Goal: Task Accomplishment & Management: Use online tool/utility

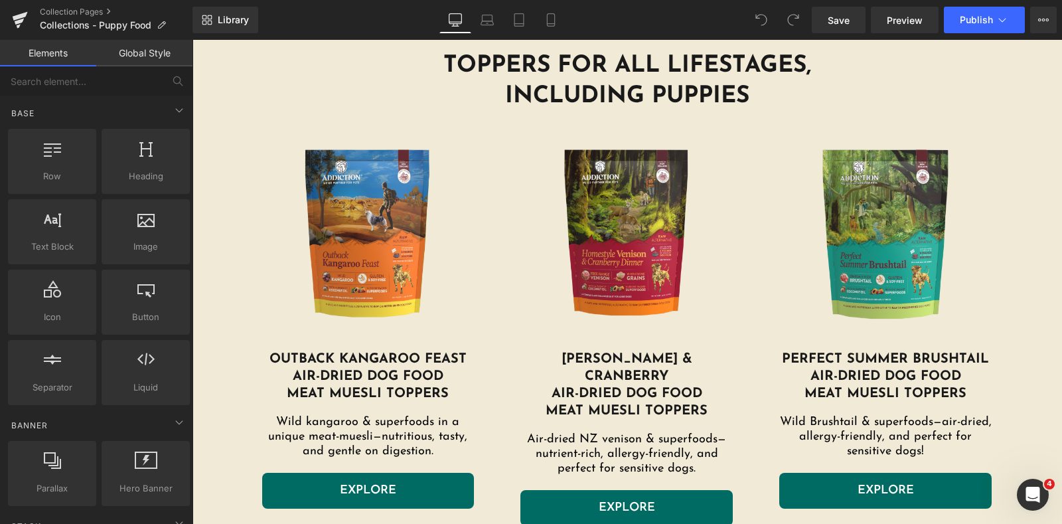
scroll to position [3569, 0]
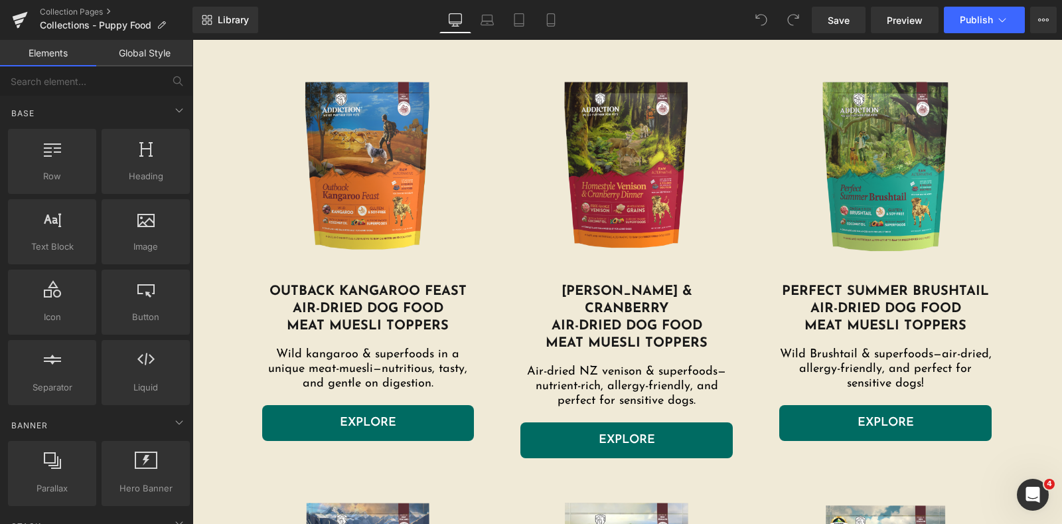
drag, startPoint x: 741, startPoint y: 116, endPoint x: 720, endPoint y: 283, distance: 167.9
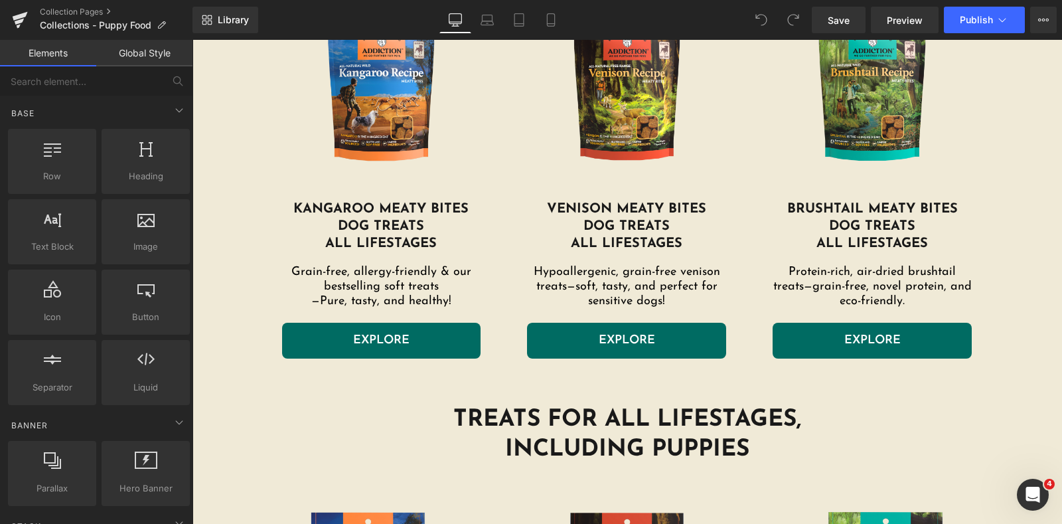
scroll to position [1743, 0]
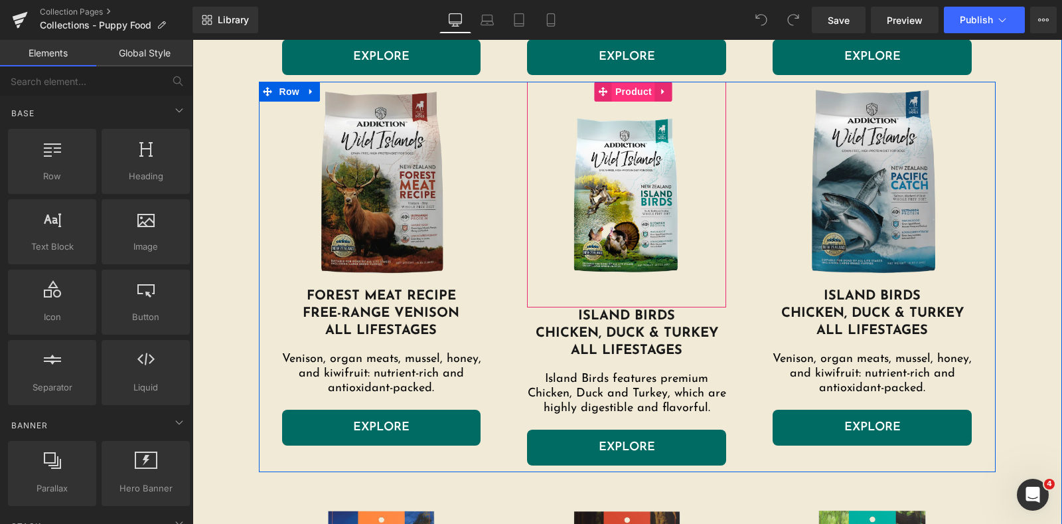
click at [627, 97] on span "Product" at bounding box center [633, 92] width 43 height 20
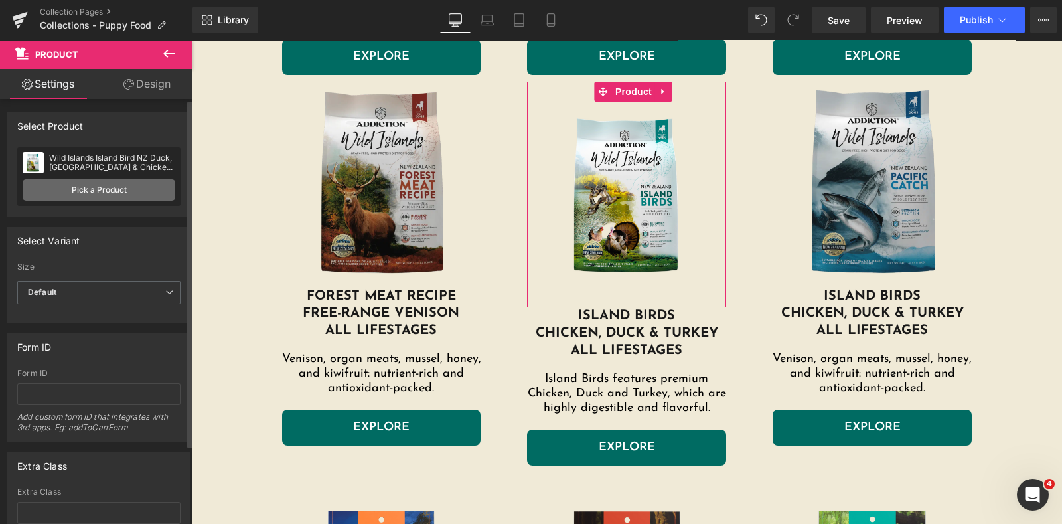
click at [116, 191] on link "Pick a Product" at bounding box center [99, 189] width 153 height 21
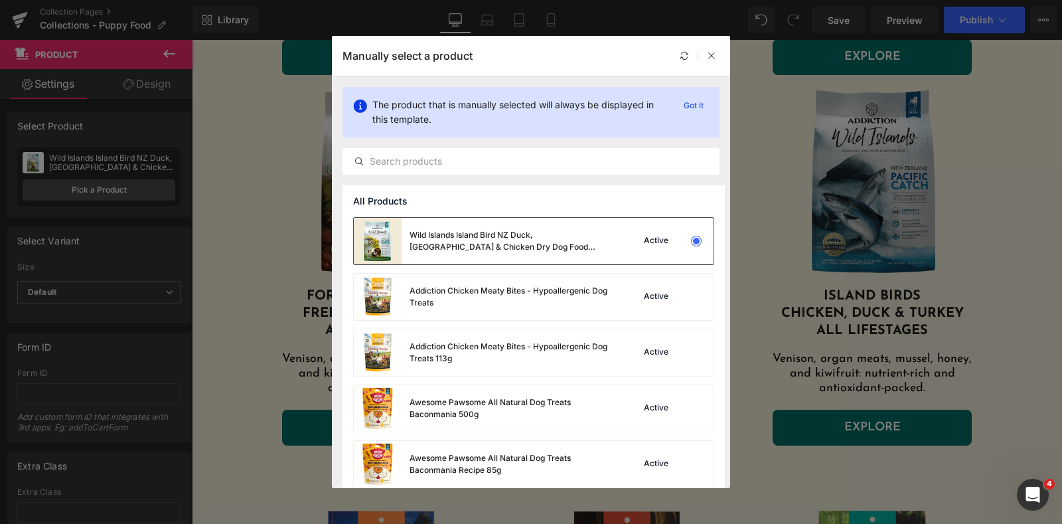
click at [558, 234] on div "Wild Islands Island Bird NZ Duck, Turkey & Chicken Dry Dog Food 1.8kg, 9kg" at bounding box center [509, 241] width 199 height 24
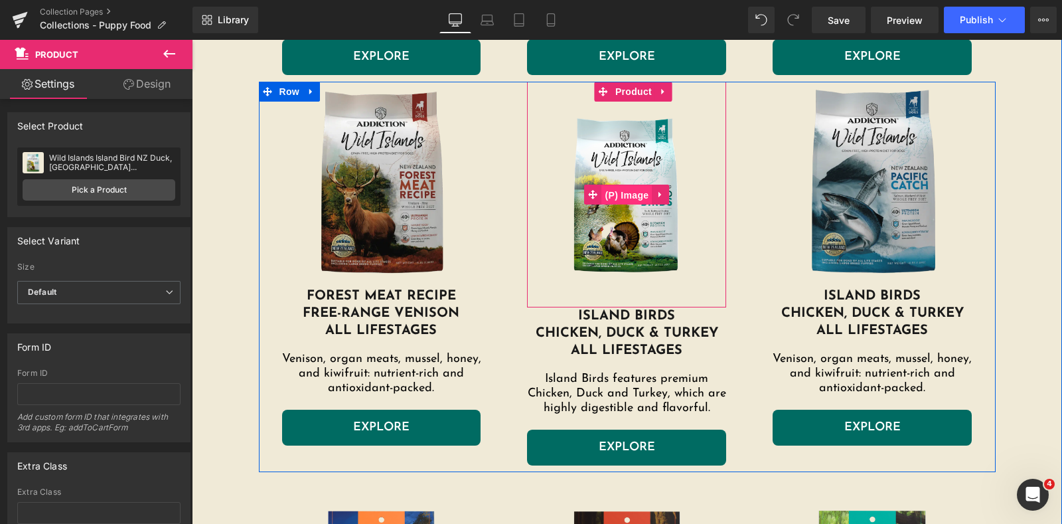
click at [623, 194] on span "(P) Image" at bounding box center [627, 195] width 50 height 20
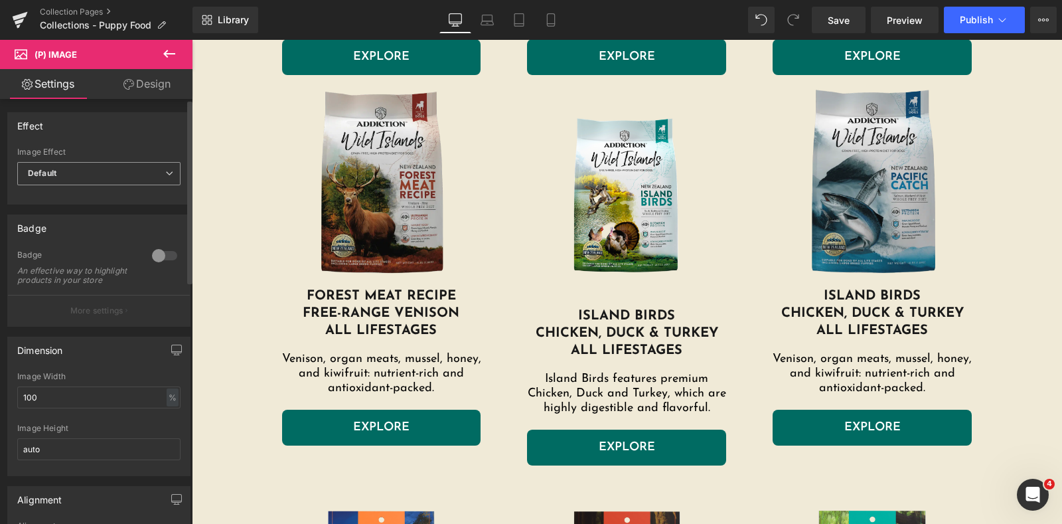
click at [143, 181] on span "Default" at bounding box center [98, 173] width 163 height 23
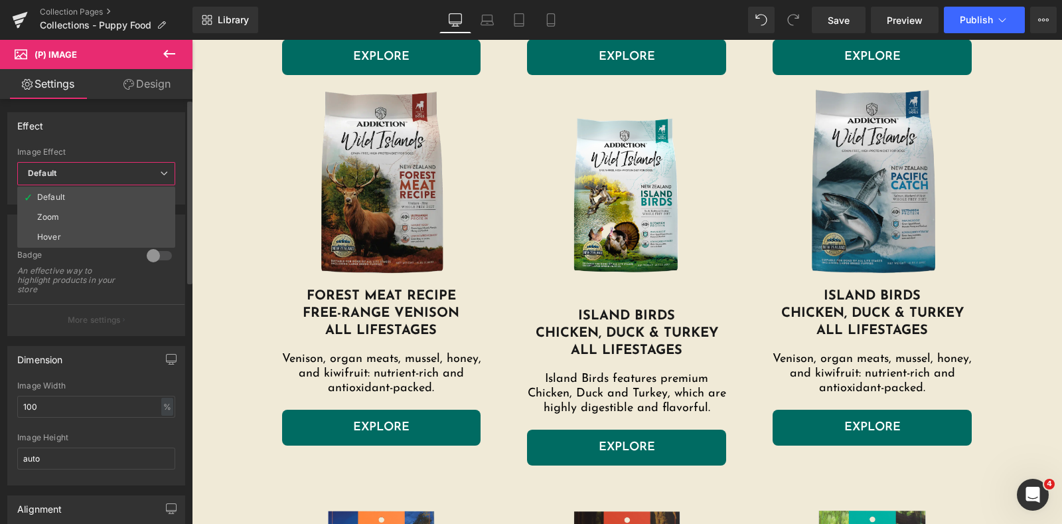
click at [143, 181] on span "Default" at bounding box center [96, 173] width 158 height 23
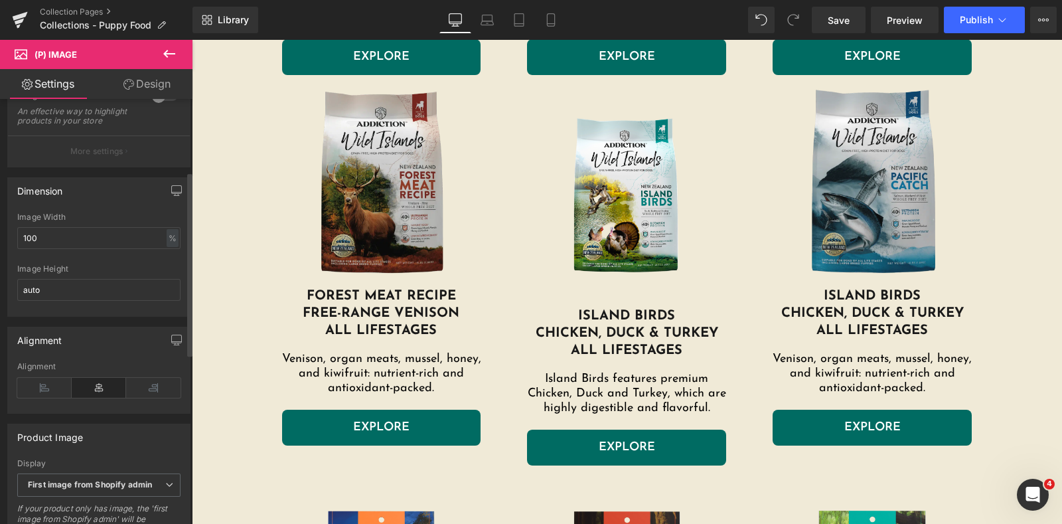
scroll to position [165, 0]
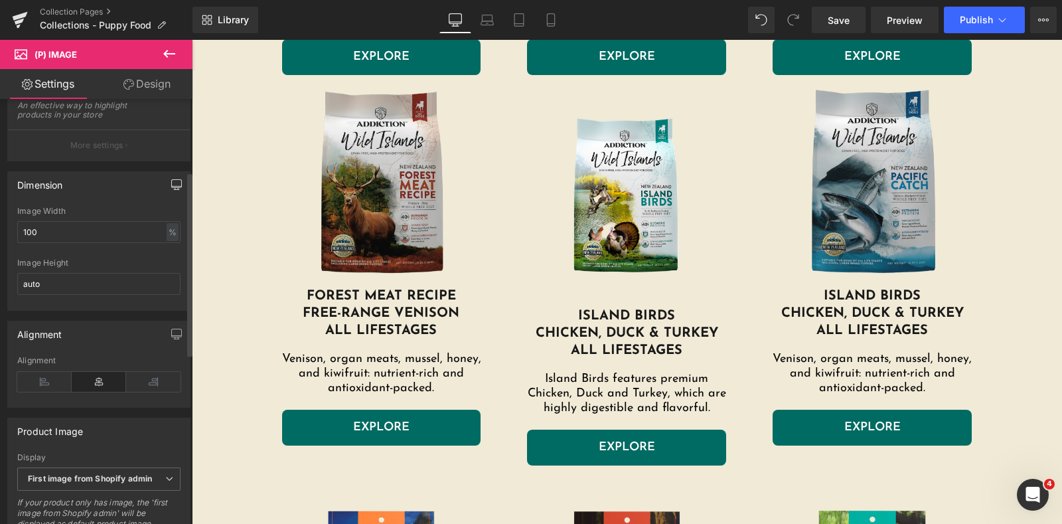
click at [172, 187] on icon "button" at bounding box center [177, 183] width 10 height 8
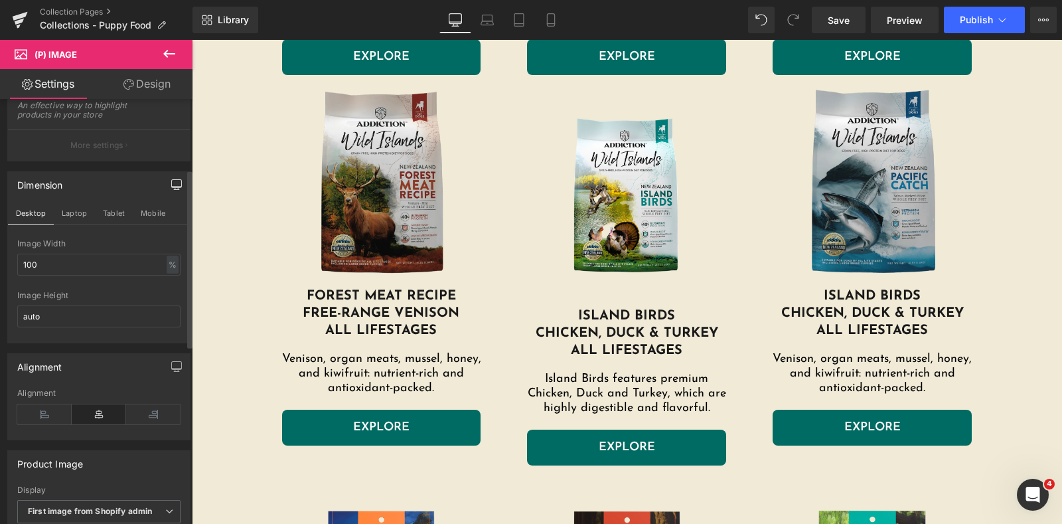
click at [172, 187] on icon "button" at bounding box center [177, 183] width 10 height 8
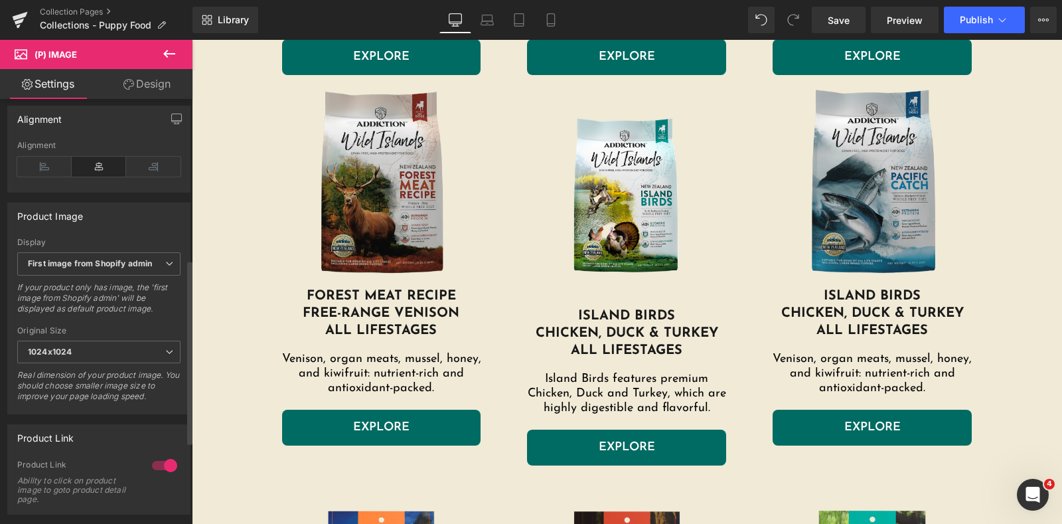
scroll to position [415, 0]
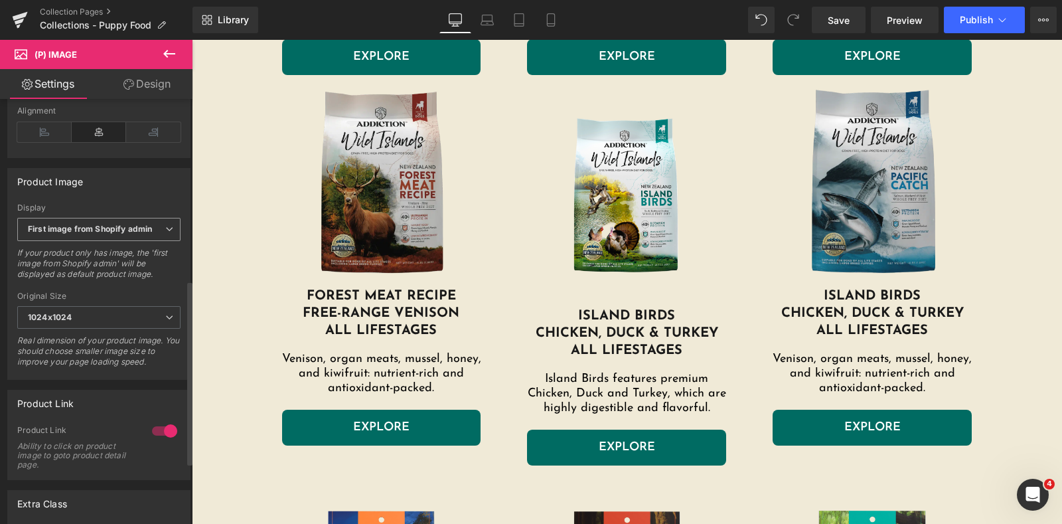
click at [149, 232] on b "First image from Shopify admin" at bounding box center [90, 229] width 124 height 10
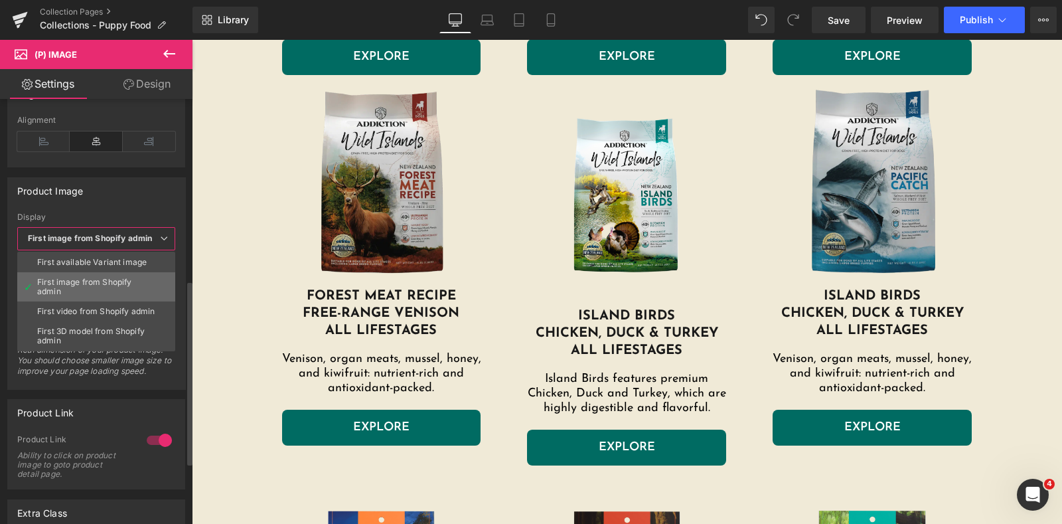
click at [129, 278] on div "First image from Shopify admin" at bounding box center [96, 287] width 118 height 19
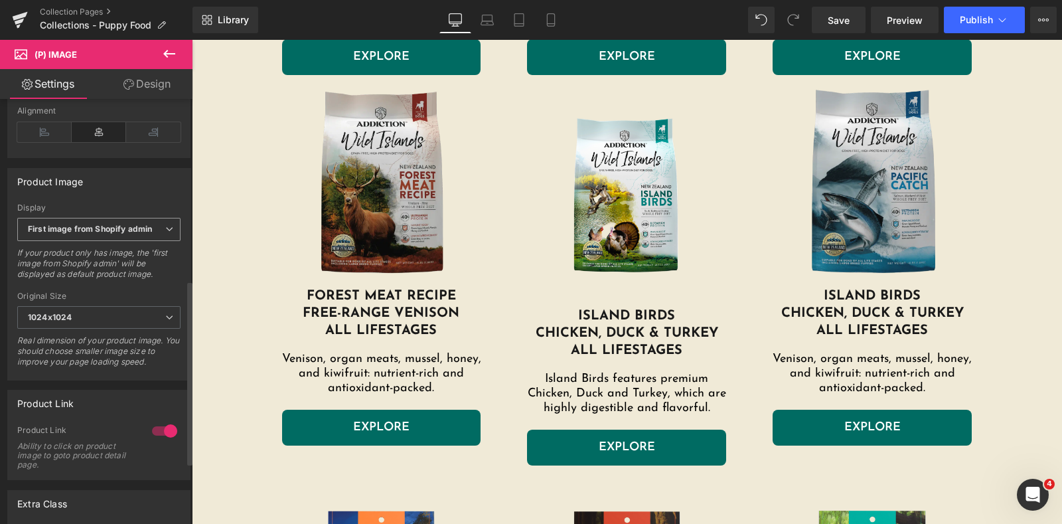
scroll to position [498, 0]
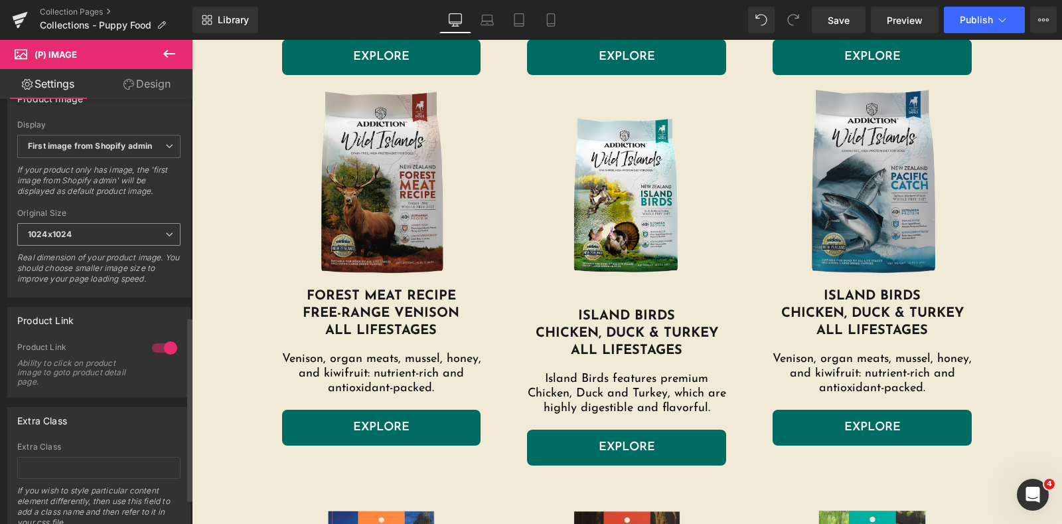
click at [130, 240] on span "1024x1024" at bounding box center [98, 234] width 163 height 23
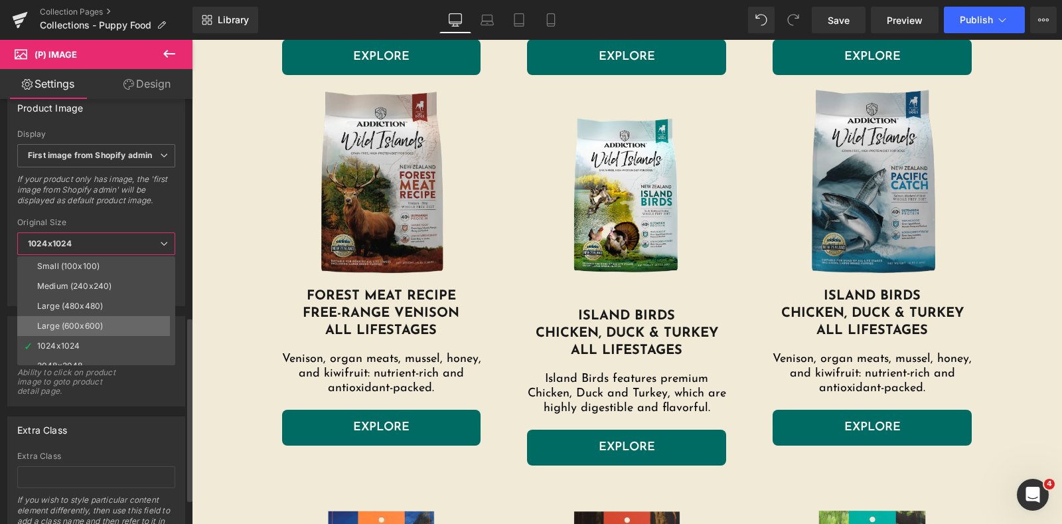
scroll to position [10, 0]
click at [108, 326] on li "1024x1024" at bounding box center [99, 336] width 164 height 20
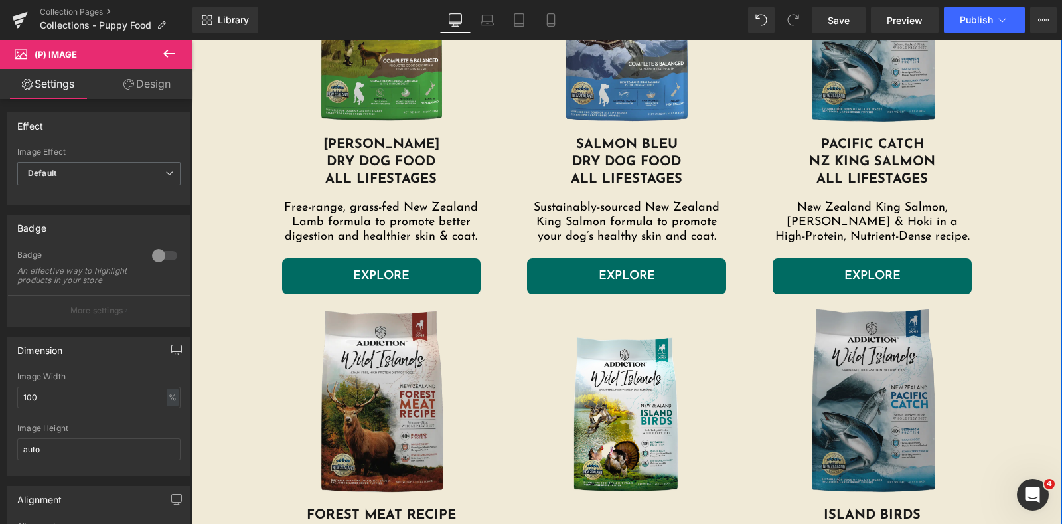
scroll to position [1660, 0]
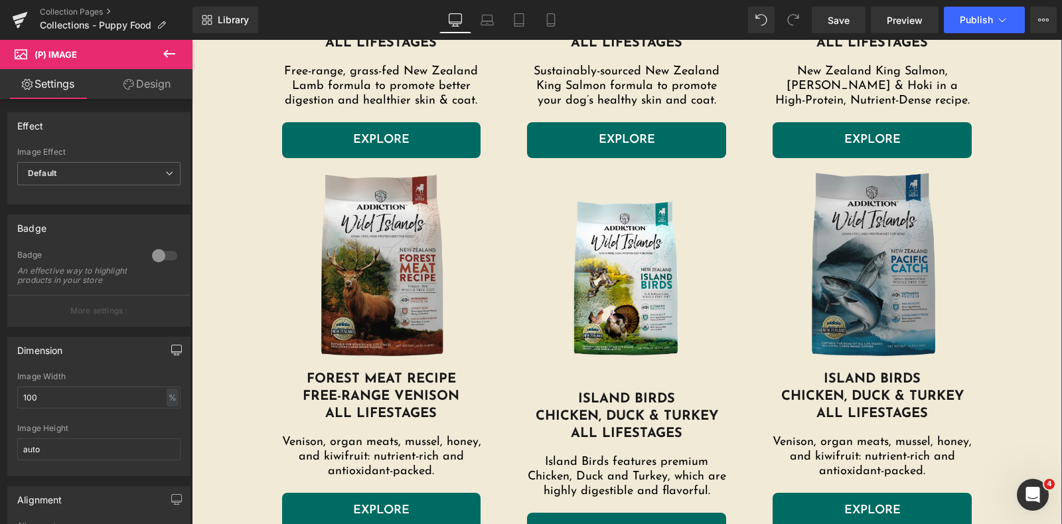
click at [901, 239] on img at bounding box center [872, 268] width 199 height 206
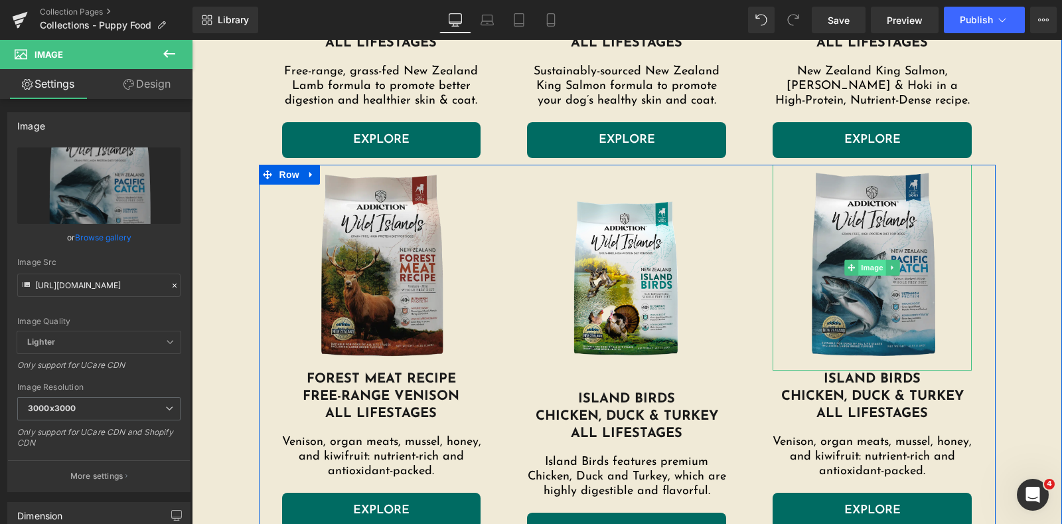
click at [864, 270] on span "Image" at bounding box center [873, 268] width 28 height 16
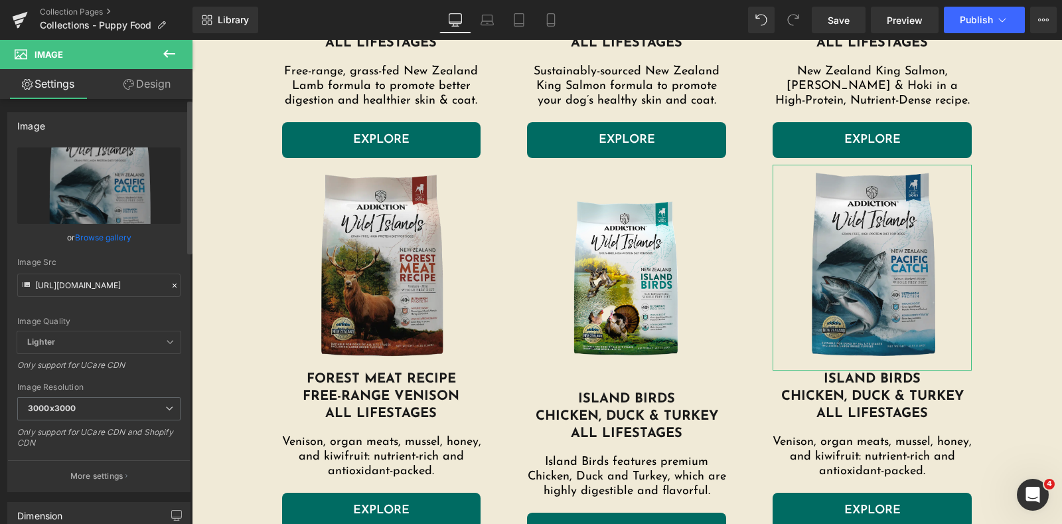
click at [93, 236] on link "Browse gallery" at bounding box center [103, 237] width 56 height 23
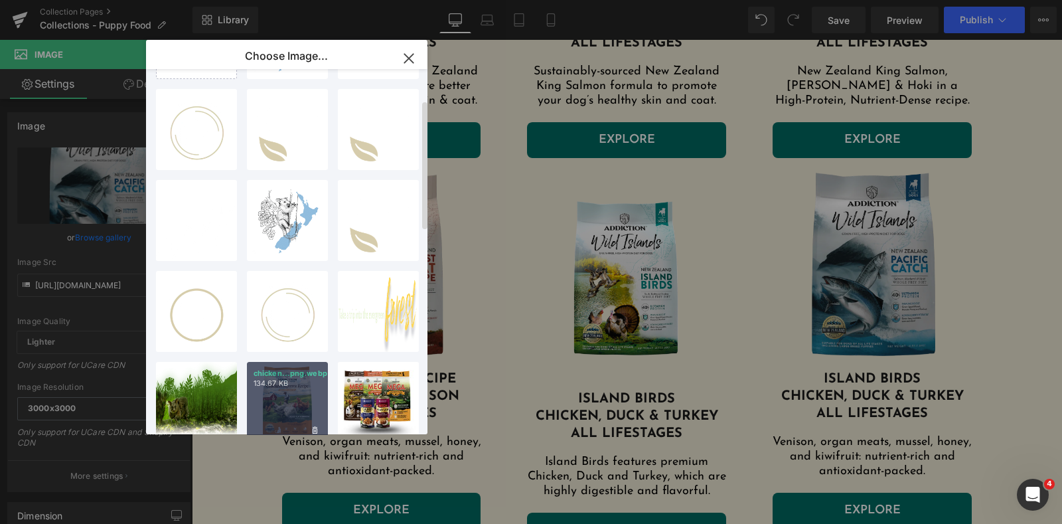
scroll to position [0, 0]
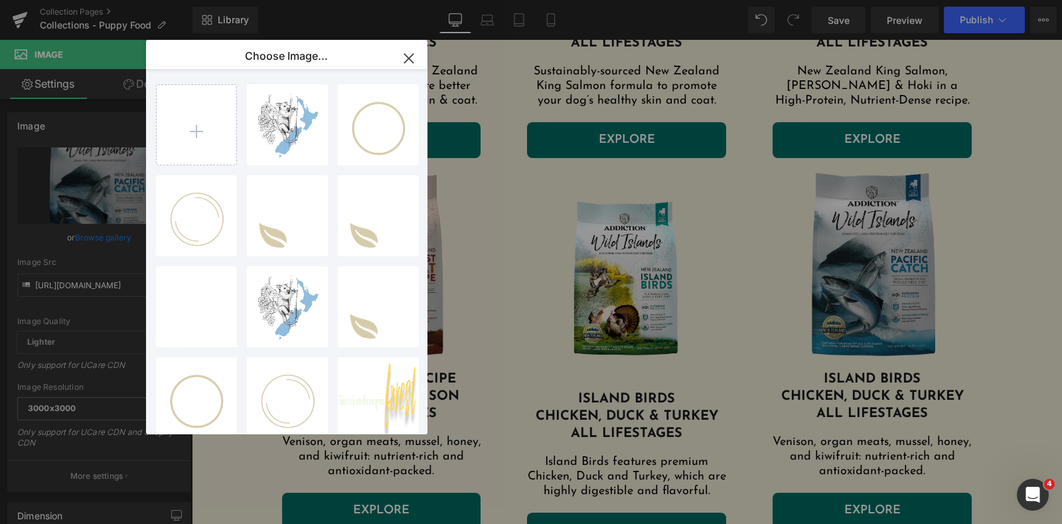
click at [0, 0] on icon "button" at bounding box center [0, 0] width 0 height 0
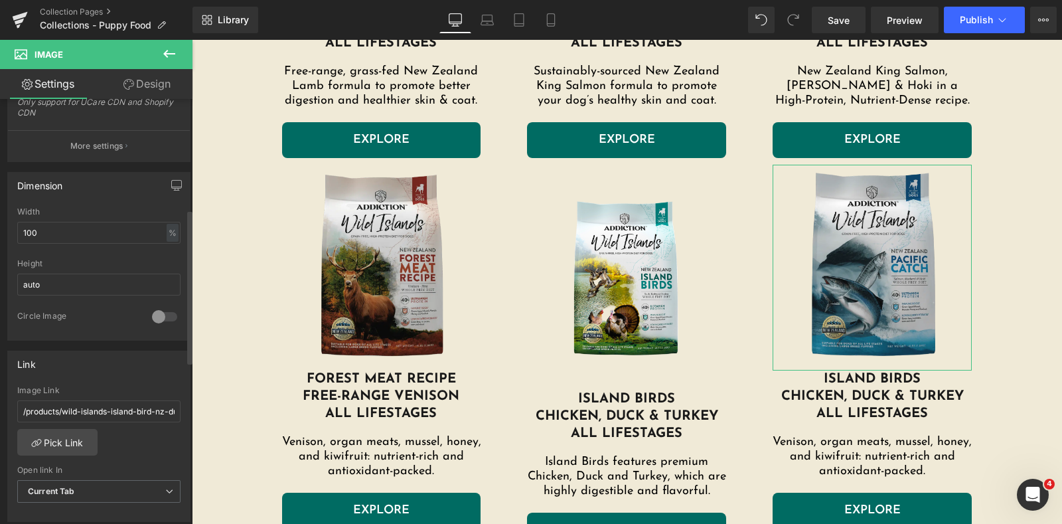
scroll to position [331, 0]
click at [67, 404] on input "/products/wild-islands-island-bird-nz-duck-turkey-chicken-dry-dog-food" at bounding box center [98, 410] width 163 height 22
click at [57, 436] on link "Pick Link" at bounding box center [57, 441] width 80 height 27
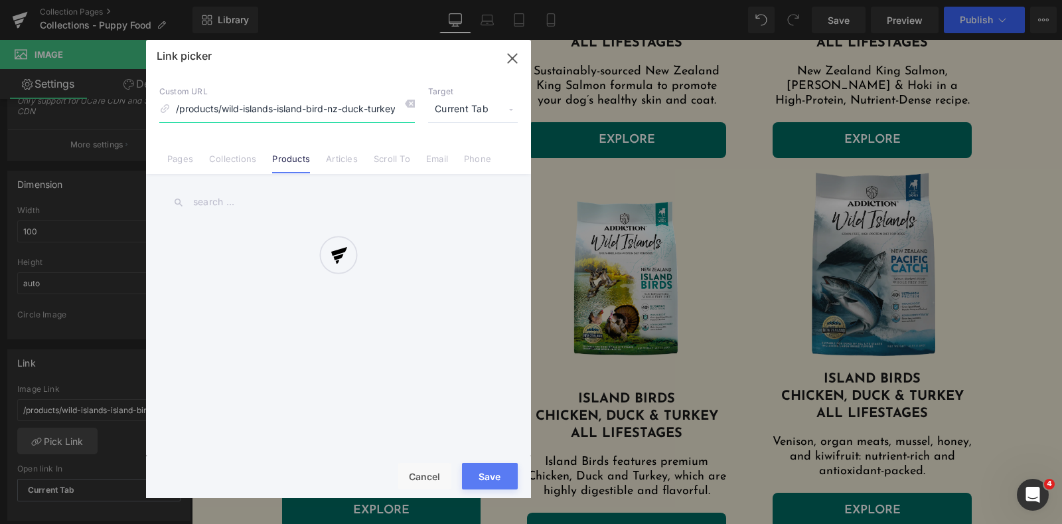
scroll to position [0, 91]
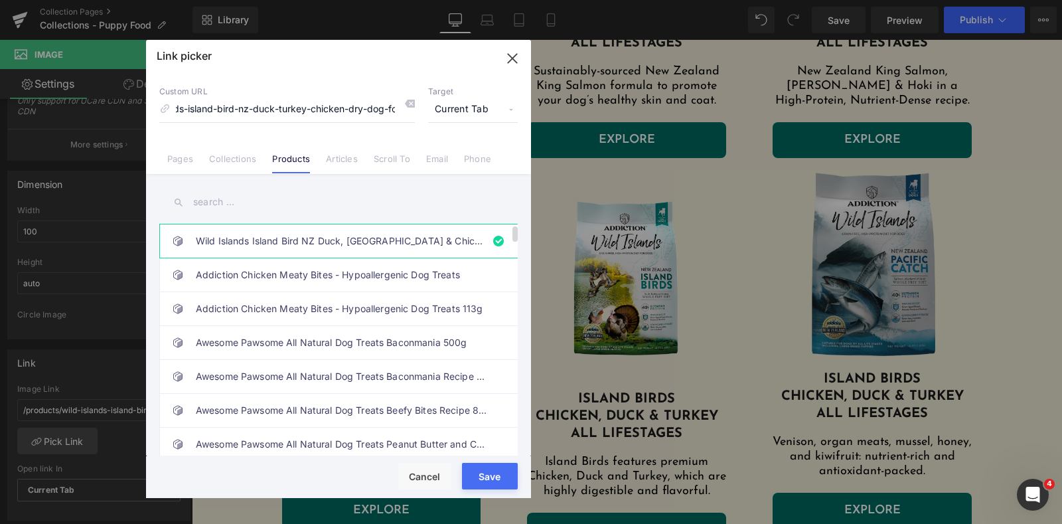
click at [0, 0] on link "Wild Islands Island Bird NZ Duck, Turkey & Chicken Dry Dog Food" at bounding box center [0, 0] width 0 height 0
click at [0, 0] on button "Save" at bounding box center [0, 0] width 0 height 0
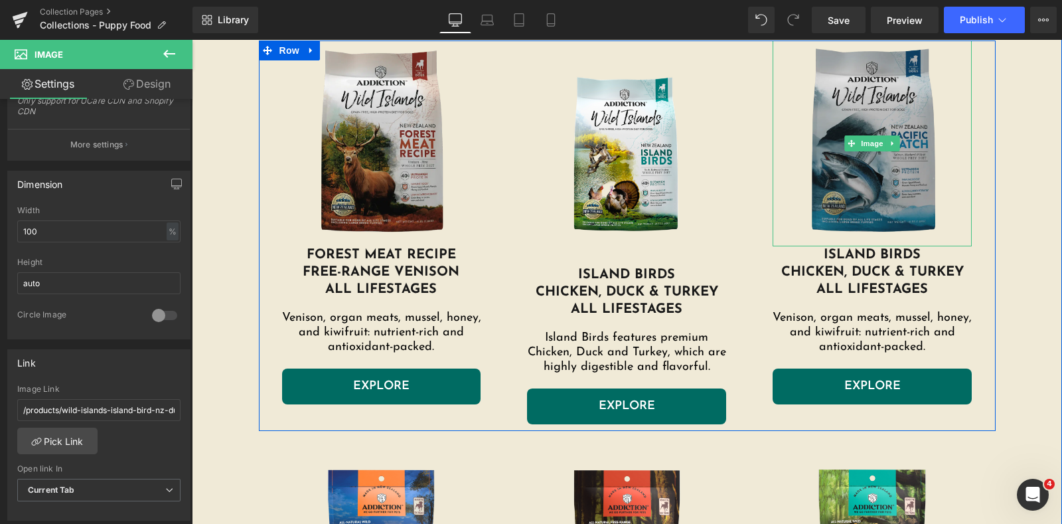
scroll to position [1826, 0]
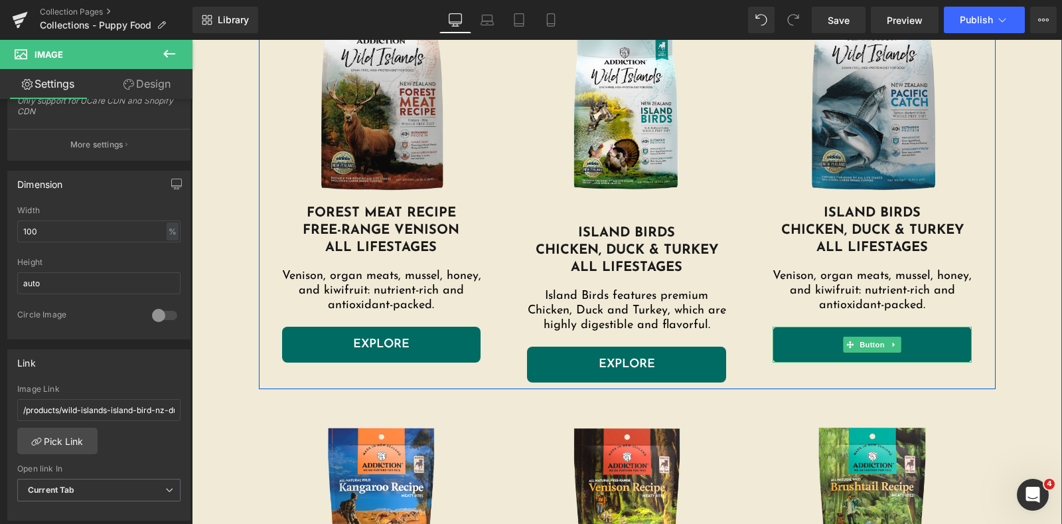
drag, startPoint x: 839, startPoint y: 341, endPoint x: 809, endPoint y: 347, distance: 30.6
click at [844, 342] on span at bounding box center [851, 345] width 14 height 16
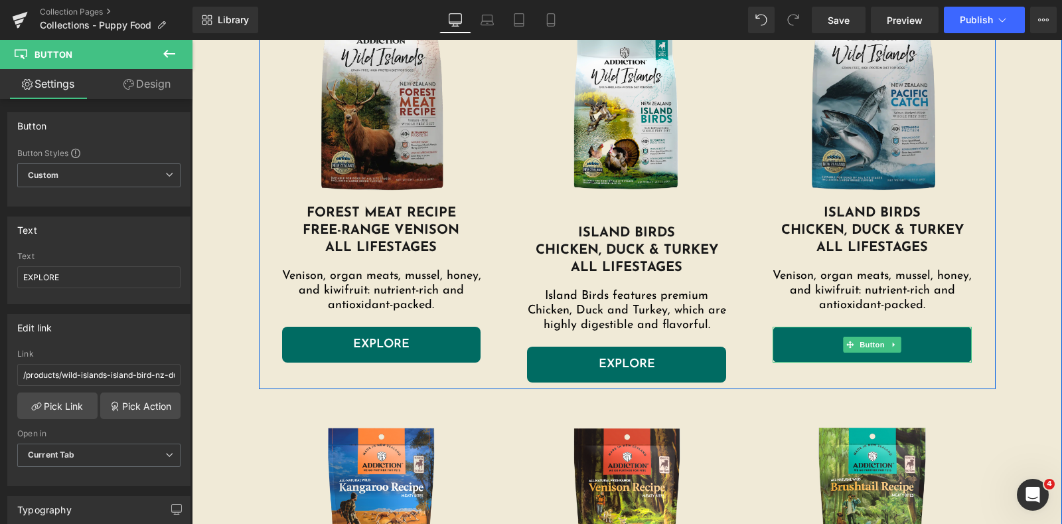
click at [815, 347] on link "EXPLORE" at bounding box center [872, 345] width 199 height 36
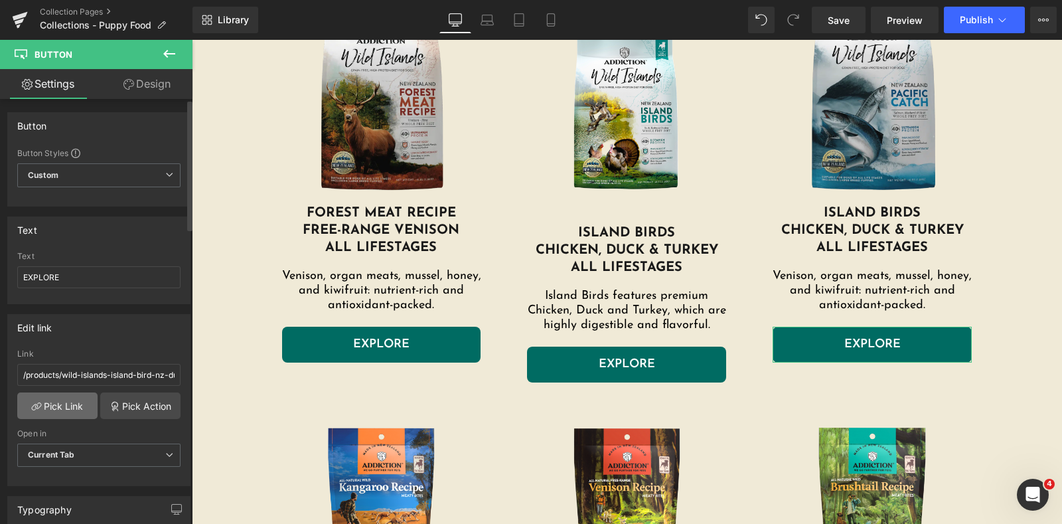
click at [67, 404] on link "Pick Link" at bounding box center [57, 405] width 80 height 27
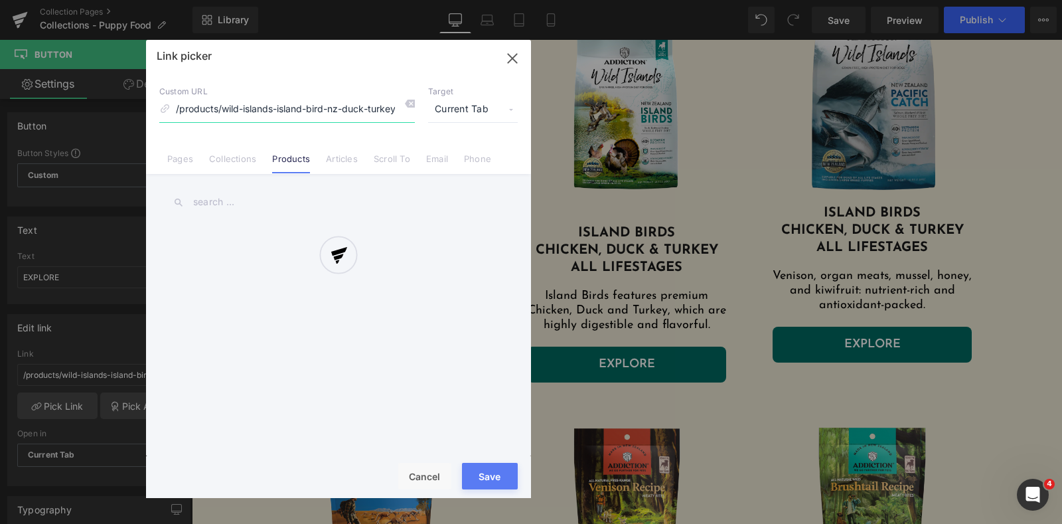
scroll to position [0, 91]
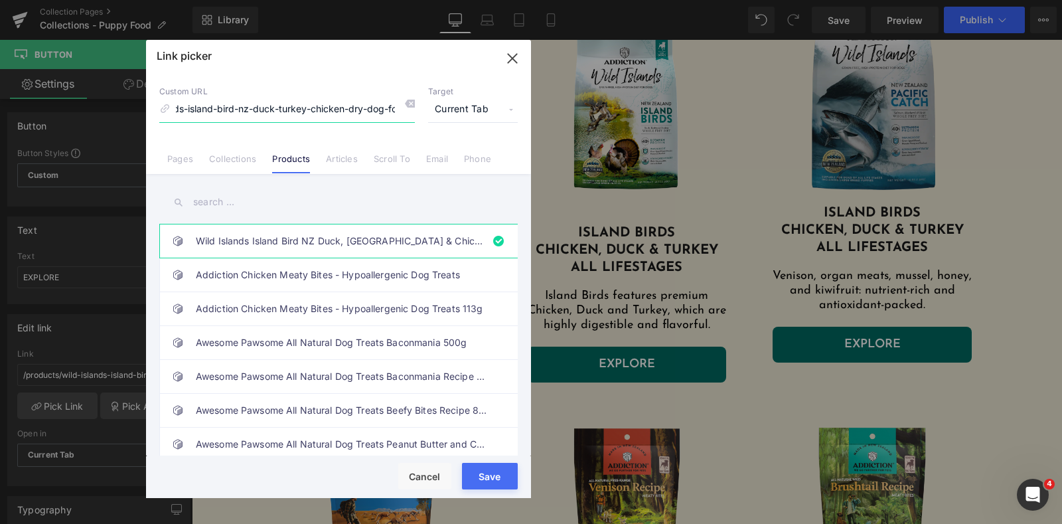
drag, startPoint x: 515, startPoint y: 58, endPoint x: 469, endPoint y: 144, distance: 97.4
click at [515, 58] on icon "button" at bounding box center [512, 58] width 21 height 21
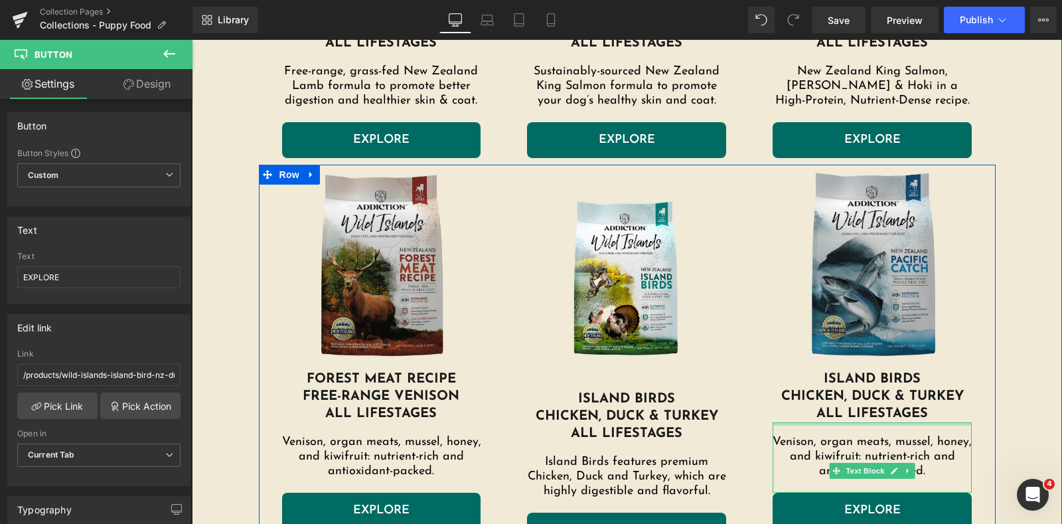
scroll to position [1660, 0]
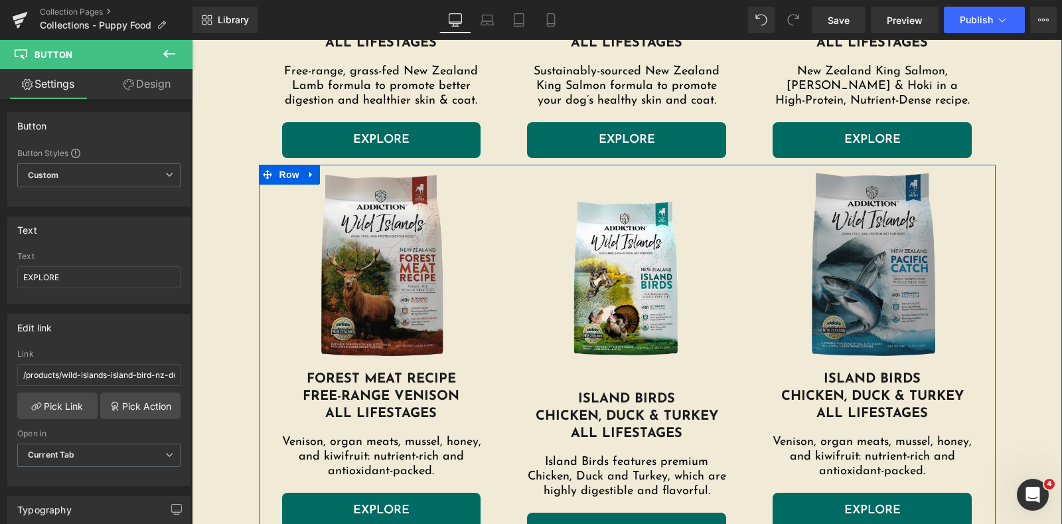
click at [845, 246] on img at bounding box center [872, 268] width 199 height 206
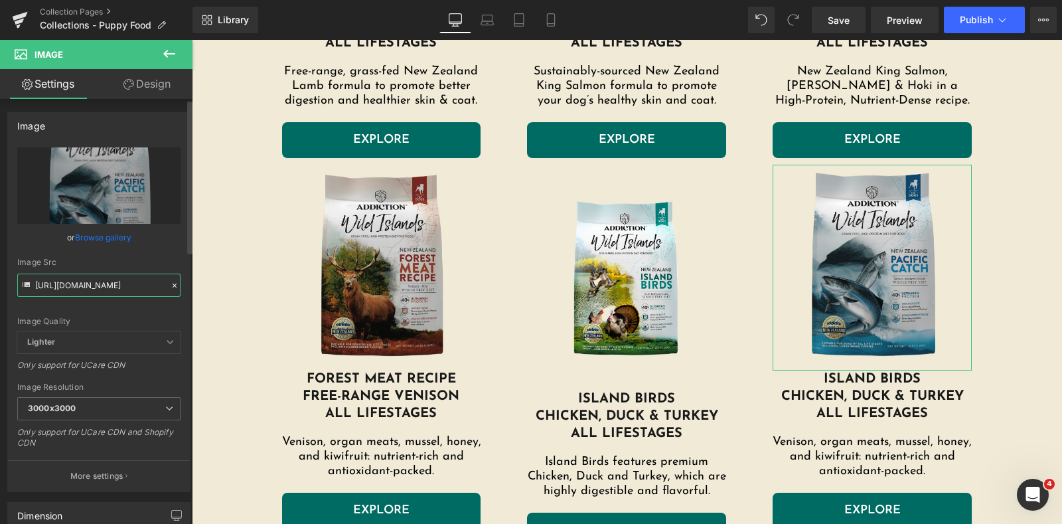
click at [118, 283] on input "https://addictionpet.com/wp-content/uploads/2024/08/pacific-catch-dog.png.webp" at bounding box center [98, 285] width 163 height 23
drag, startPoint x: 118, startPoint y: 283, endPoint x: 191, endPoint y: 278, distance: 73.3
click at [191, 278] on div "Image https://addictionpet.com/wp-content/uploads/2024/08/pacific-catch-dog.png…" at bounding box center [96, 314] width 193 height 431
click at [127, 242] on link "Browse gallery" at bounding box center [103, 237] width 56 height 23
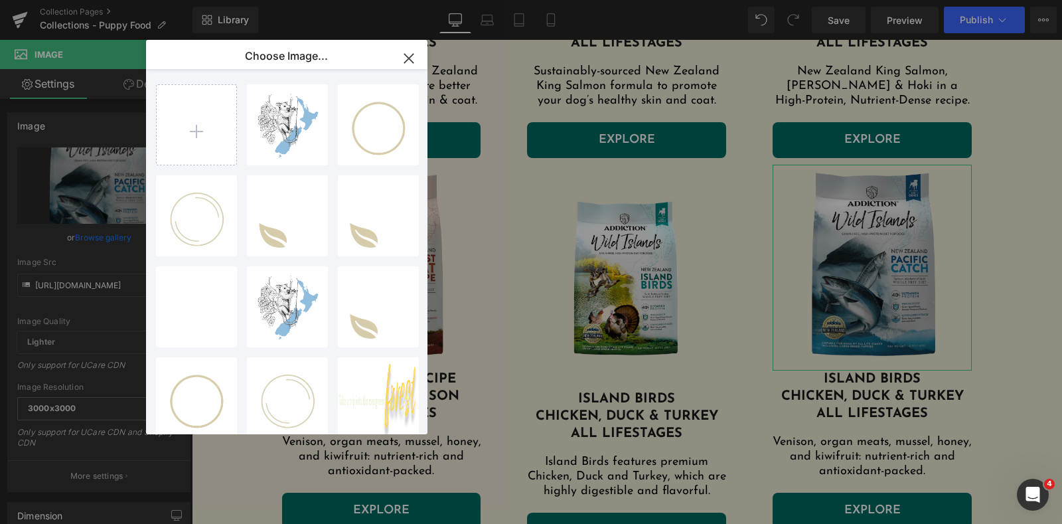
scroll to position [0, 0]
click at [0, 0] on icon "button" at bounding box center [0, 0] width 0 height 0
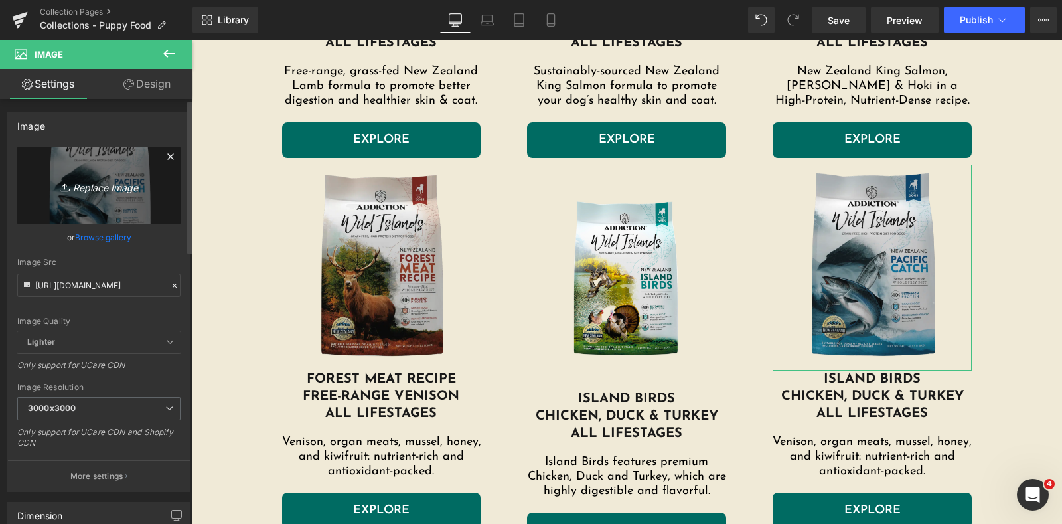
click at [105, 188] on icon "Replace Image" at bounding box center [99, 185] width 106 height 17
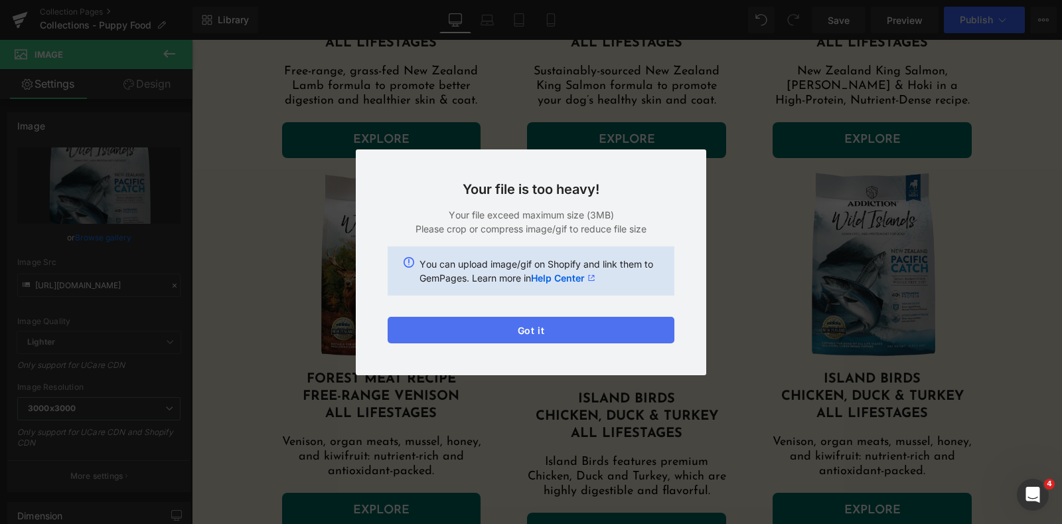
click at [537, 337] on button "Got it" at bounding box center [531, 330] width 287 height 27
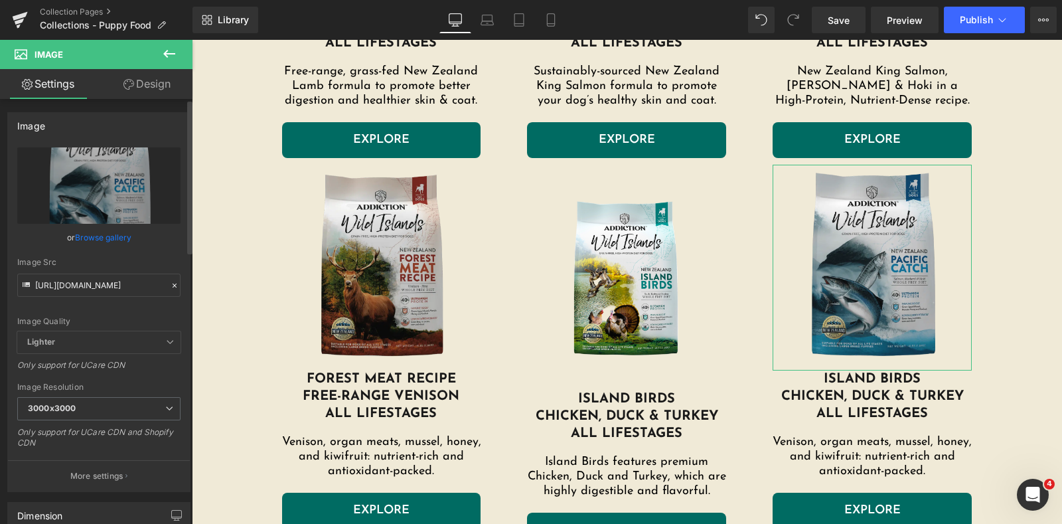
click at [94, 236] on link "Browse gallery" at bounding box center [103, 237] width 56 height 23
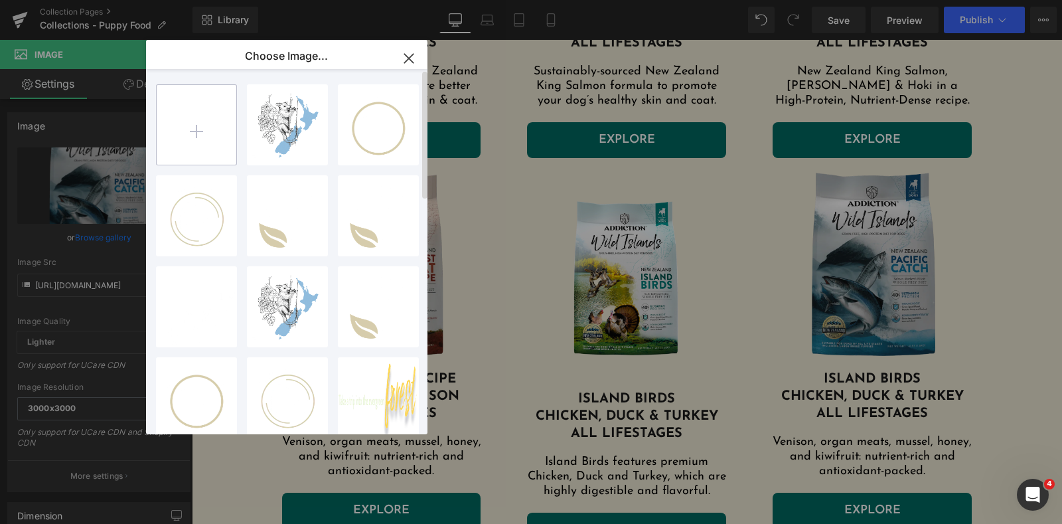
click at [0, 0] on icon "button" at bounding box center [0, 0] width 0 height 0
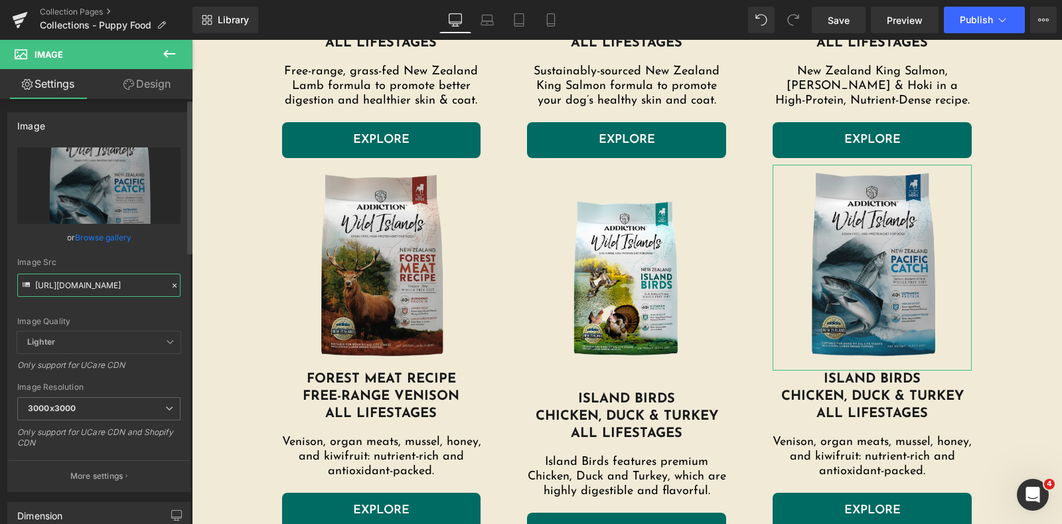
click at [150, 287] on input "https://addictionpet.com/wp-content/uploads/2024/08/pacific-catch-dog.png.webp" at bounding box center [98, 285] width 163 height 23
click at [170, 281] on icon at bounding box center [174, 285] width 9 height 9
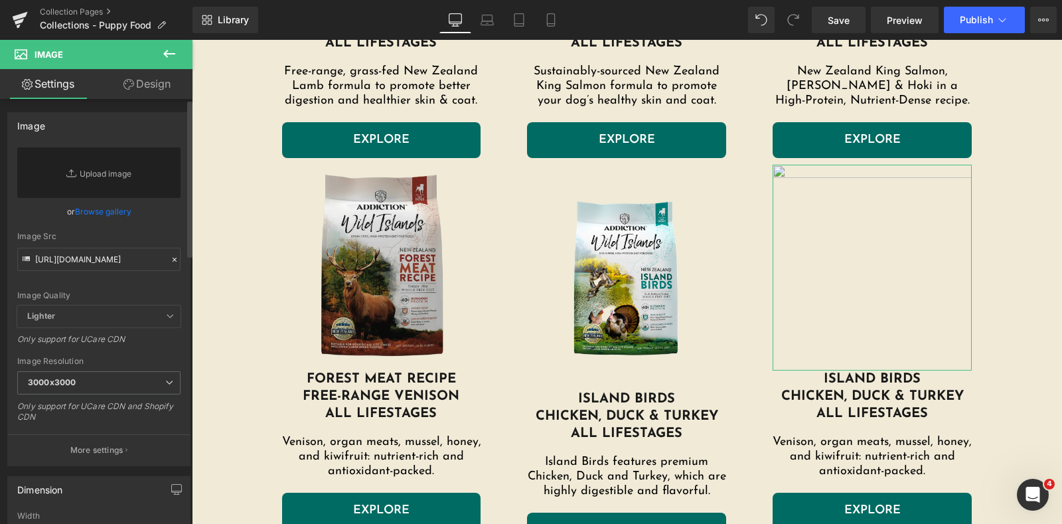
click at [120, 207] on link "Browse gallery" at bounding box center [103, 211] width 56 height 23
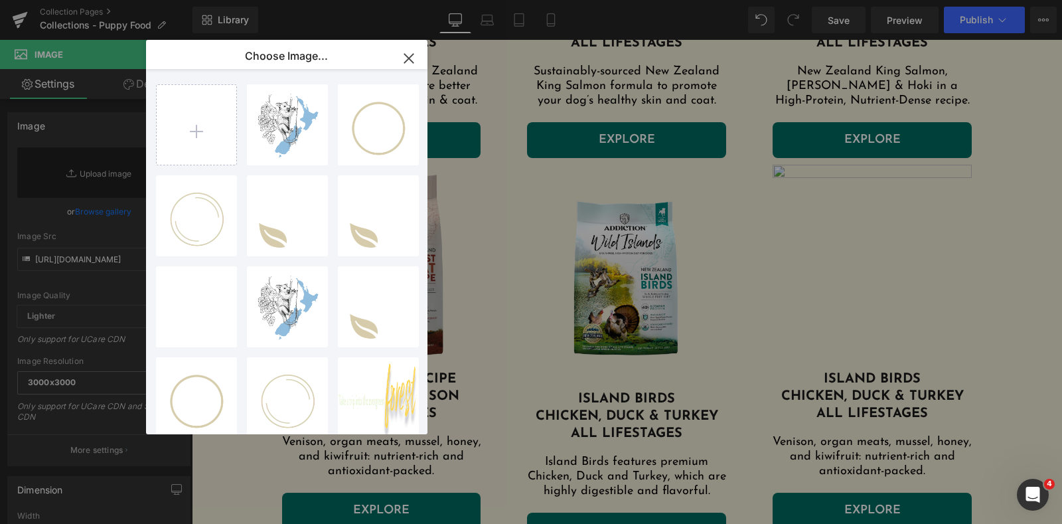
click at [0, 0] on icon "button" at bounding box center [0, 0] width 0 height 0
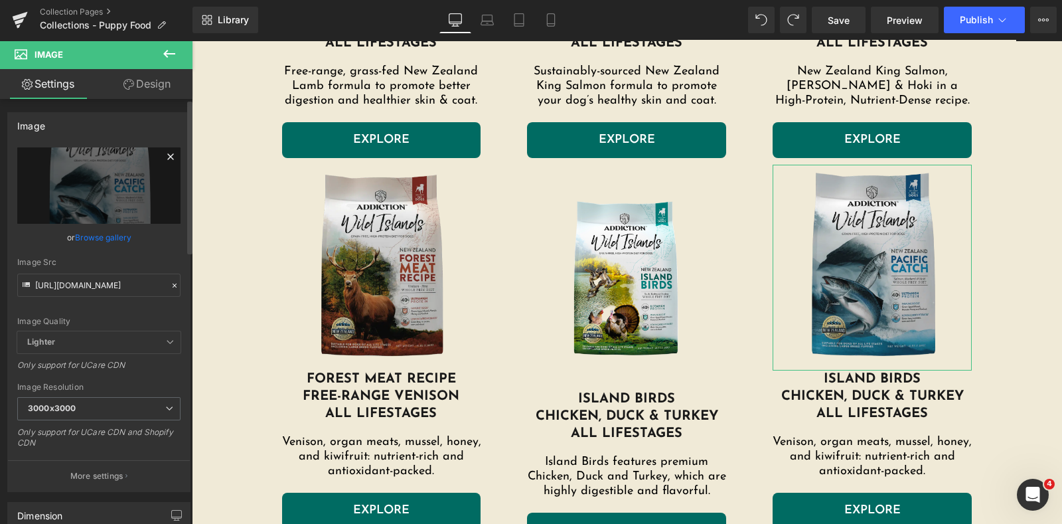
click at [167, 157] on icon at bounding box center [171, 157] width 16 height 16
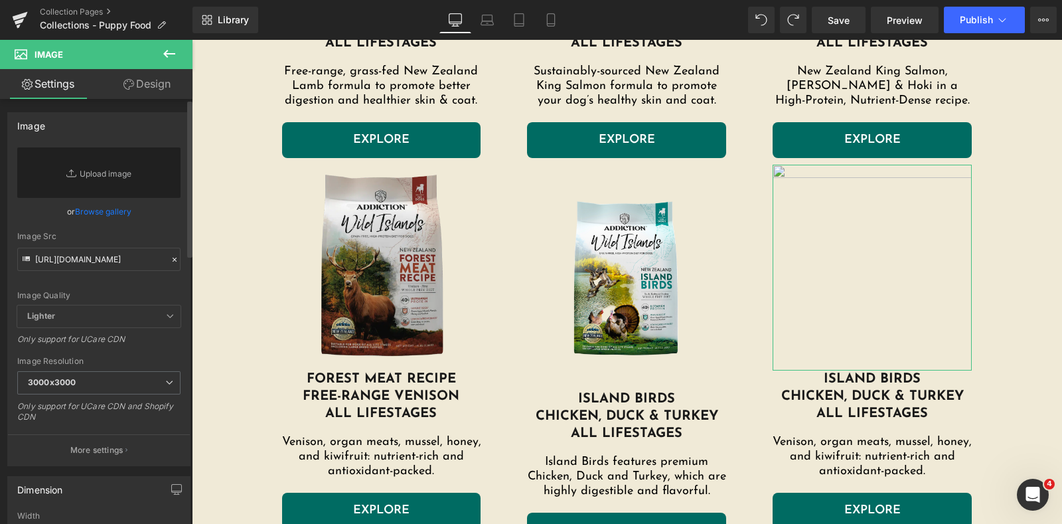
click at [172, 255] on icon at bounding box center [174, 259] width 9 height 9
click at [169, 262] on div at bounding box center [175, 259] width 12 height 15
click at [170, 258] on icon at bounding box center [174, 259] width 9 height 9
click at [152, 224] on div "Image Quality Lighter Lightest Lighter Lighter Lightest Only support for UCare …" at bounding box center [98, 226] width 163 height 158
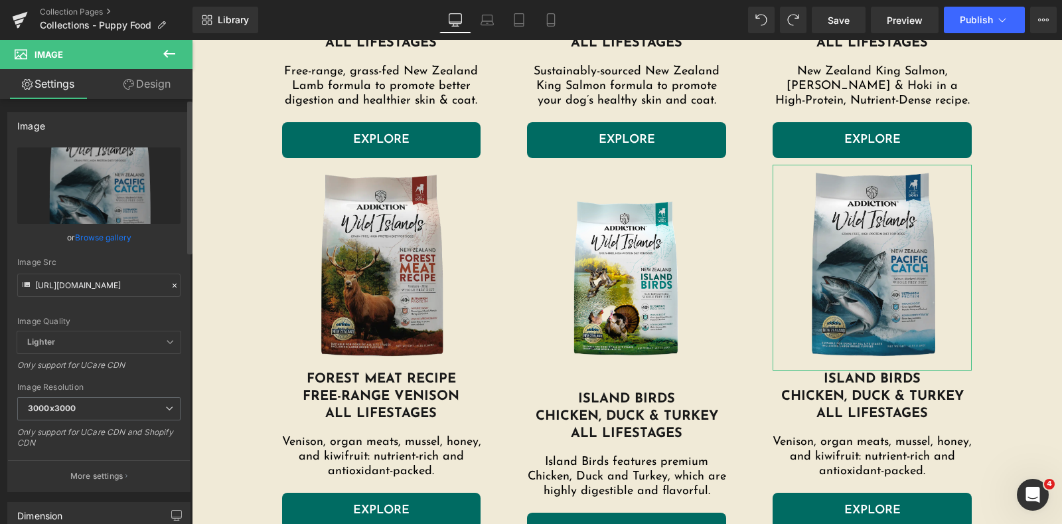
drag, startPoint x: 152, startPoint y: 224, endPoint x: 112, endPoint y: 264, distance: 55.9
click at [112, 264] on div "Image Src" at bounding box center [98, 262] width 163 height 9
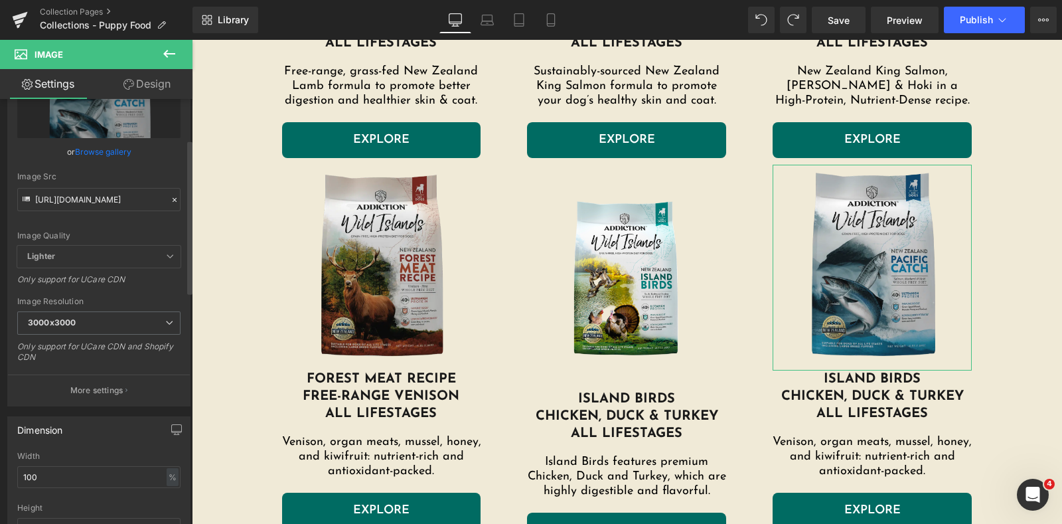
scroll to position [165, 0]
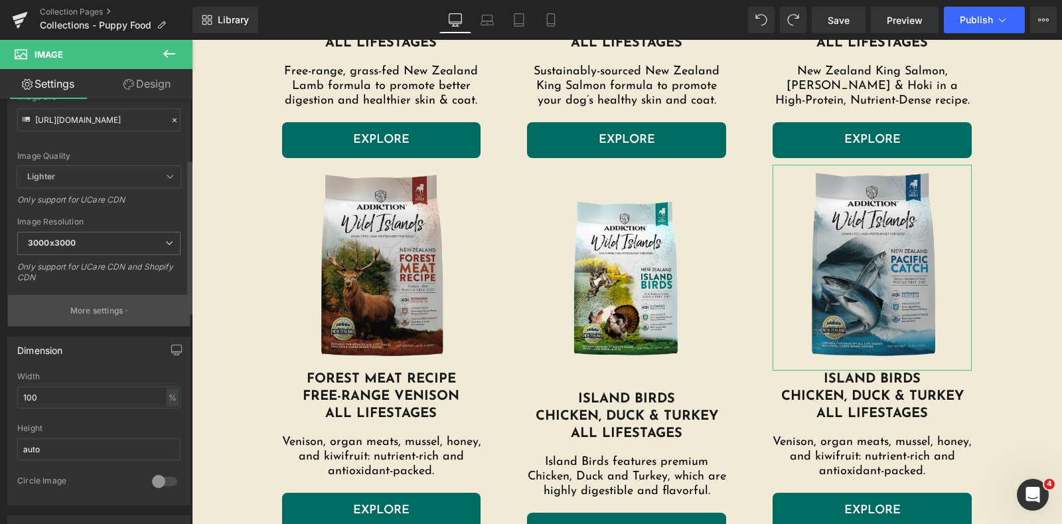
click at [96, 311] on p "More settings" at bounding box center [96, 311] width 53 height 12
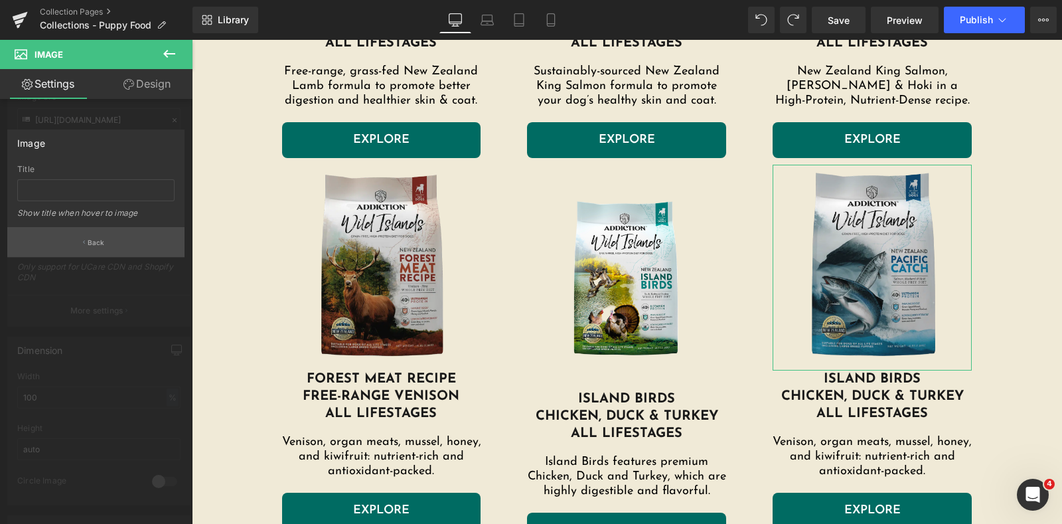
click at [94, 240] on p "Back" at bounding box center [96, 243] width 17 height 10
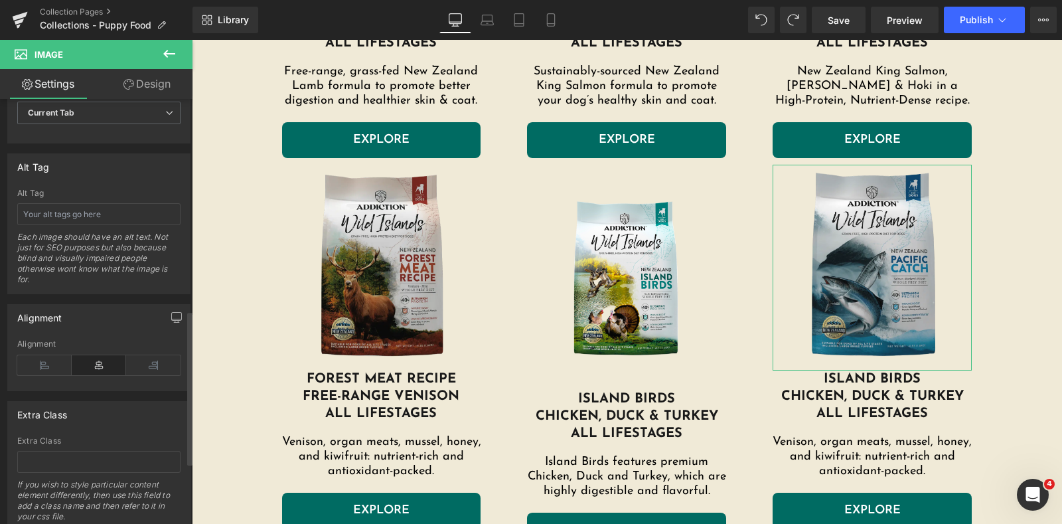
scroll to position [750, 0]
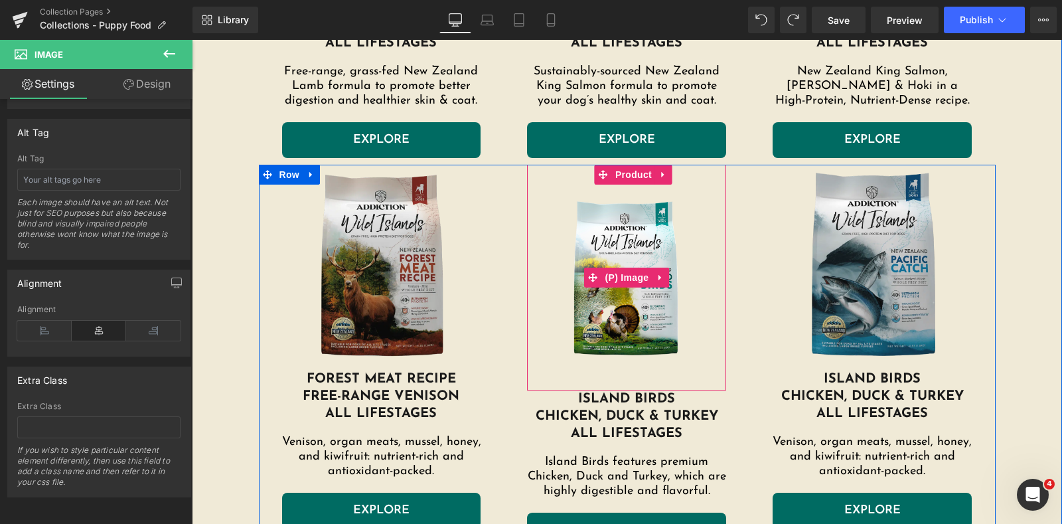
click at [627, 323] on img at bounding box center [627, 278] width 186 height 186
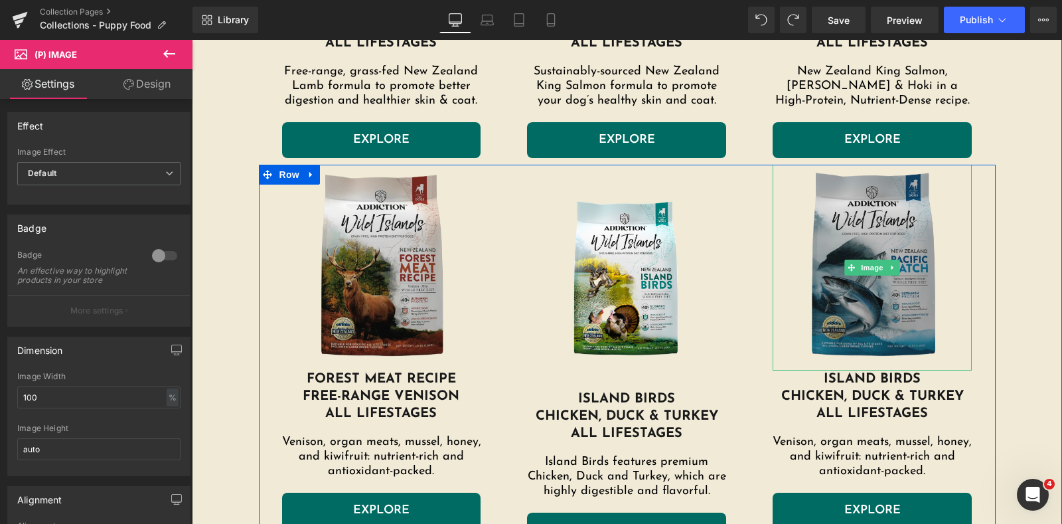
click at [801, 188] on img at bounding box center [872, 268] width 199 height 206
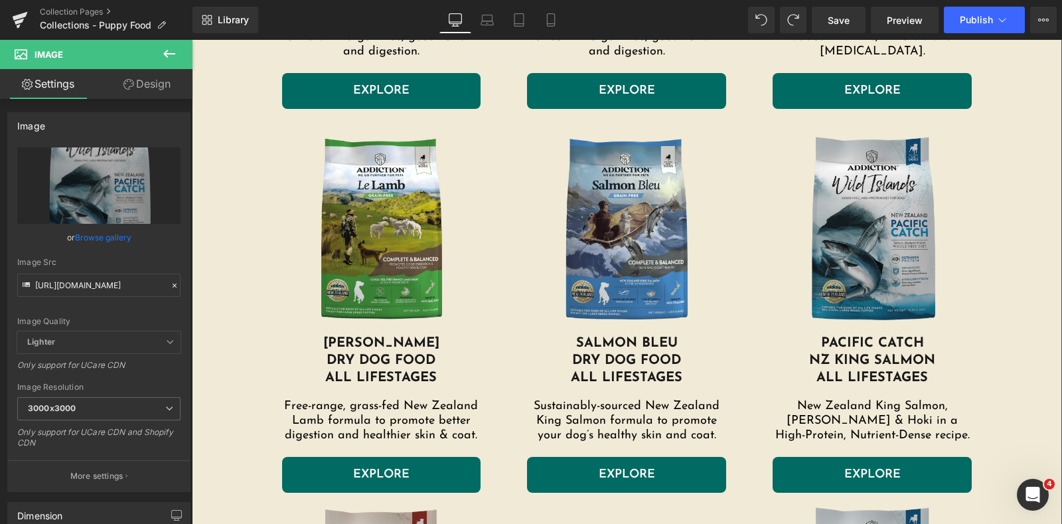
scroll to position [1244, 0]
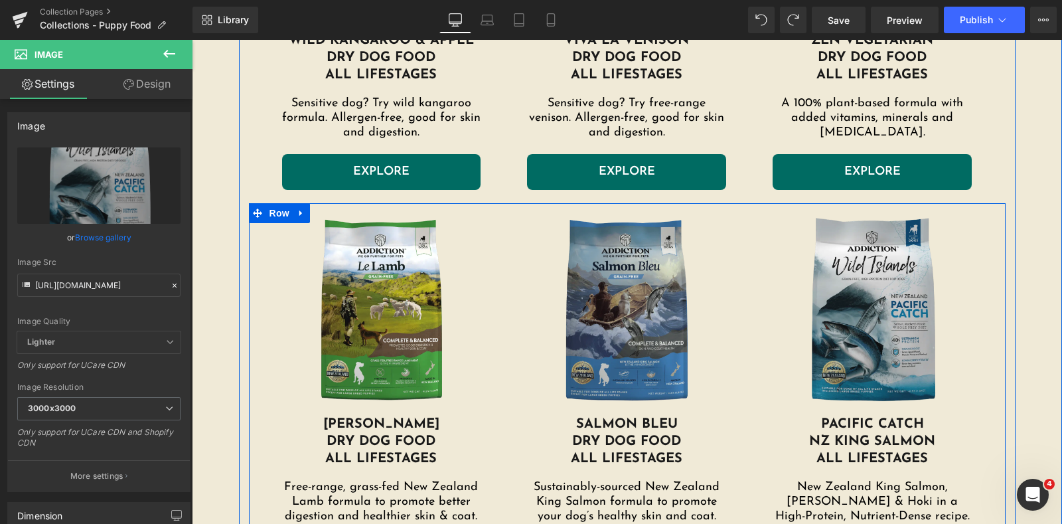
click at [602, 252] on img at bounding box center [626, 313] width 199 height 206
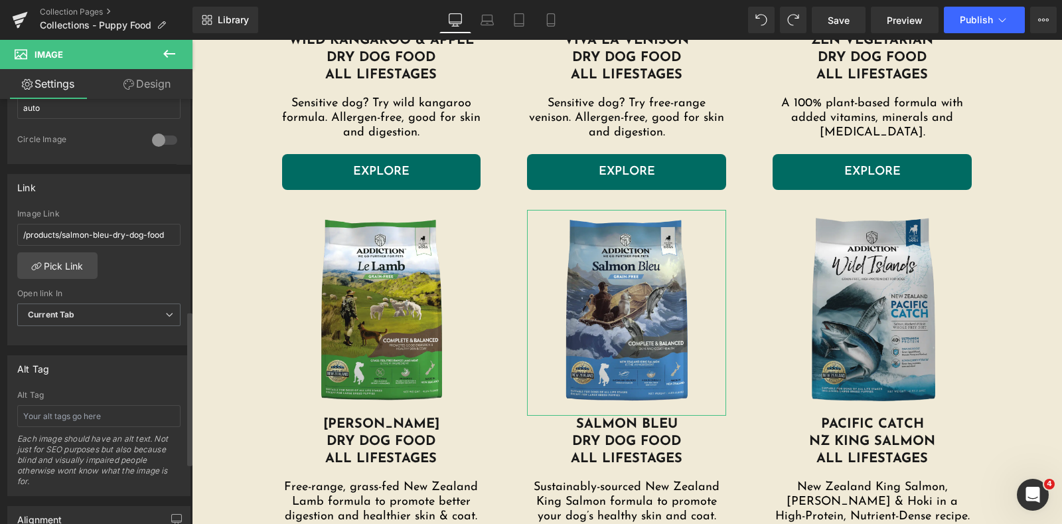
scroll to position [580, 0]
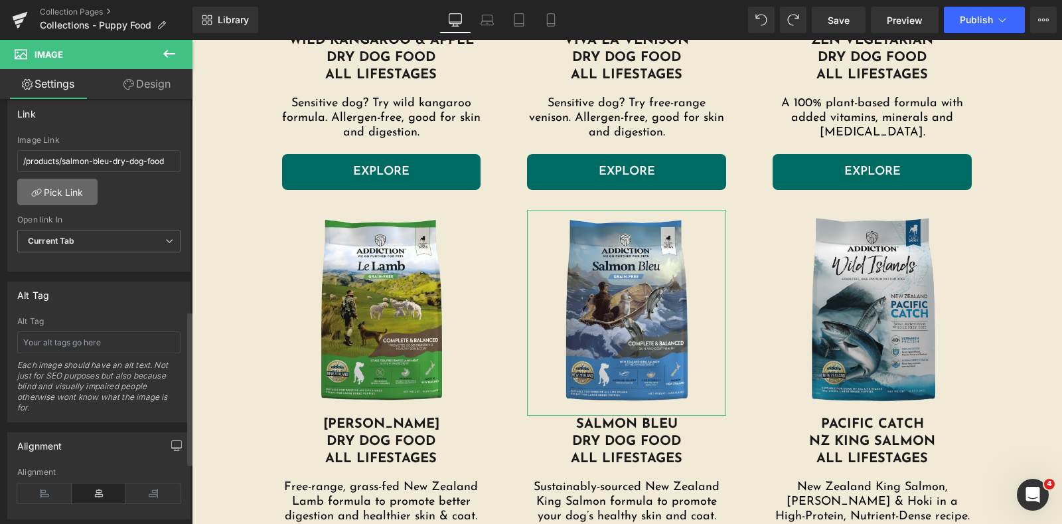
click at [82, 195] on link "Pick Link" at bounding box center [57, 192] width 80 height 27
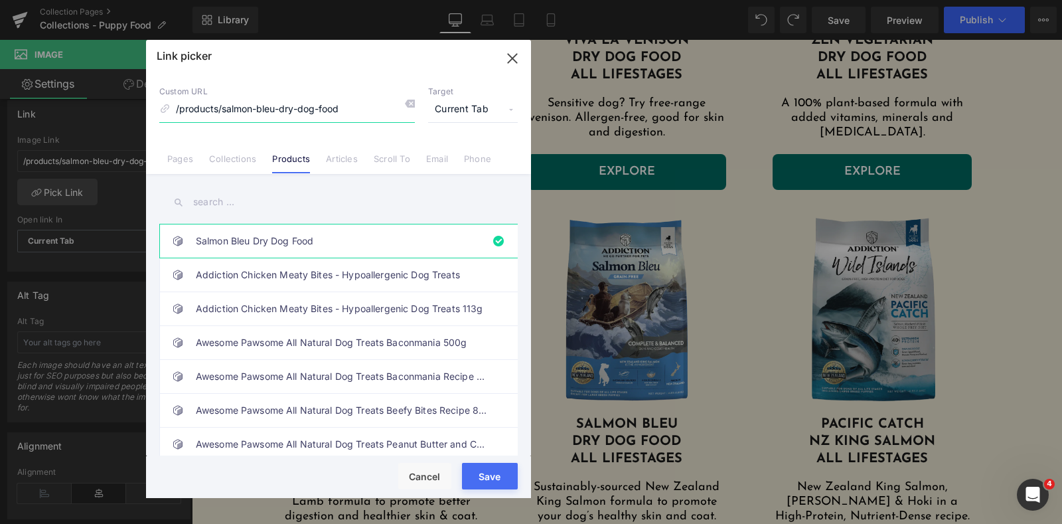
click at [515, 57] on icon "button" at bounding box center [512, 58] width 9 height 9
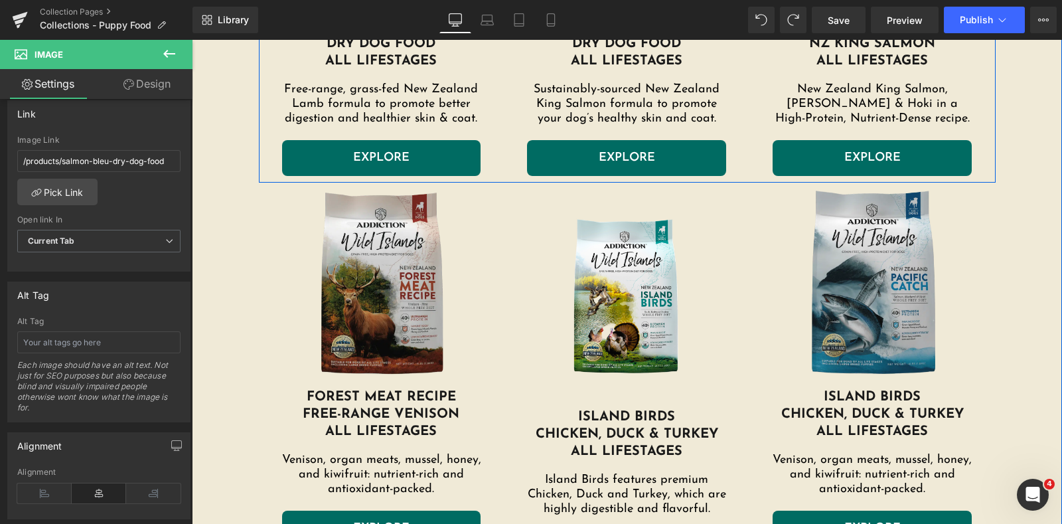
scroll to position [1743, 0]
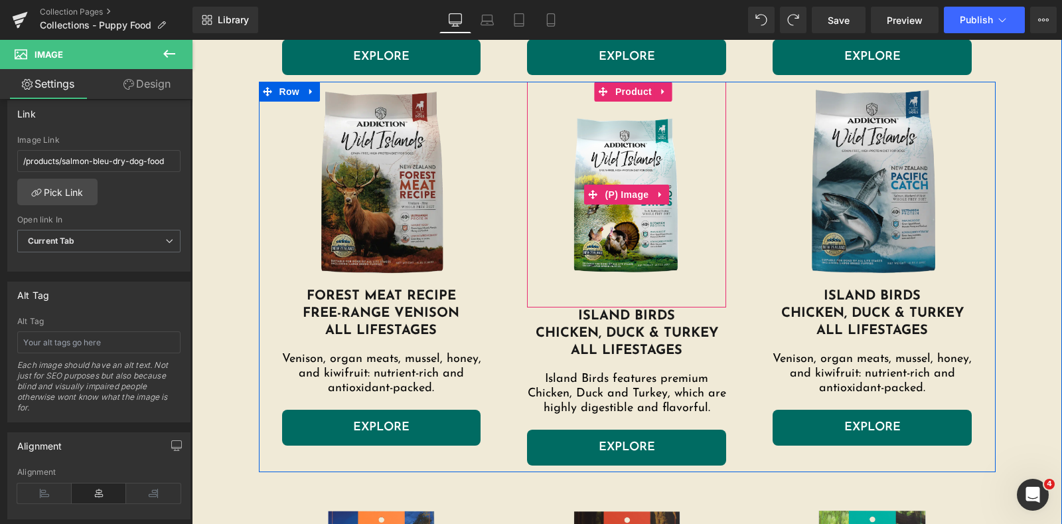
click at [638, 147] on img at bounding box center [627, 195] width 186 height 186
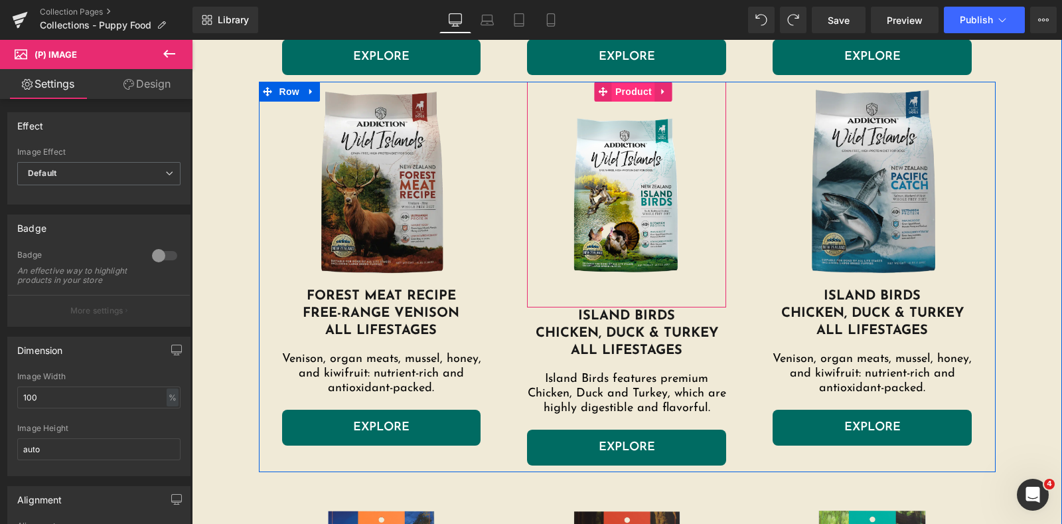
click at [637, 96] on span "Product" at bounding box center [633, 92] width 43 height 20
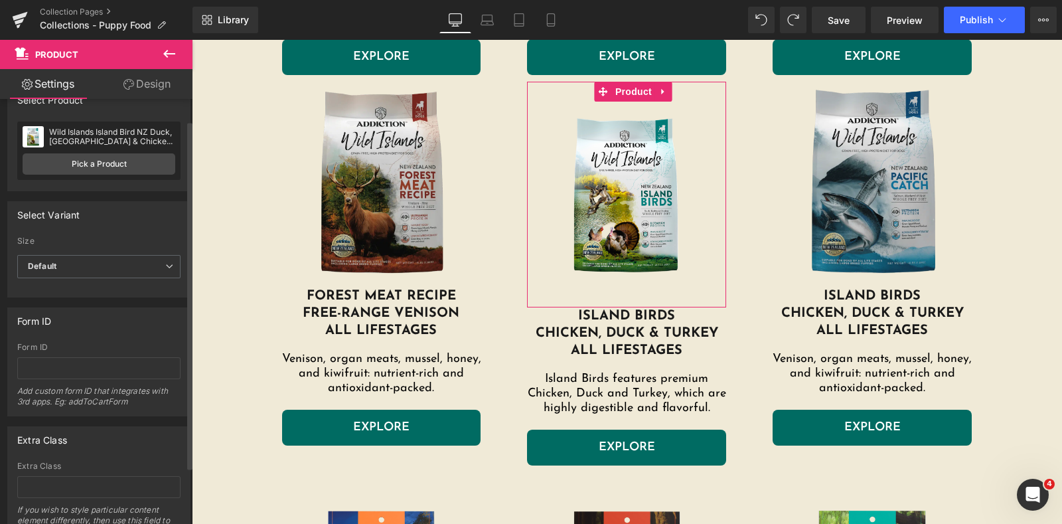
scroll to position [0, 0]
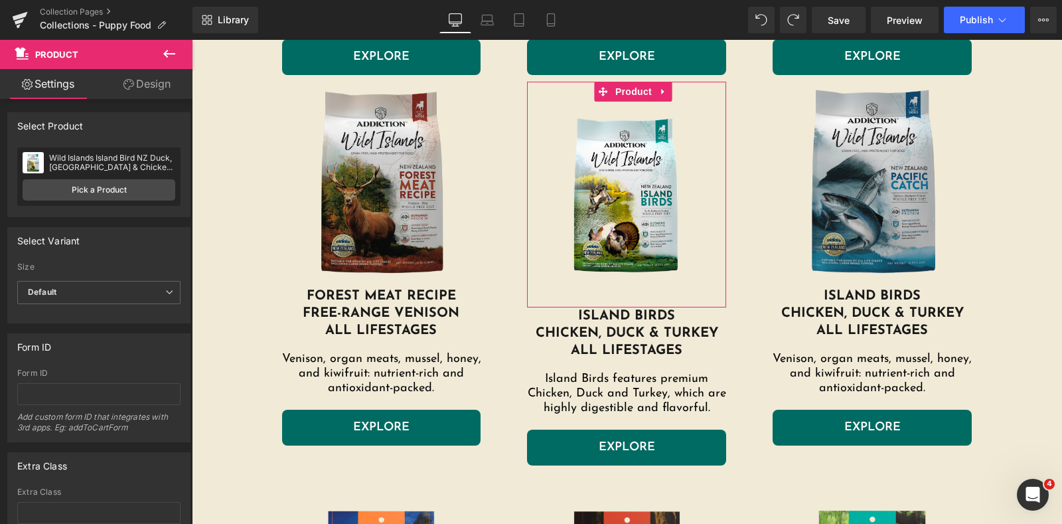
click at [163, 71] on link "Design" at bounding box center [147, 84] width 96 height 30
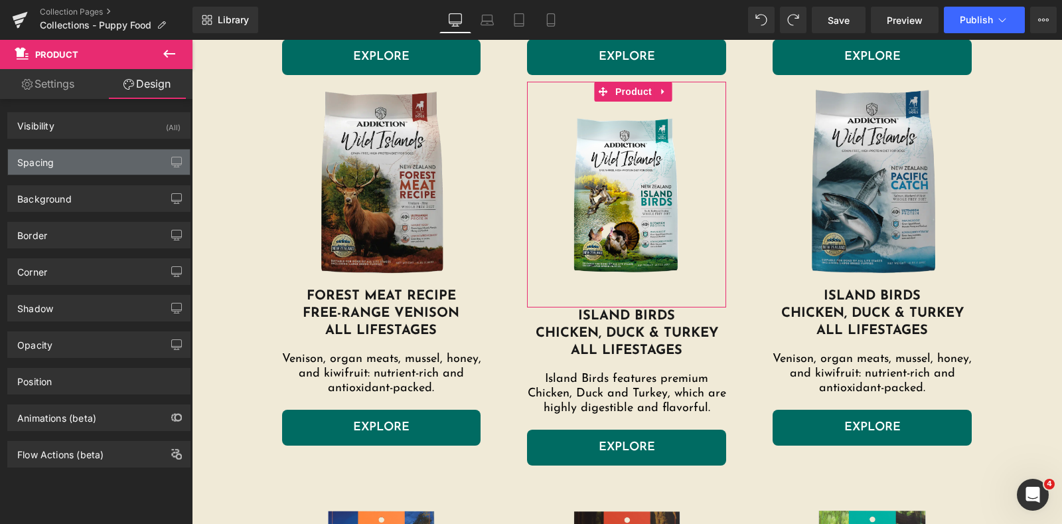
click at [109, 167] on div "Spacing" at bounding box center [99, 161] width 182 height 25
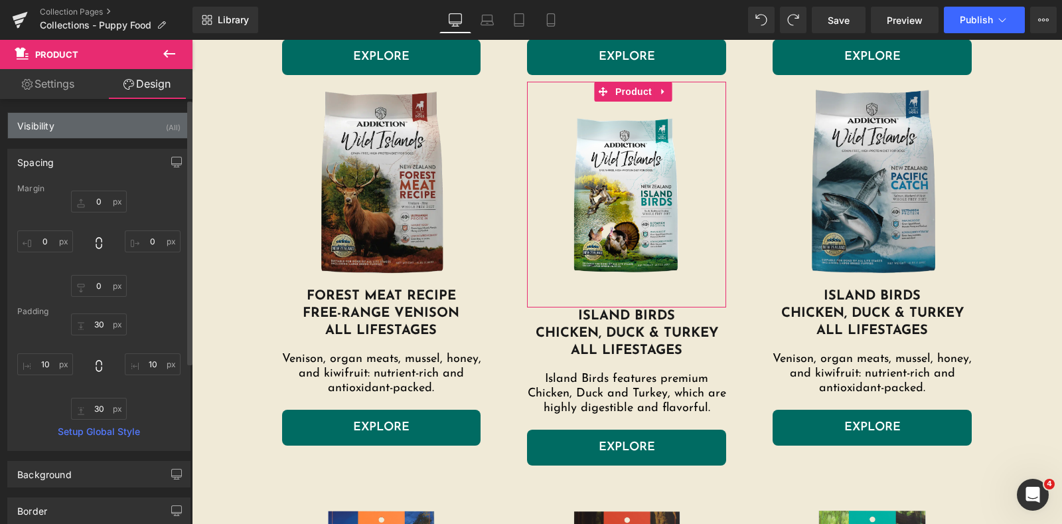
click at [76, 125] on div "Visibility (All)" at bounding box center [99, 125] width 182 height 25
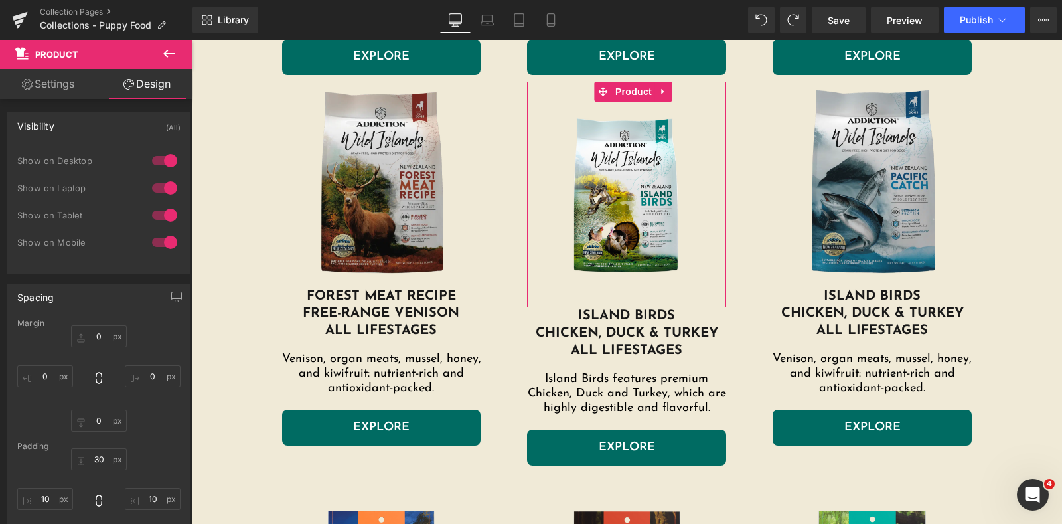
click at [53, 91] on link "Settings" at bounding box center [48, 84] width 96 height 30
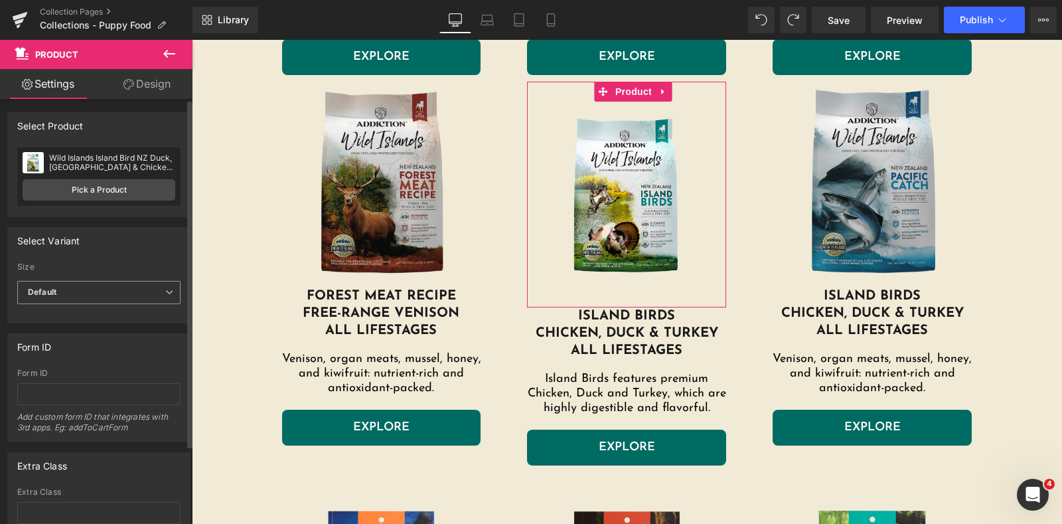
click at [94, 293] on span "Default" at bounding box center [98, 292] width 163 height 23
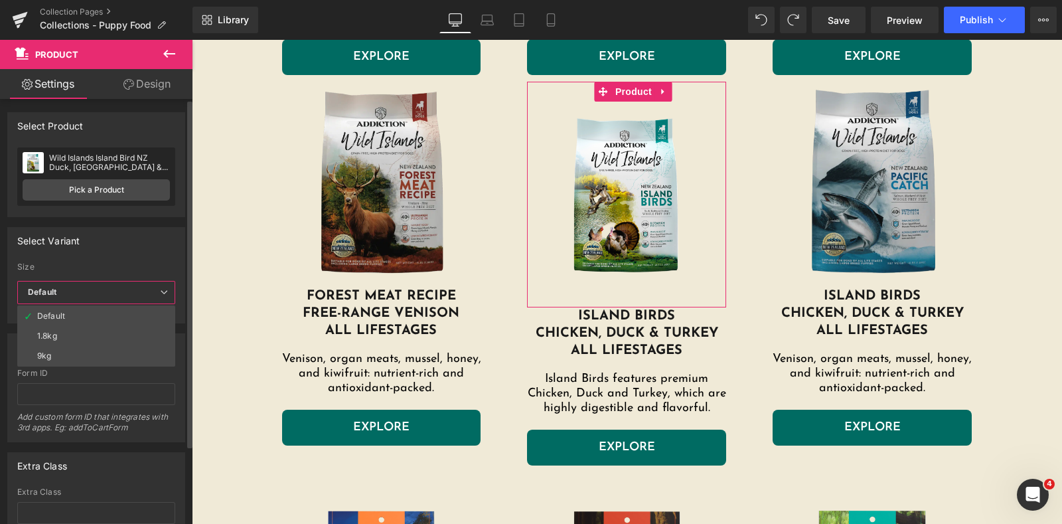
click at [88, 332] on li "1.8kg" at bounding box center [96, 336] width 158 height 20
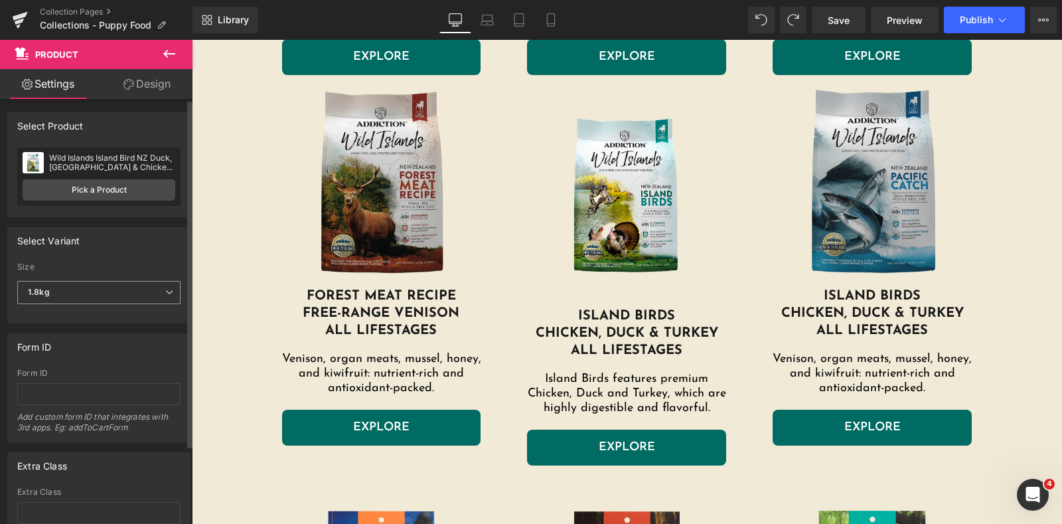
click at [96, 293] on span "1.8kg" at bounding box center [98, 292] width 163 height 23
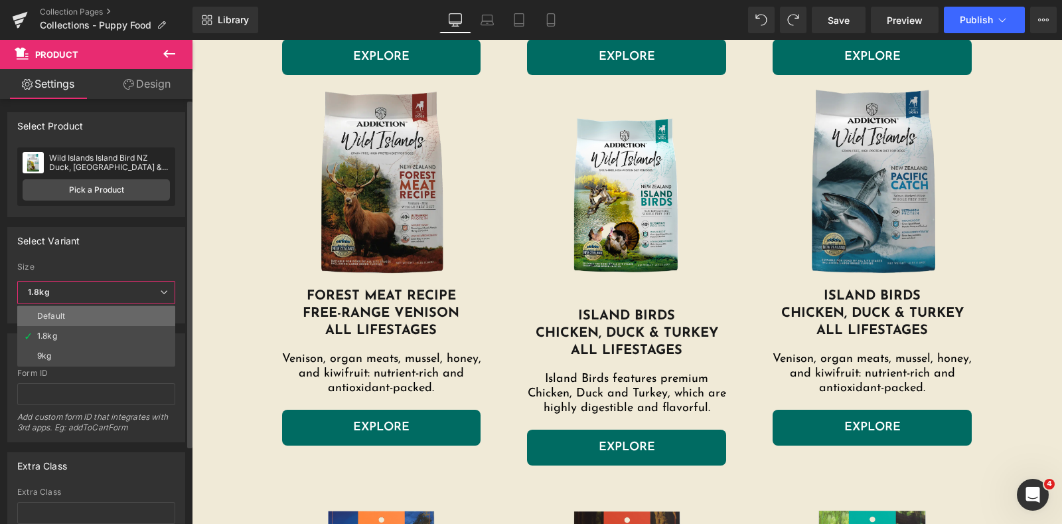
click at [96, 313] on li "Default" at bounding box center [96, 316] width 158 height 20
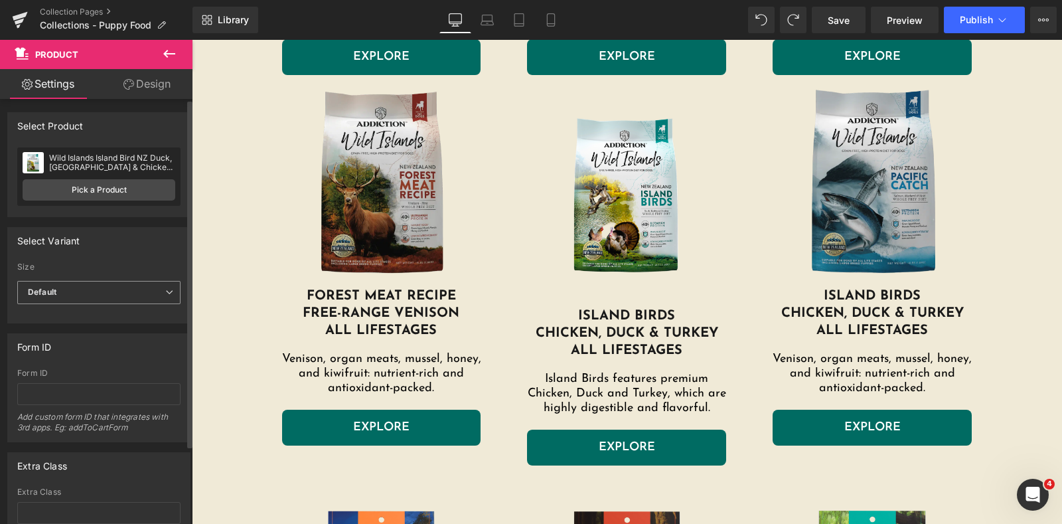
click at [93, 286] on span "Default" at bounding box center [98, 292] width 163 height 23
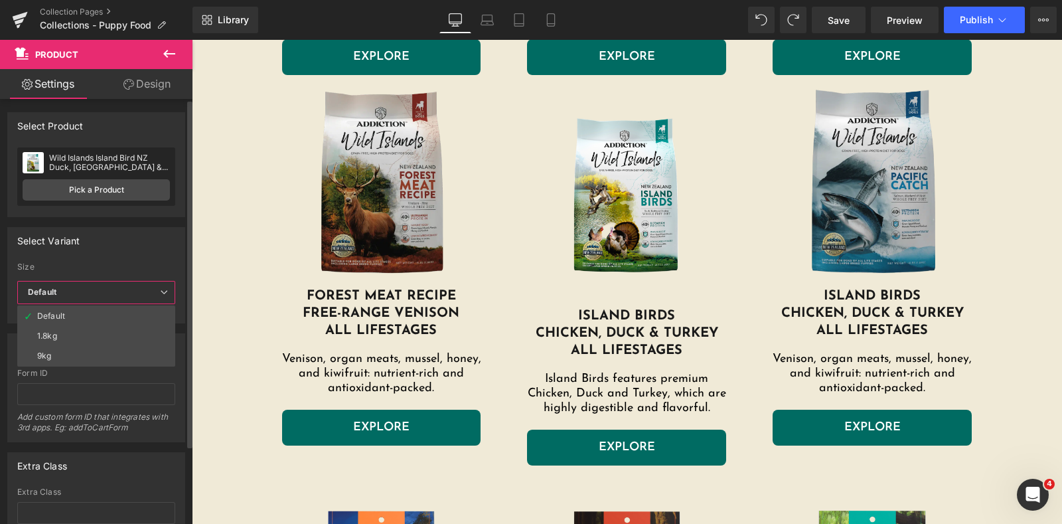
click at [89, 337] on li "1.8kg" at bounding box center [96, 336] width 158 height 20
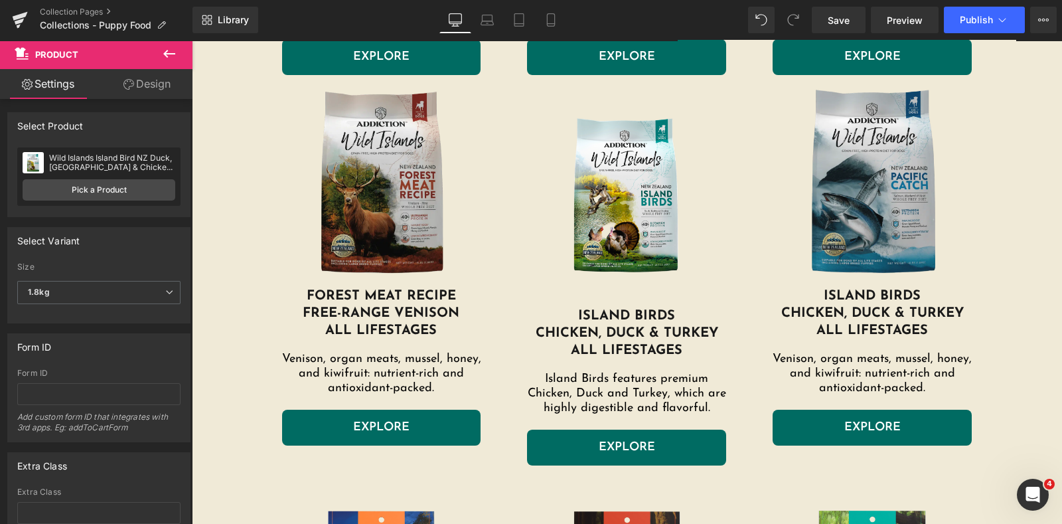
click at [153, 78] on link "Design" at bounding box center [147, 84] width 96 height 30
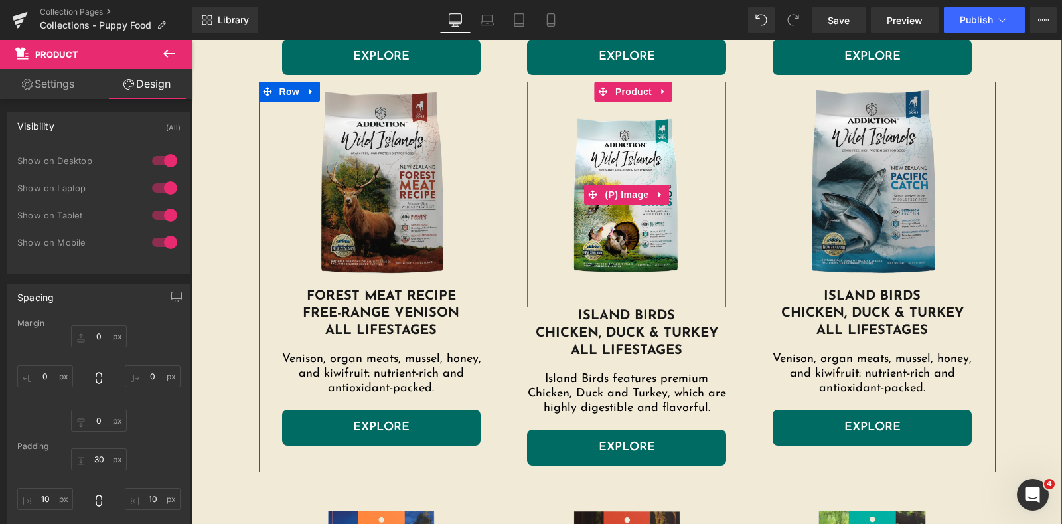
click at [655, 173] on img at bounding box center [627, 195] width 186 height 186
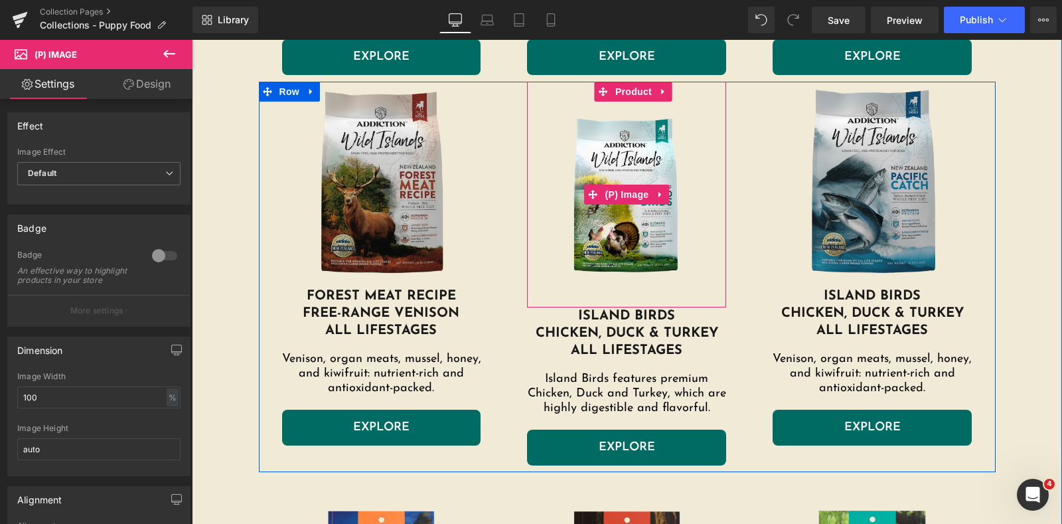
click at [657, 135] on img at bounding box center [627, 195] width 186 height 186
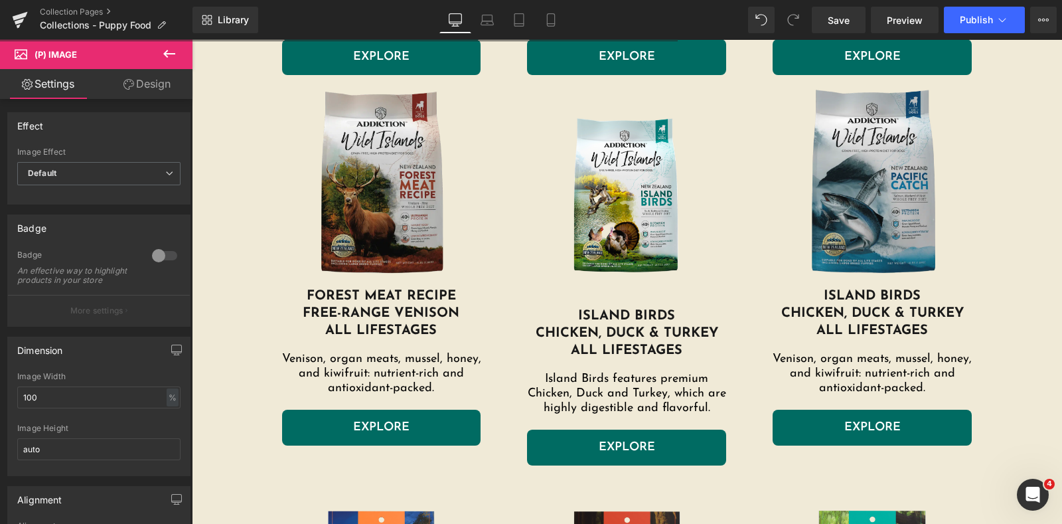
click at [143, 81] on link "Design" at bounding box center [147, 84] width 96 height 30
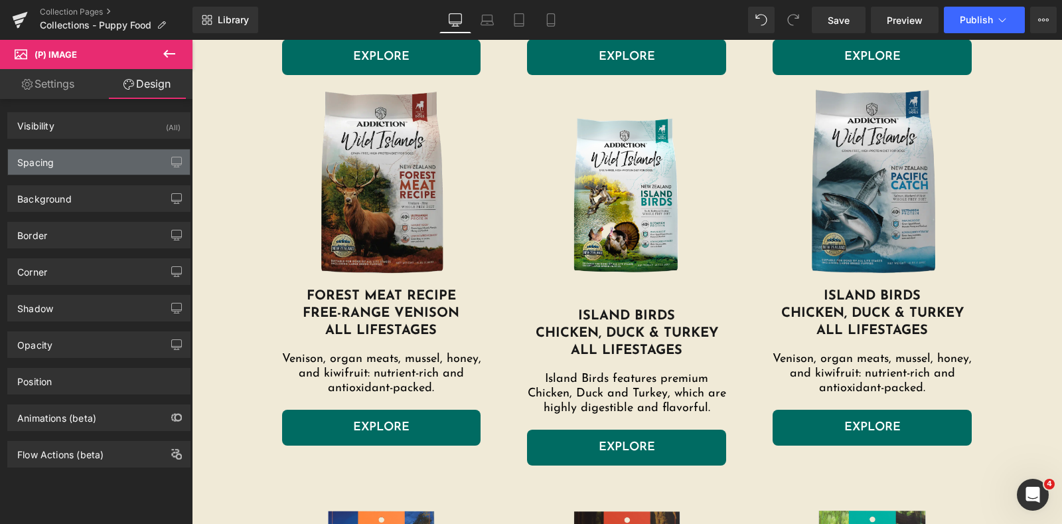
click at [125, 163] on div "Spacing" at bounding box center [99, 161] width 182 height 25
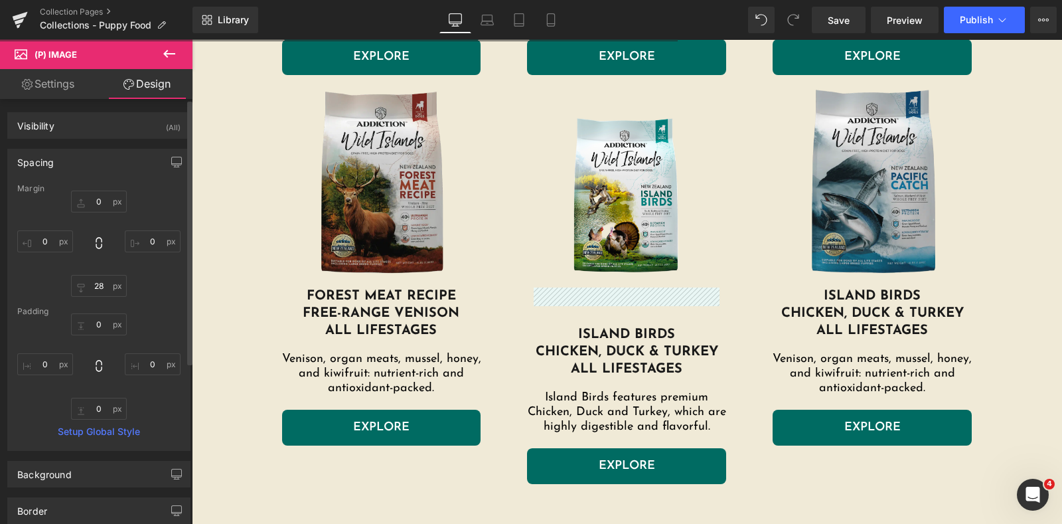
click at [149, 292] on div at bounding box center [98, 244] width 163 height 106
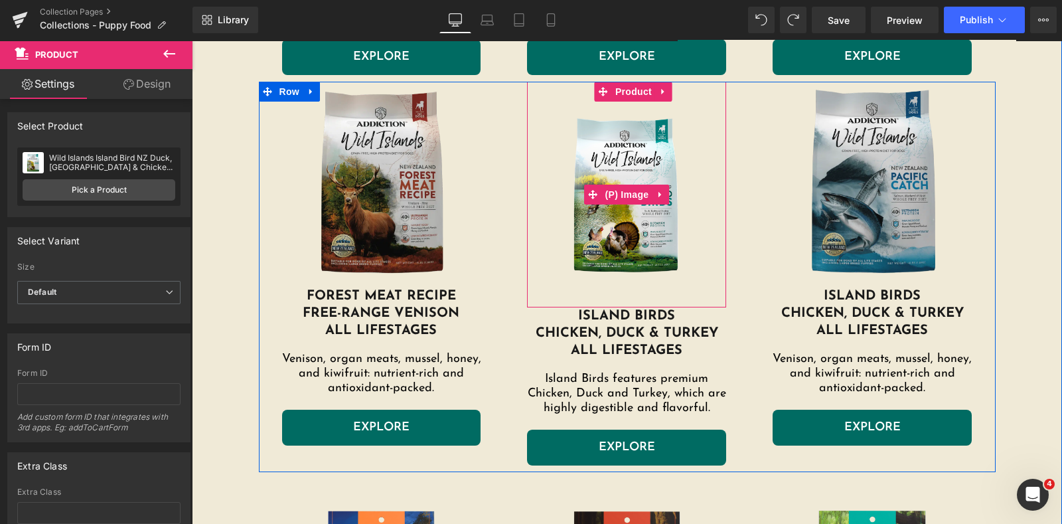
click at [616, 120] on img at bounding box center [627, 195] width 186 height 186
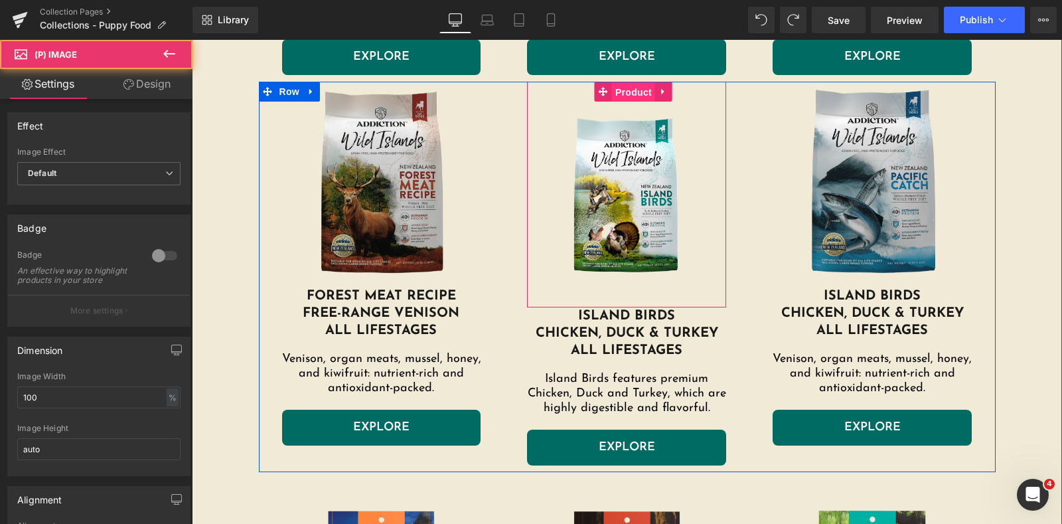
click at [629, 91] on span "Product" at bounding box center [633, 92] width 43 height 20
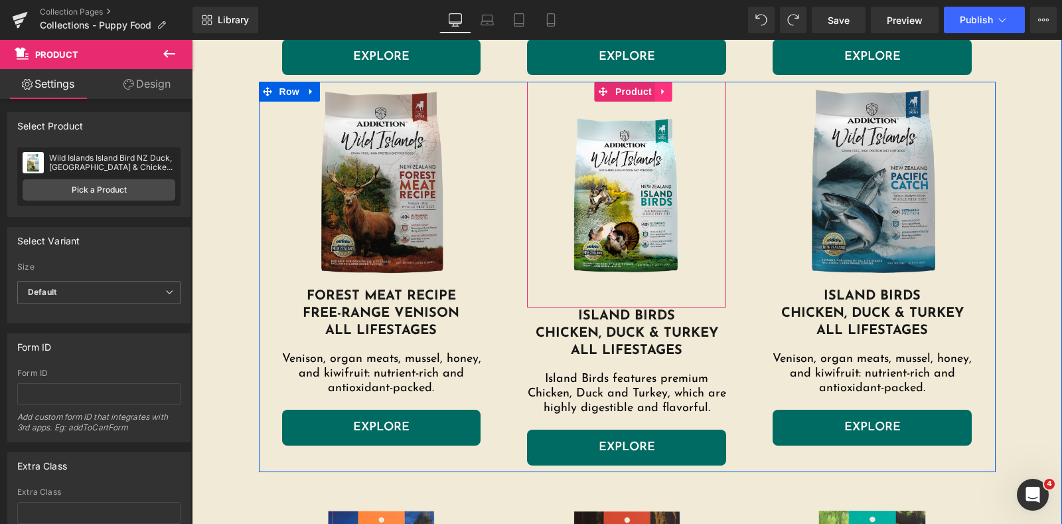
click at [655, 99] on link at bounding box center [663, 92] width 17 height 20
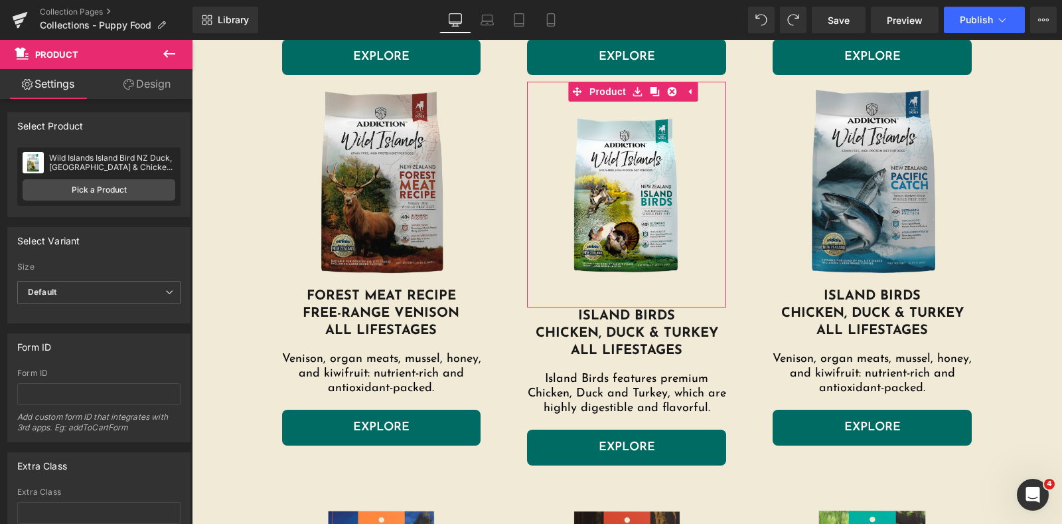
click at [133, 78] on link "Design" at bounding box center [147, 84] width 96 height 30
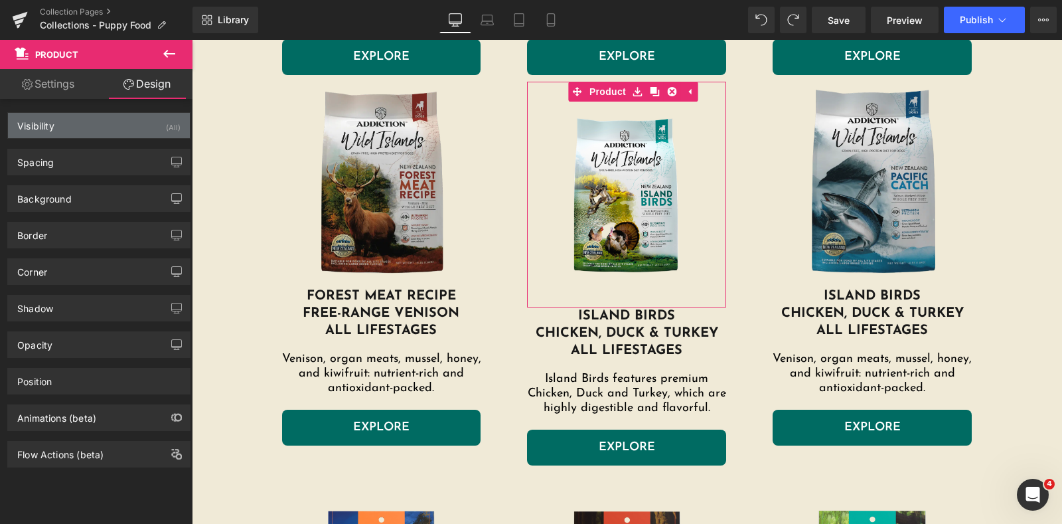
click at [134, 127] on div "Visibility (All)" at bounding box center [99, 125] width 182 height 25
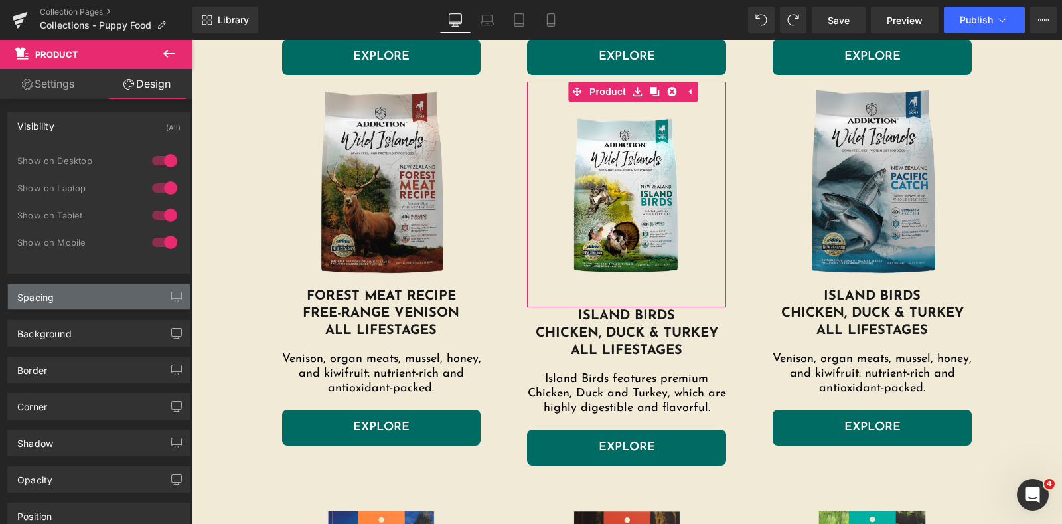
click at [104, 305] on div "Spacing" at bounding box center [99, 296] width 182 height 25
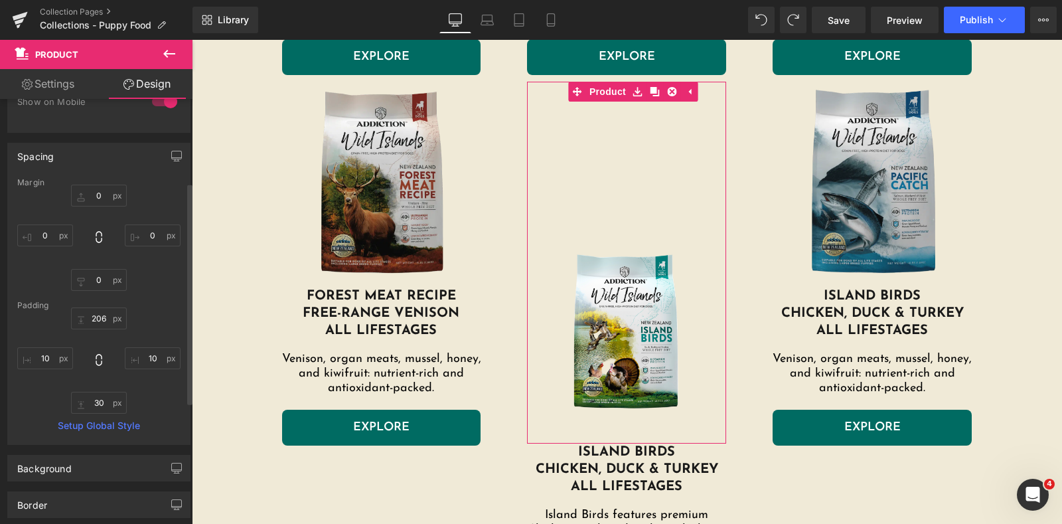
scroll to position [165, 0]
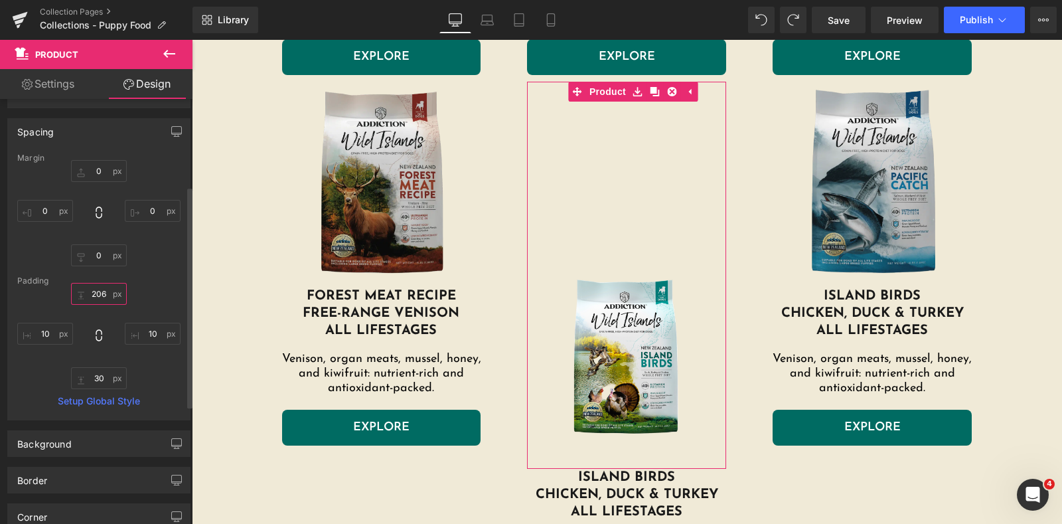
click at [109, 298] on input "206" at bounding box center [99, 294] width 56 height 22
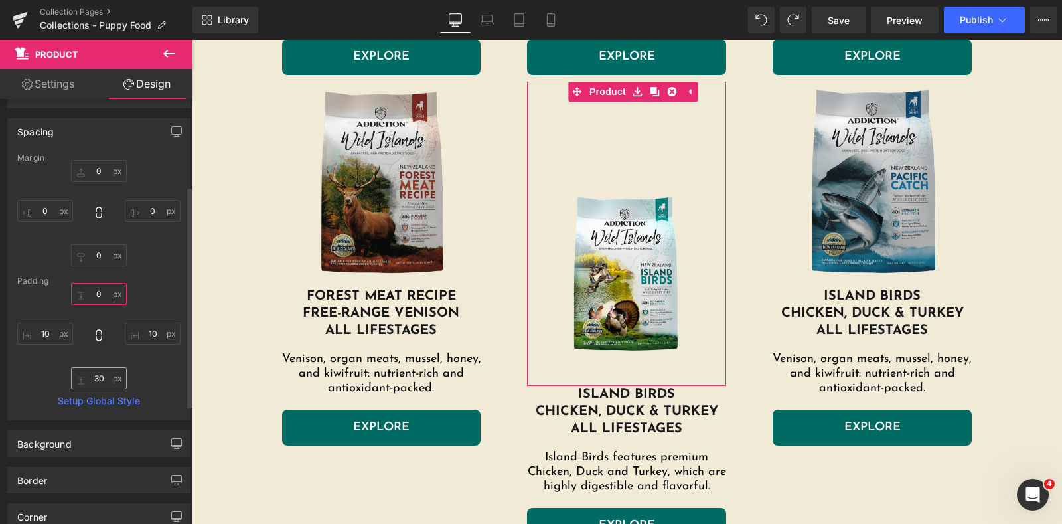
type input "145"
click at [104, 378] on input "text" at bounding box center [99, 378] width 56 height 22
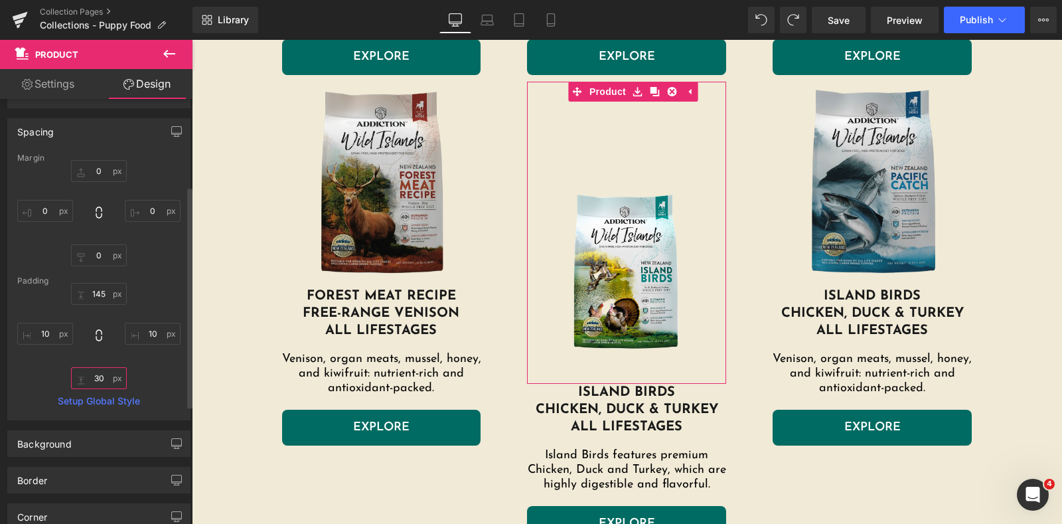
click at [113, 372] on input "text" at bounding box center [99, 378] width 56 height 22
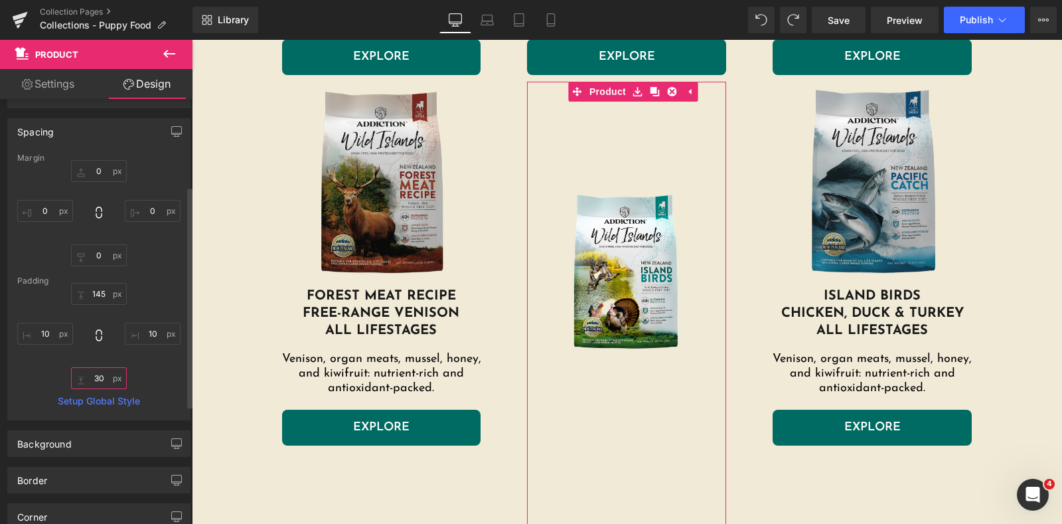
type input "3"
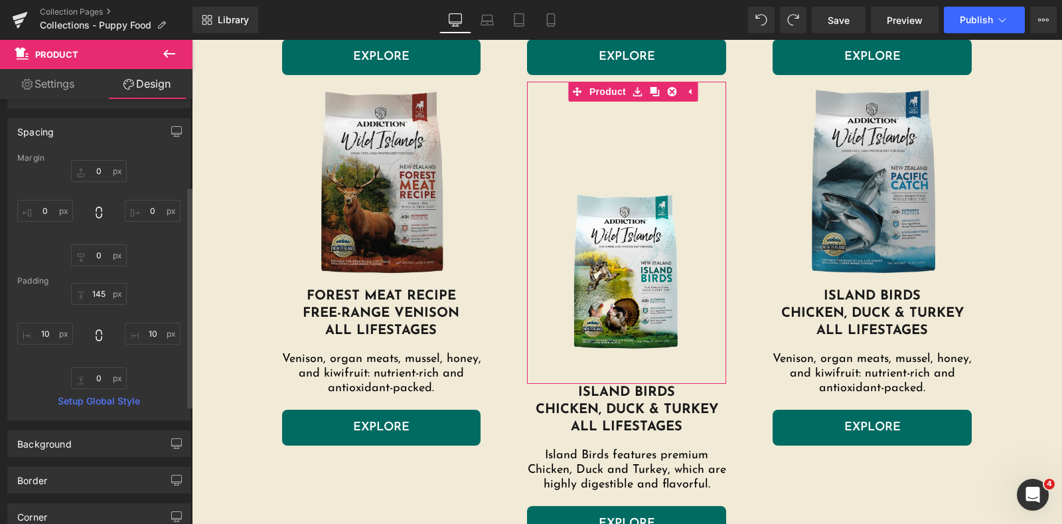
click at [105, 283] on div "Padding" at bounding box center [98, 280] width 163 height 9
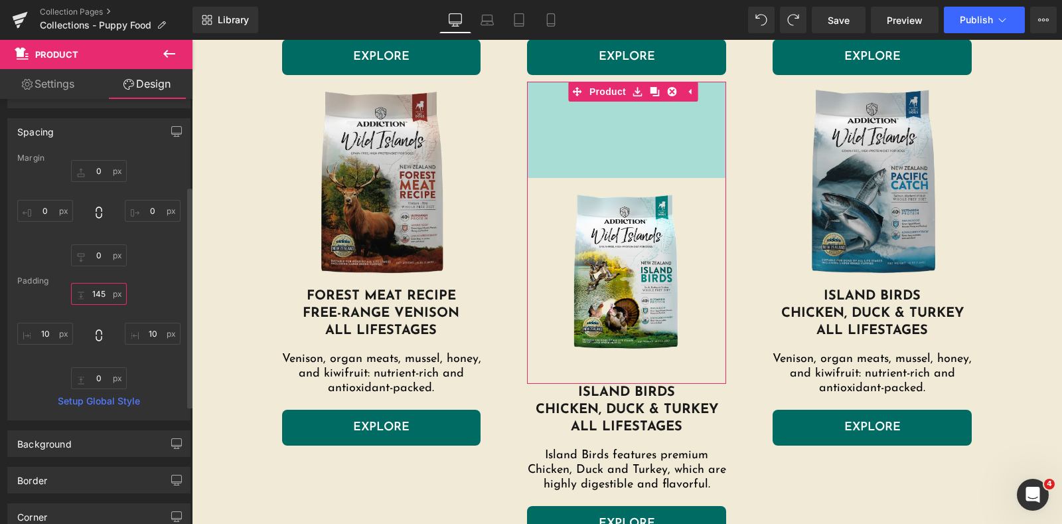
click at [104, 290] on input "145" at bounding box center [99, 294] width 56 height 22
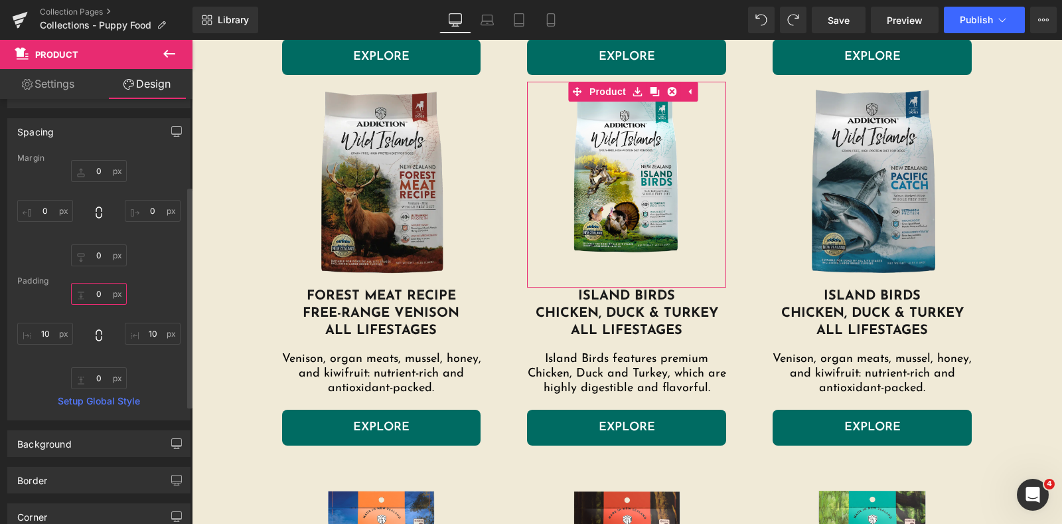
type input "0"
click at [146, 285] on div "0" at bounding box center [98, 336] width 163 height 106
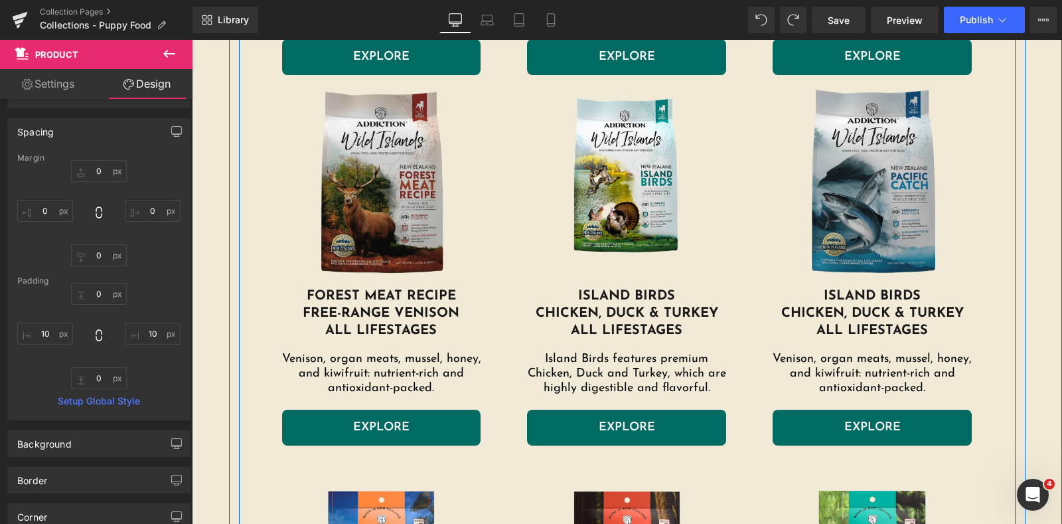
click at [1002, 230] on div "Image wild kangaroo & Apple dry dog food all lifestages Heading Sensitive dog? …" at bounding box center [627, 131] width 777 height 1621
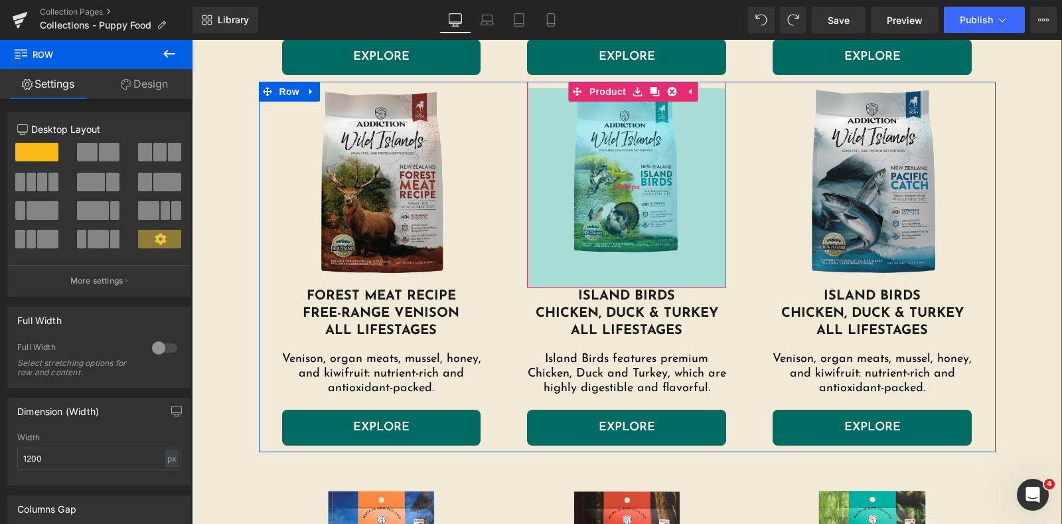
click at [635, 223] on div "NaNpx" at bounding box center [626, 187] width 199 height 199
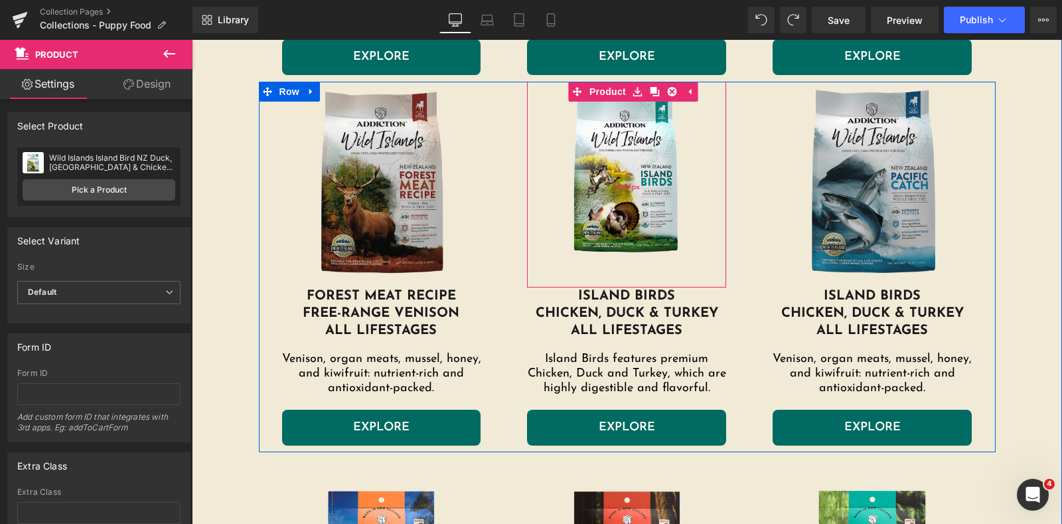
click at [610, 220] on div "NaNpx" at bounding box center [626, 187] width 199 height 199
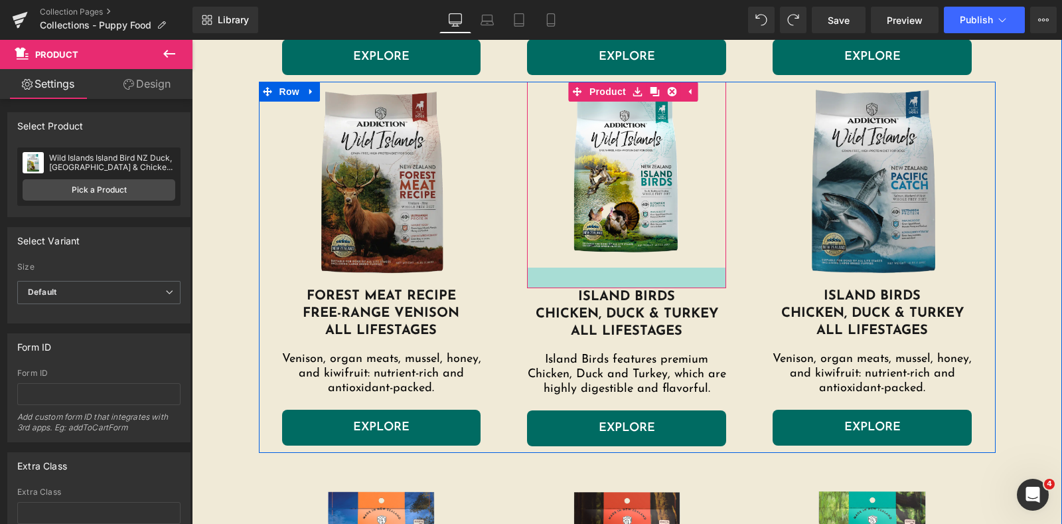
click at [602, 193] on div "Sale Off (P) Image Product 31px" at bounding box center [626, 185] width 199 height 206
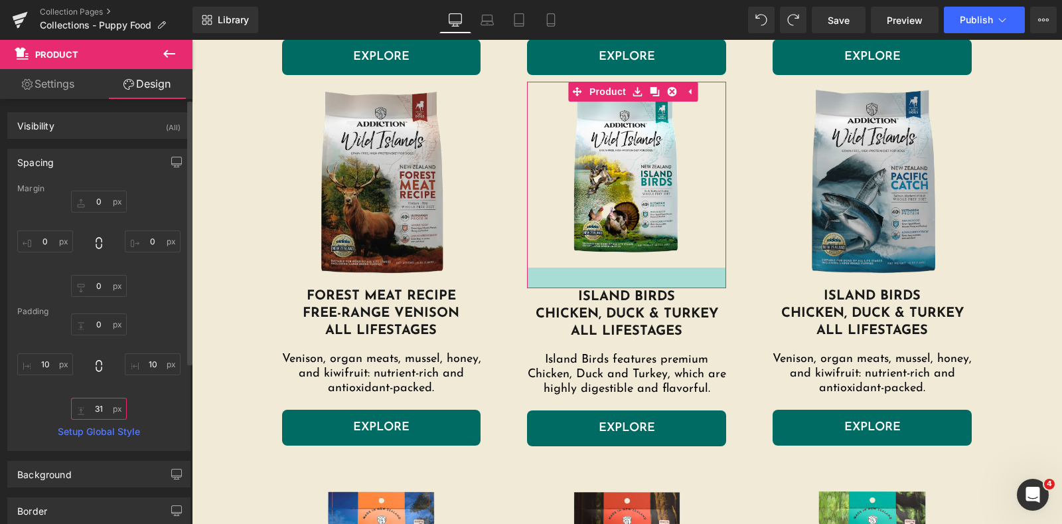
click at [113, 409] on input "text" at bounding box center [99, 409] width 56 height 22
click at [81, 411] on input "text" at bounding box center [99, 409] width 56 height 22
type input "1"
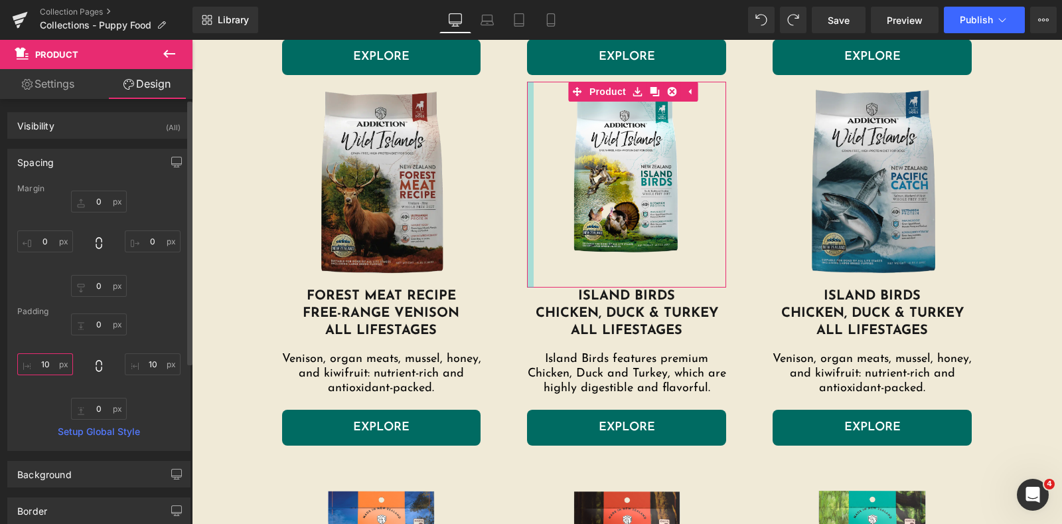
click at [50, 368] on input "text" at bounding box center [45, 364] width 56 height 22
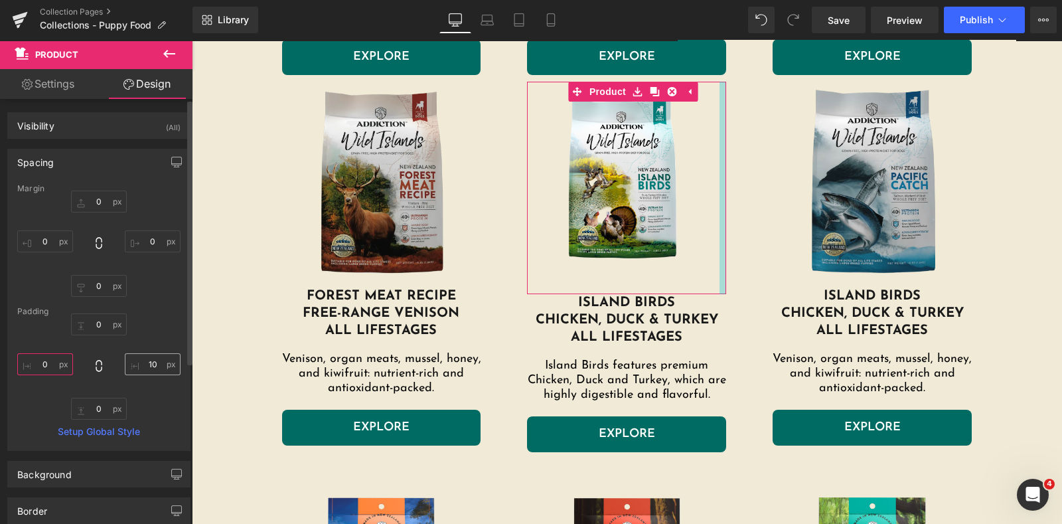
type input "0"
click at [146, 366] on input "text" at bounding box center [153, 364] width 56 height 22
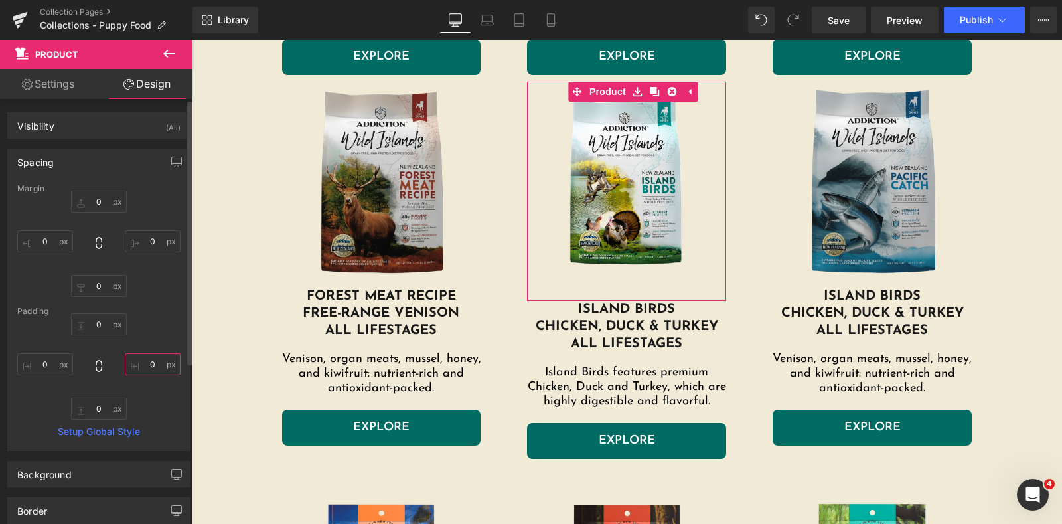
type input "0"
click at [156, 405] on div "0 0" at bounding box center [98, 366] width 163 height 106
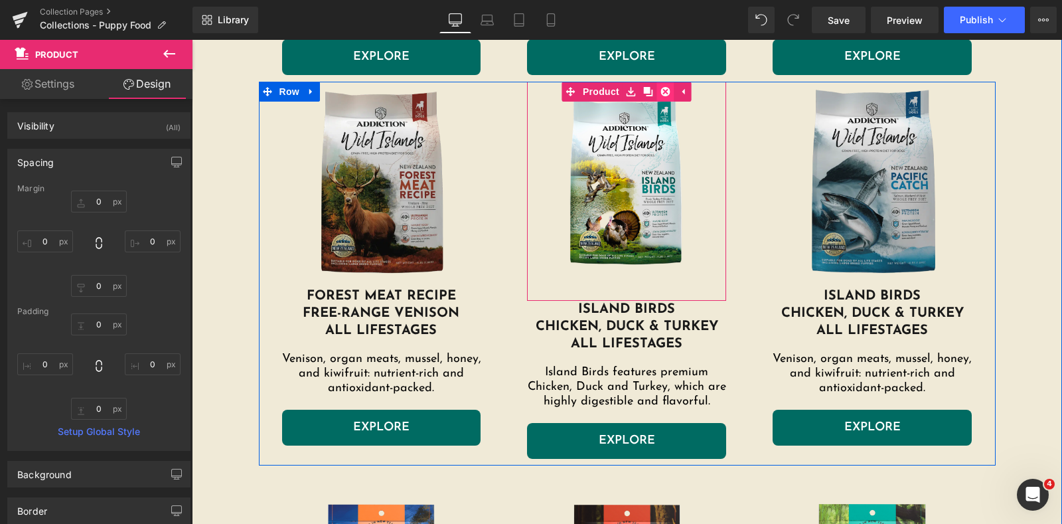
click at [663, 90] on icon at bounding box center [665, 91] width 9 height 9
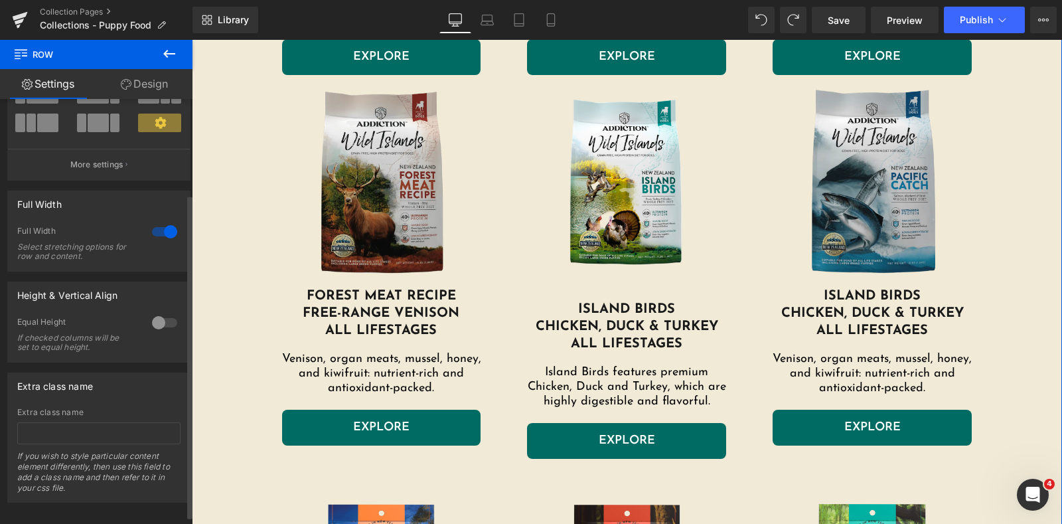
scroll to position [133, 0]
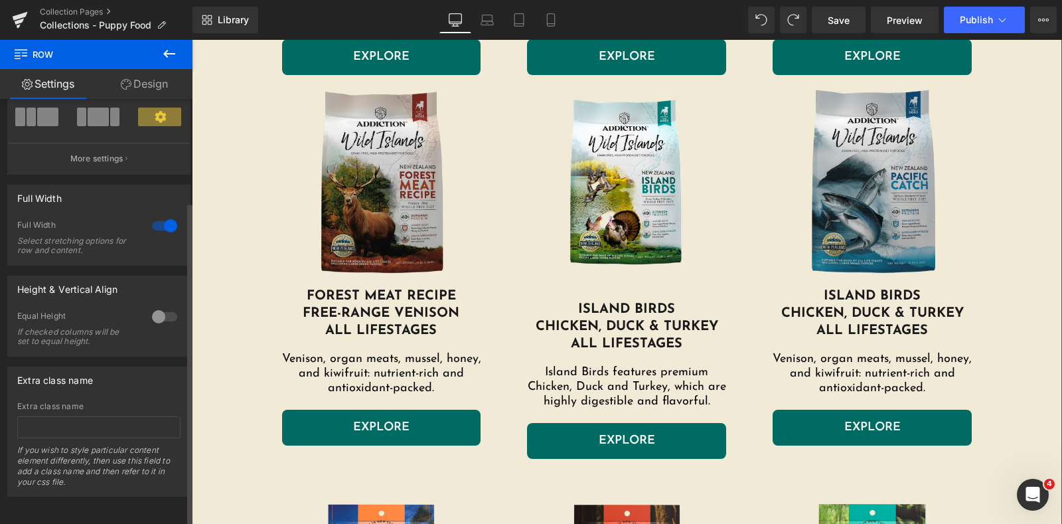
click at [163, 306] on div at bounding box center [165, 316] width 32 height 21
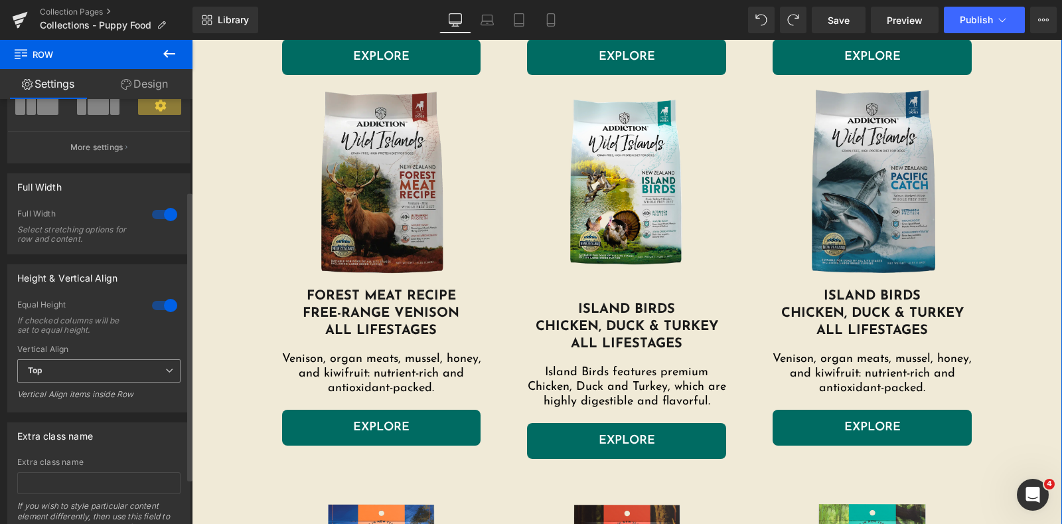
click at [139, 368] on span "Top" at bounding box center [98, 370] width 163 height 23
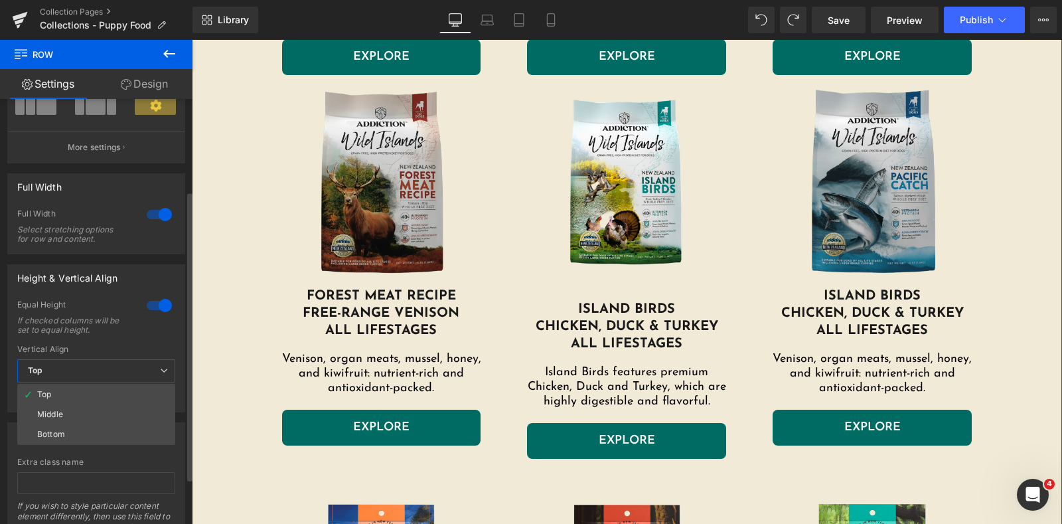
click at [118, 409] on li "Middle" at bounding box center [96, 414] width 158 height 20
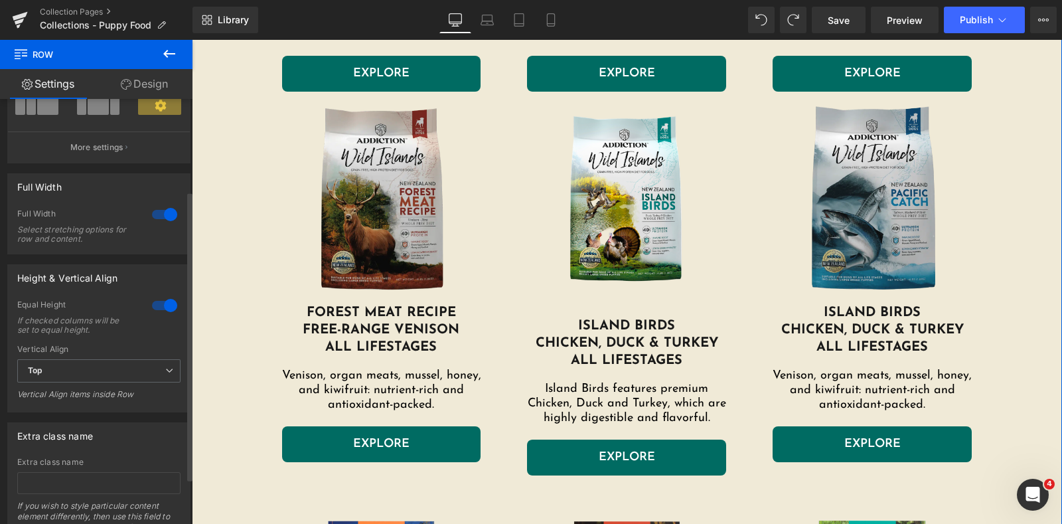
click at [159, 306] on div at bounding box center [165, 305] width 32 height 21
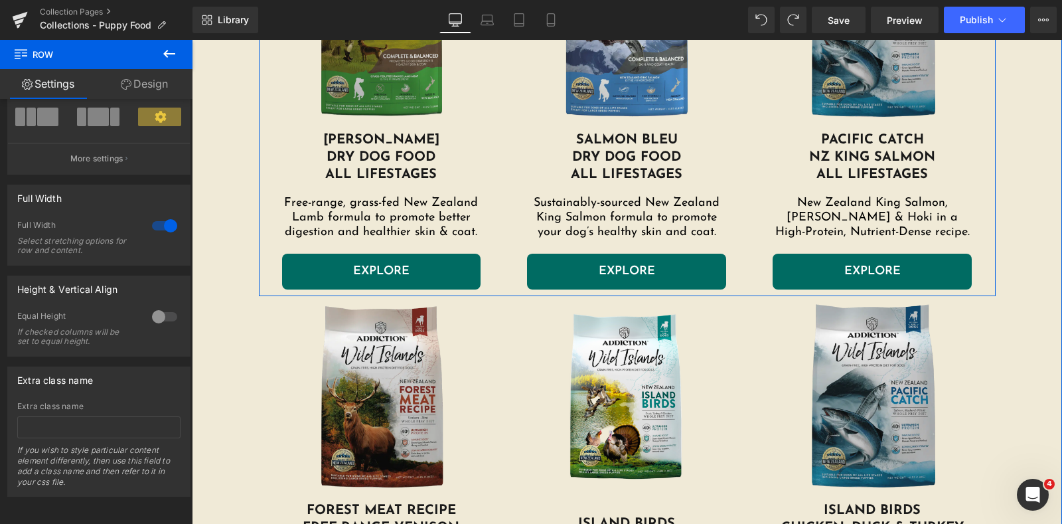
scroll to position [1676, 0]
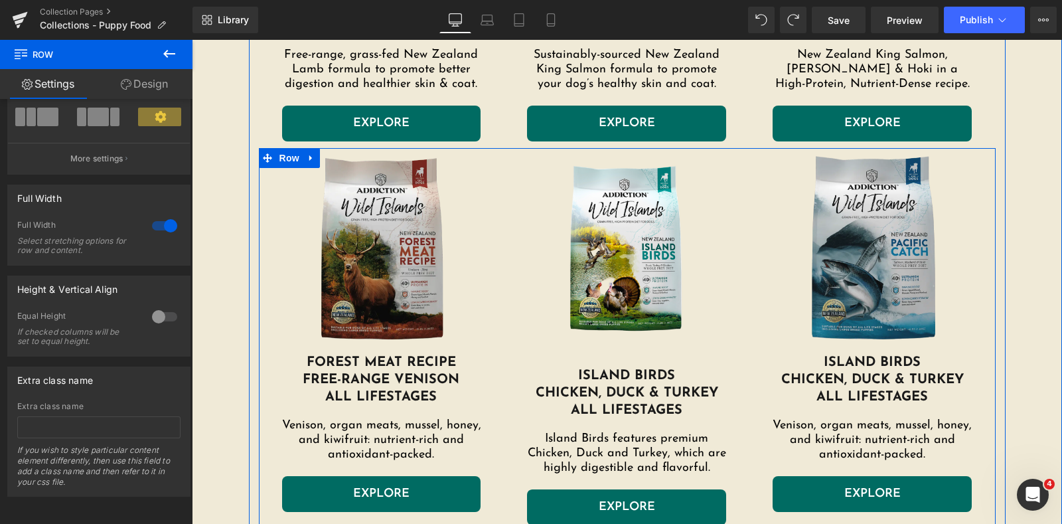
click at [650, 202] on img at bounding box center [626, 247] width 199 height 199
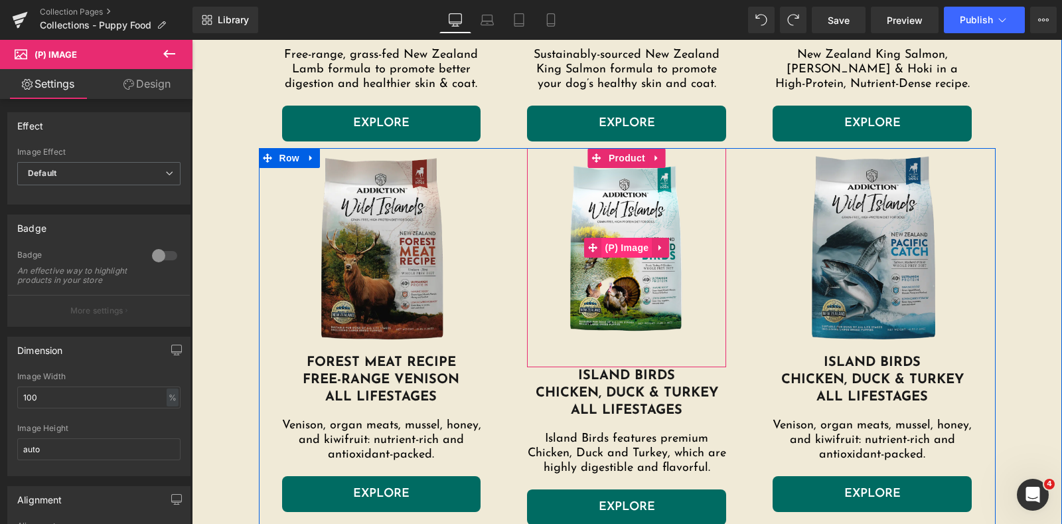
click at [627, 248] on span "(P) Image" at bounding box center [627, 248] width 50 height 20
click at [604, 246] on span "(P) Image" at bounding box center [627, 248] width 50 height 20
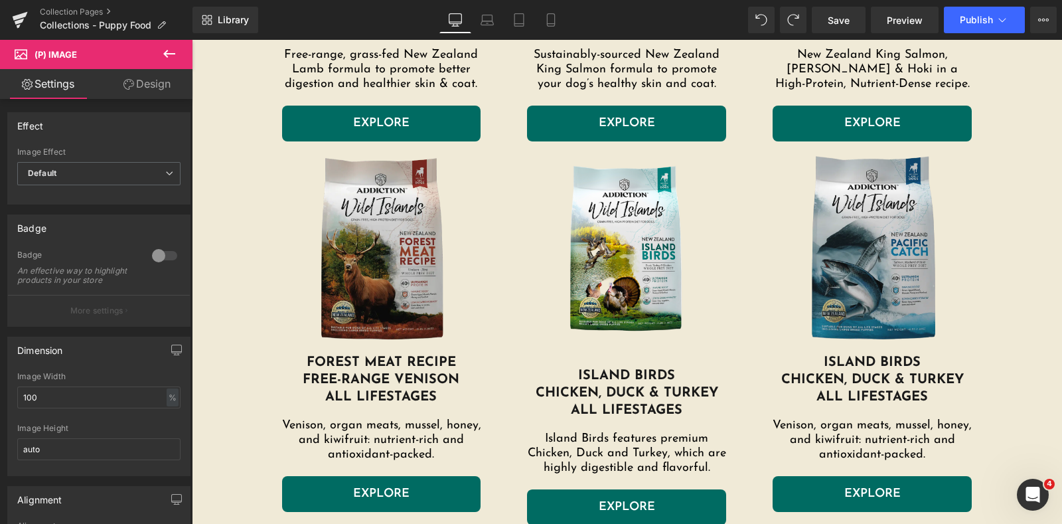
click at [151, 87] on link "Design" at bounding box center [147, 84] width 96 height 30
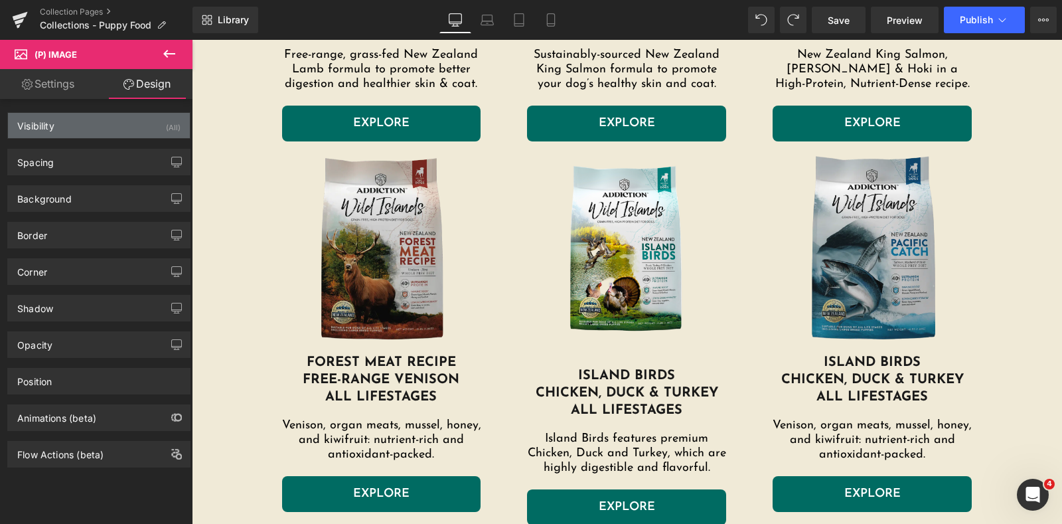
click at [139, 124] on div "Visibility (All)" at bounding box center [99, 125] width 182 height 25
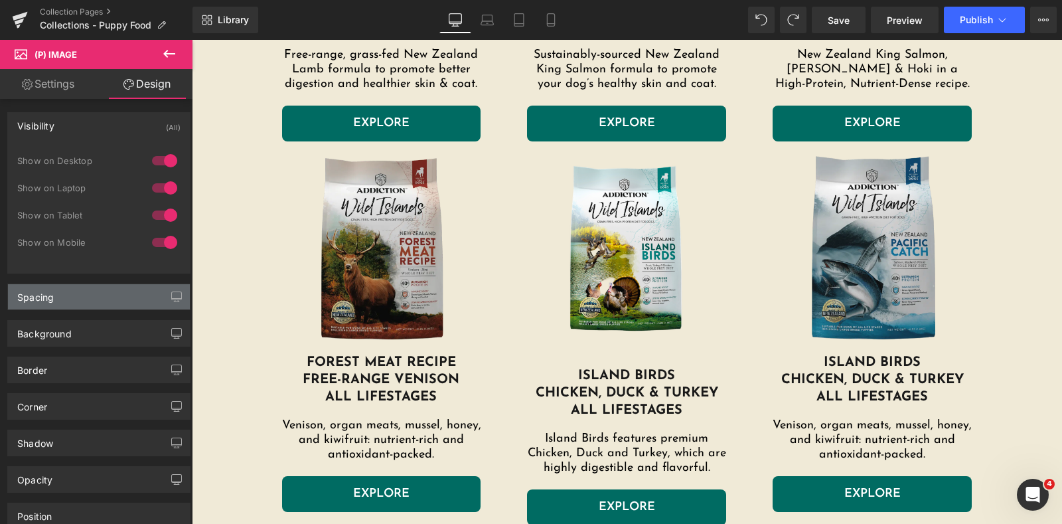
click at [106, 294] on div "Spacing" at bounding box center [99, 296] width 182 height 25
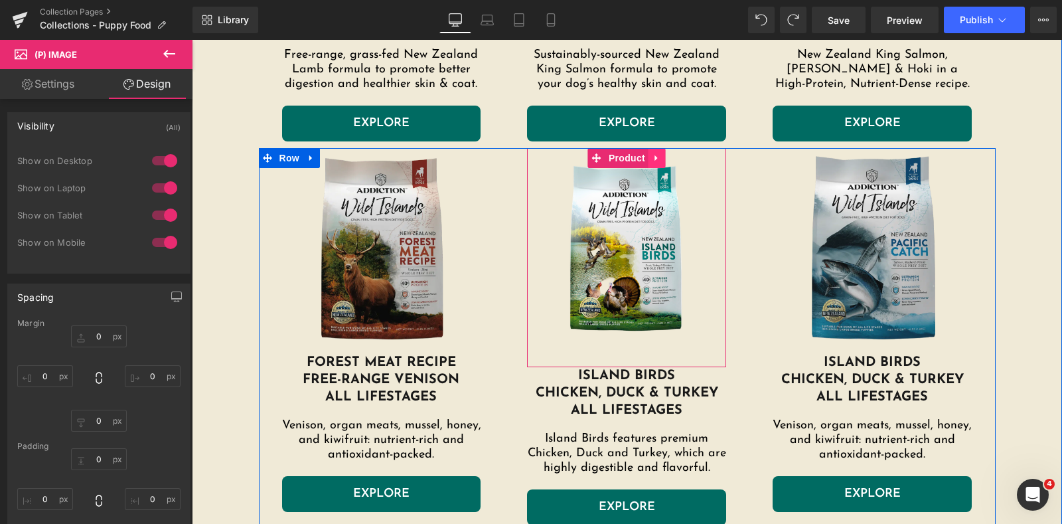
click at [653, 159] on icon at bounding box center [657, 158] width 9 height 10
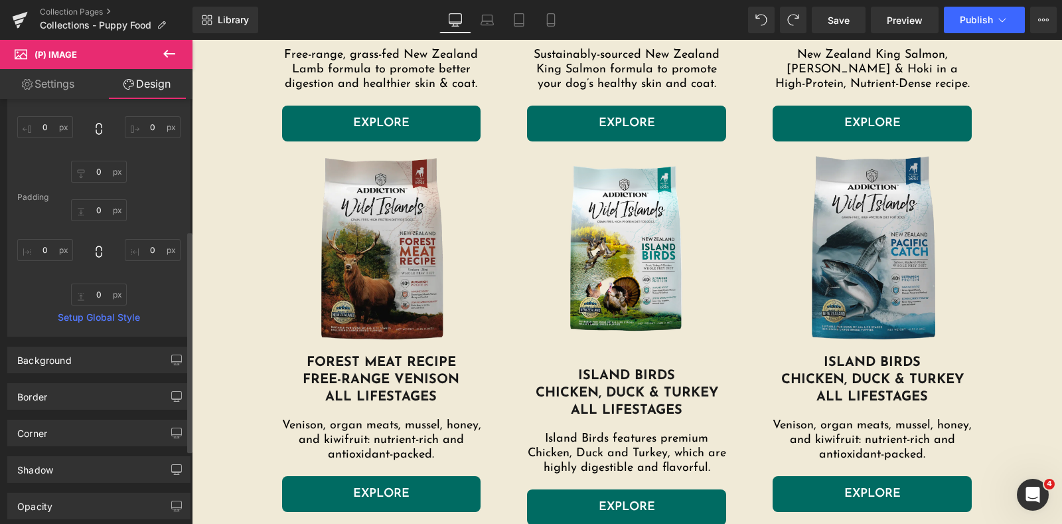
scroll to position [391, 0]
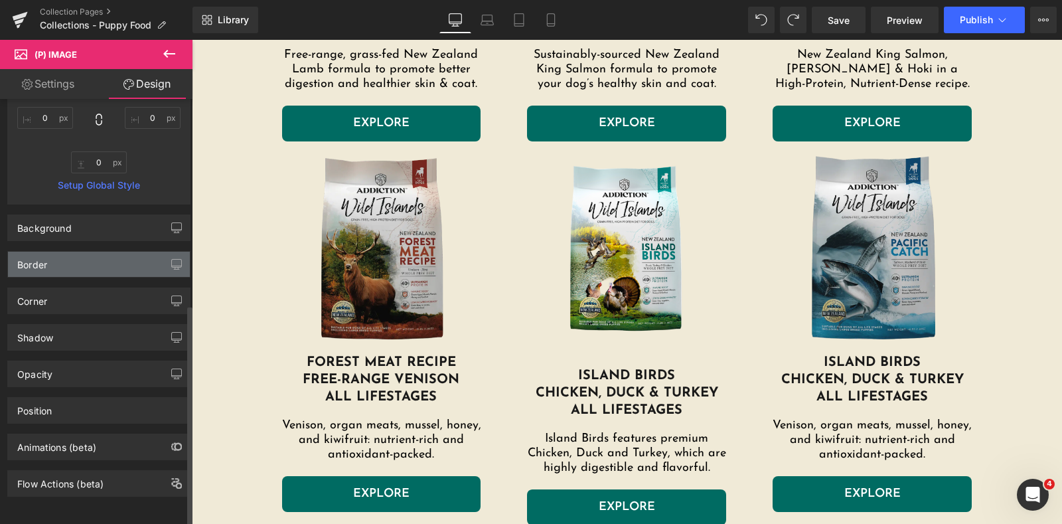
click at [96, 258] on div "Border" at bounding box center [99, 264] width 182 height 25
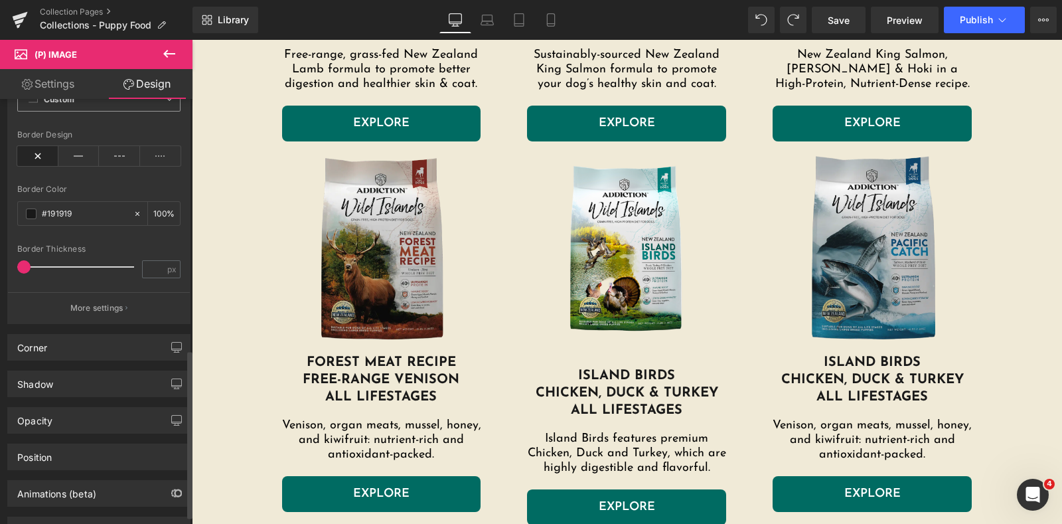
scroll to position [640, 0]
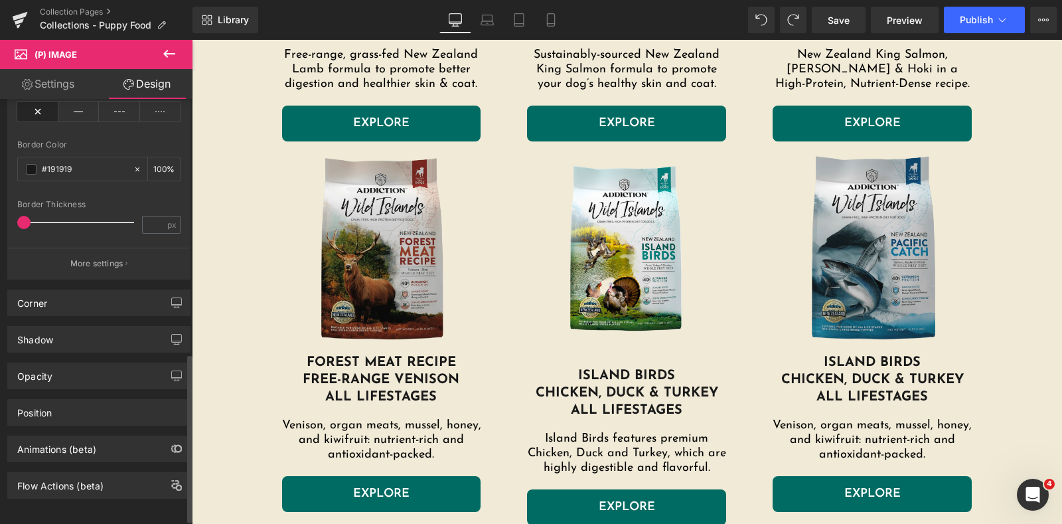
click at [106, 313] on div "Corner" at bounding box center [99, 302] width 182 height 25
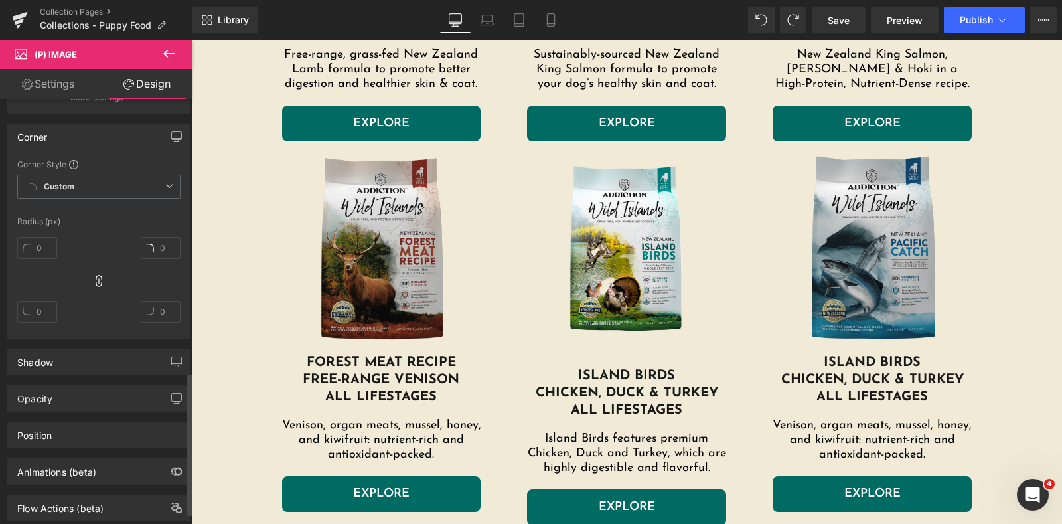
scroll to position [840, 0]
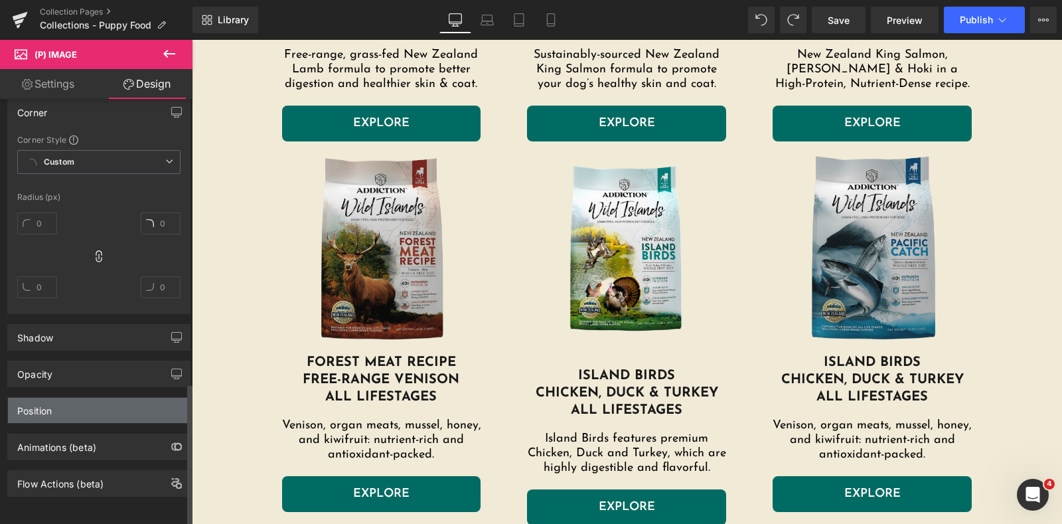
click at [110, 398] on div "Position" at bounding box center [99, 410] width 182 height 25
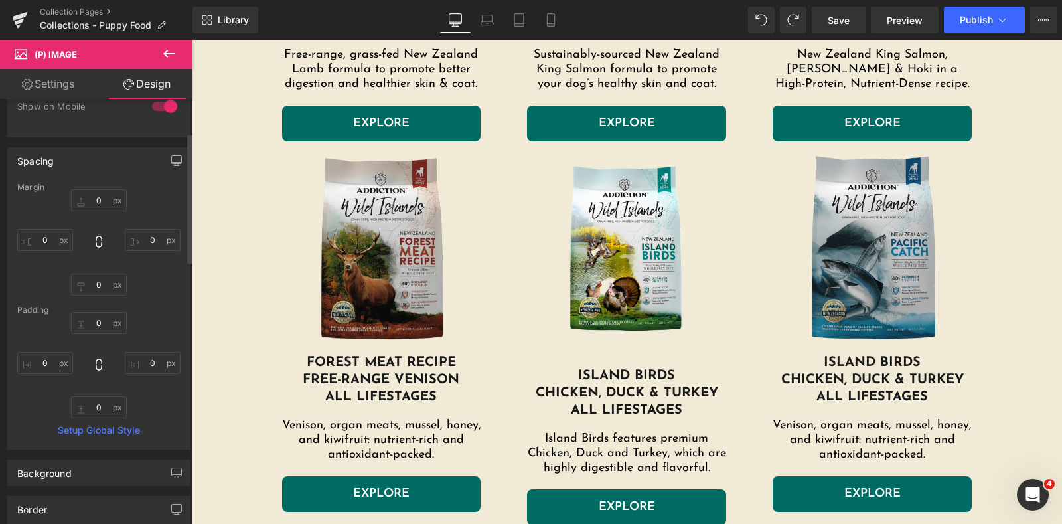
scroll to position [0, 0]
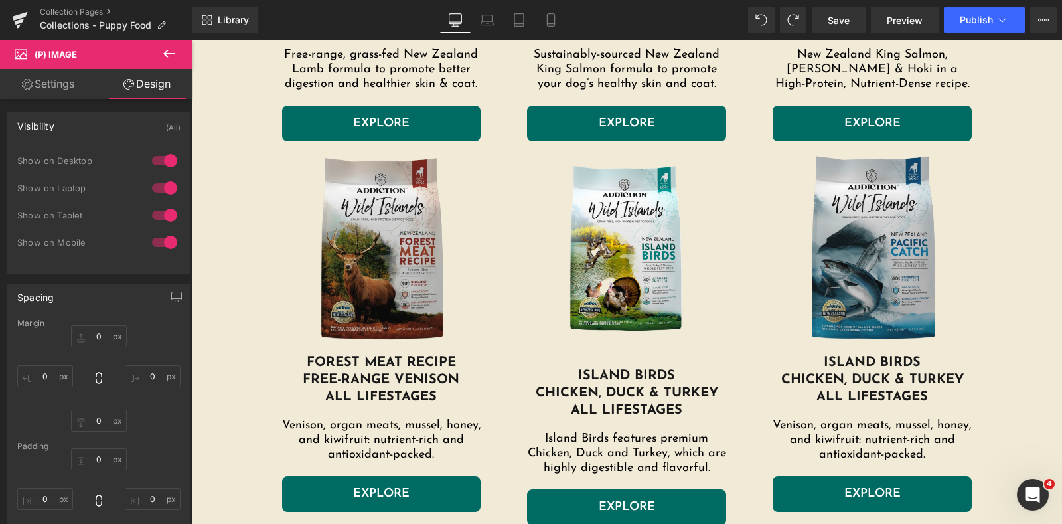
click at [76, 84] on link "Settings" at bounding box center [48, 84] width 96 height 30
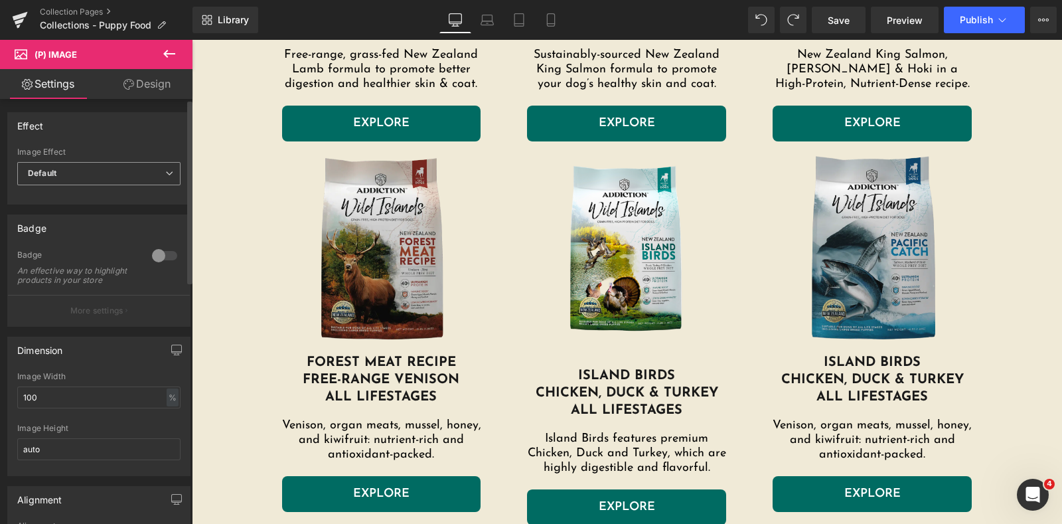
click at [88, 170] on span "Default" at bounding box center [98, 173] width 163 height 23
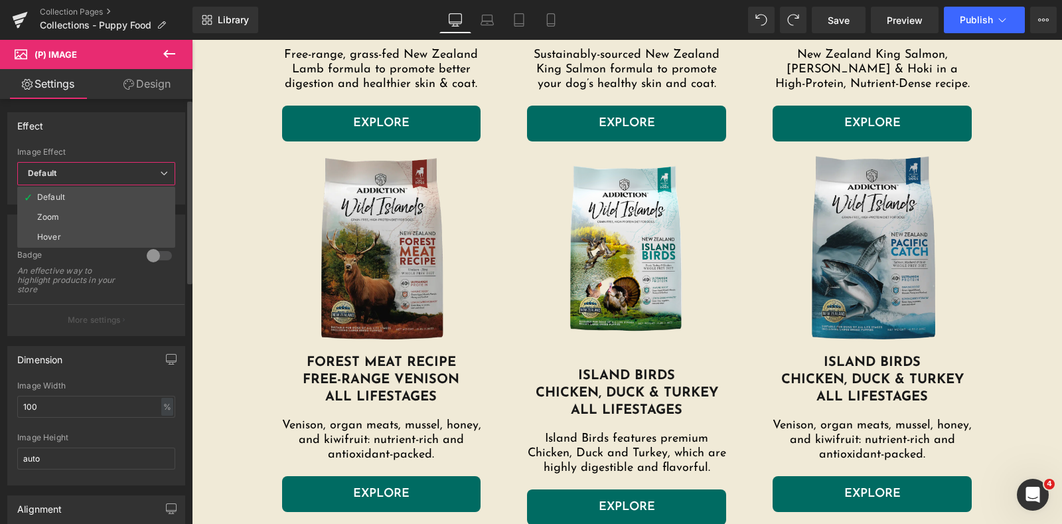
click at [100, 143] on div "Effect Default Zoom Hover Image Effect Default Default Zoom Hover last Image Ho…" at bounding box center [96, 158] width 178 height 92
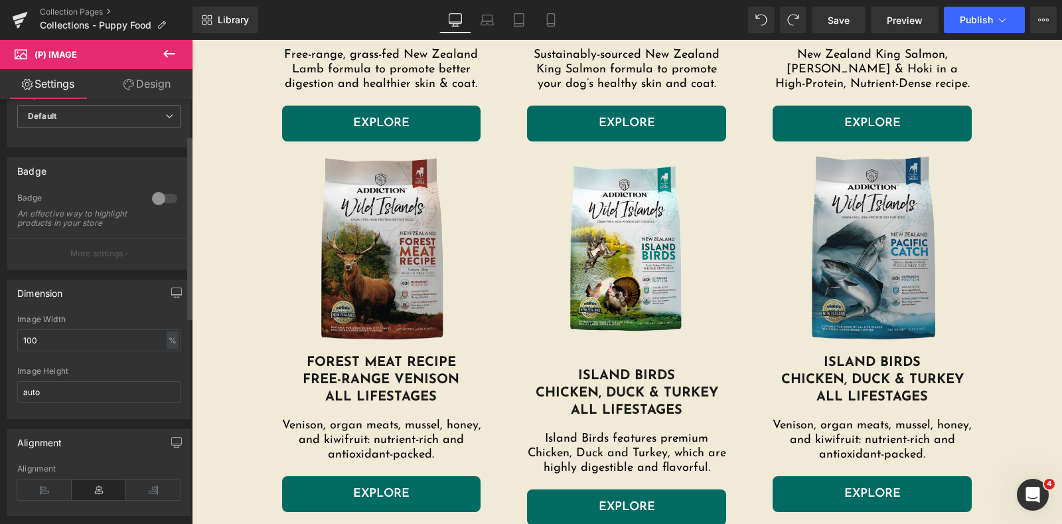
scroll to position [82, 0]
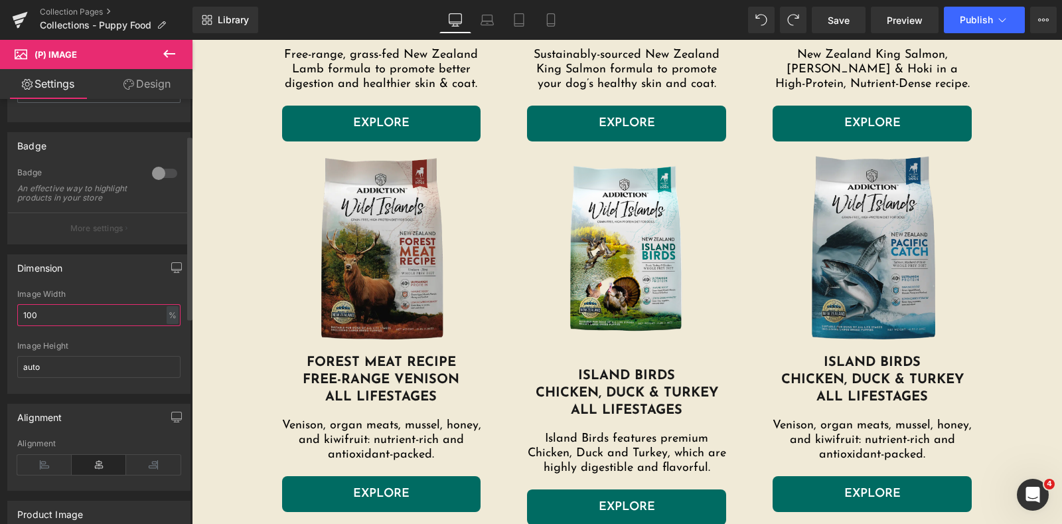
click at [86, 320] on input "100" at bounding box center [98, 315] width 163 height 22
click at [71, 377] on input "auto" at bounding box center [98, 367] width 163 height 22
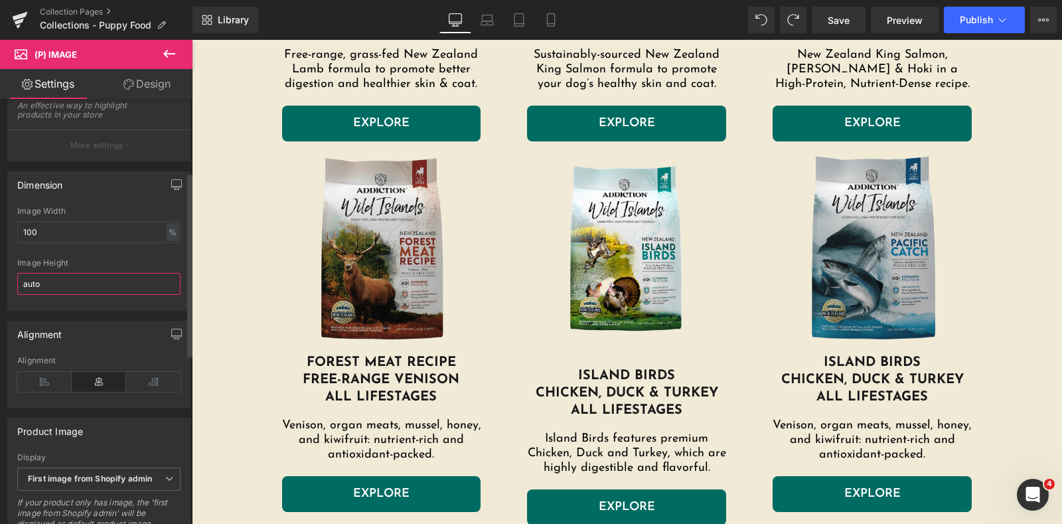
scroll to position [249, 0]
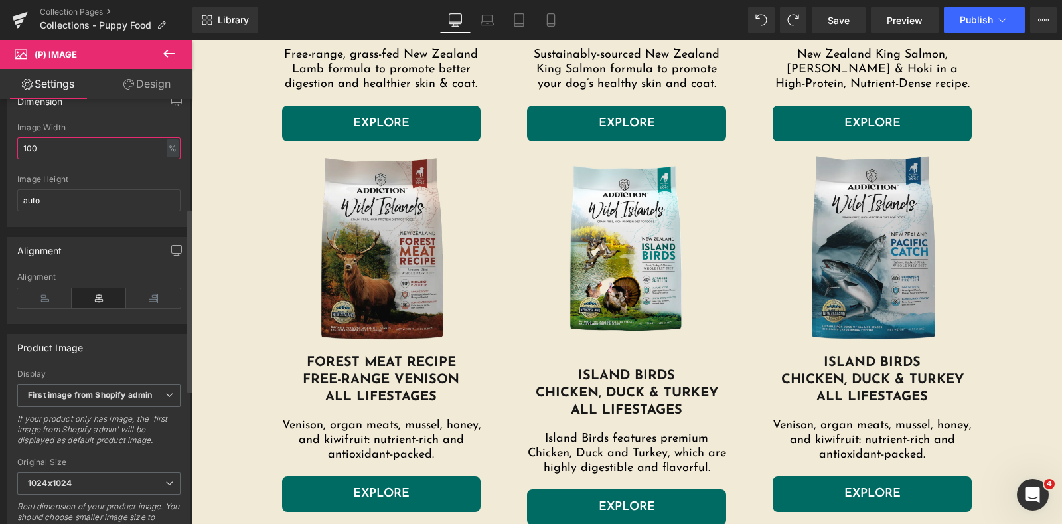
click at [78, 154] on input "100" at bounding box center [98, 148] width 163 height 22
drag, startPoint x: 78, startPoint y: 154, endPoint x: 23, endPoint y: 157, distance: 55.2
click at [23, 157] on input "100" at bounding box center [98, 148] width 163 height 22
type input "100"
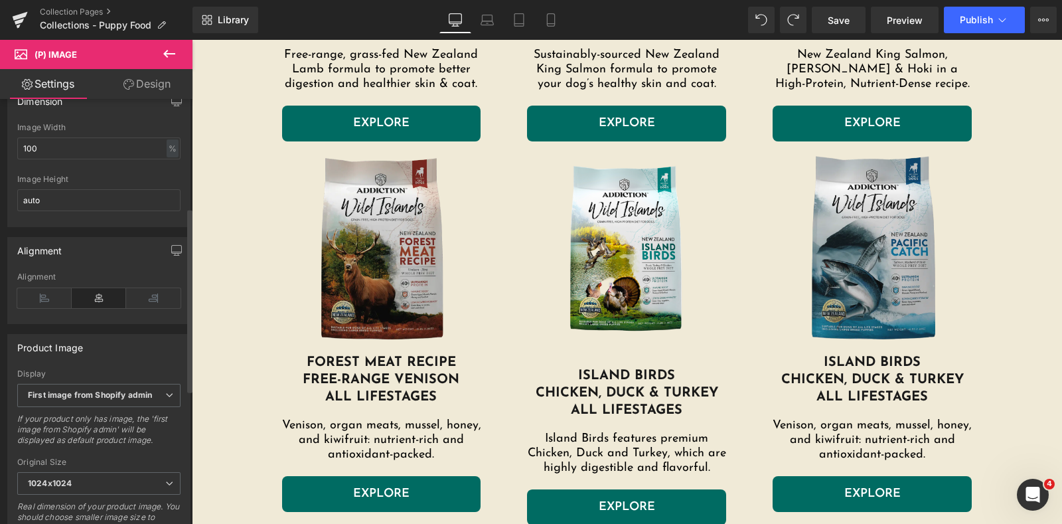
click at [157, 220] on div "Image Height auto" at bounding box center [98, 201] width 163 height 52
click at [137, 211] on input "auto" at bounding box center [98, 200] width 163 height 22
drag, startPoint x: 137, startPoint y: 215, endPoint x: 40, endPoint y: 217, distance: 96.3
click at [40, 211] on input "auto" at bounding box center [98, 200] width 163 height 22
drag, startPoint x: 40, startPoint y: 207, endPoint x: 16, endPoint y: 206, distance: 23.9
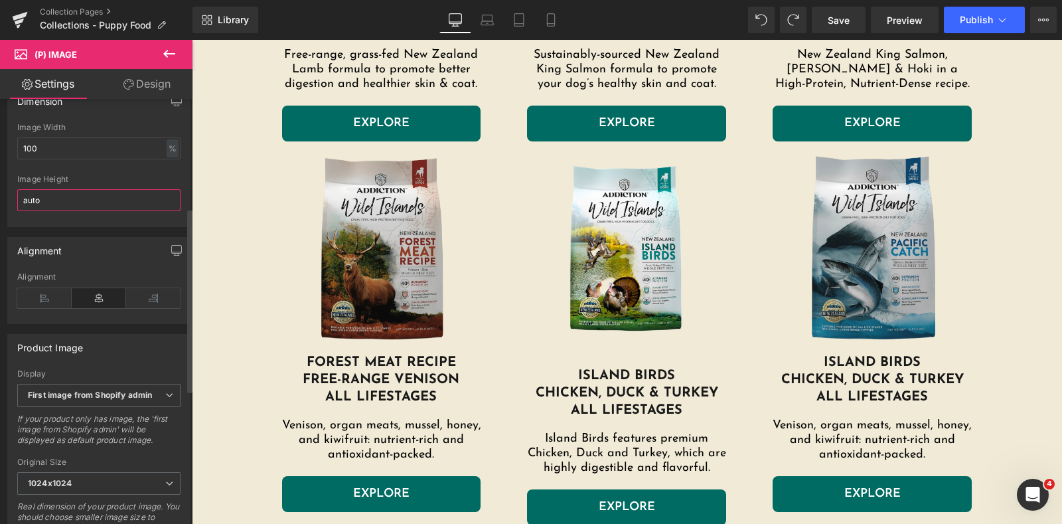
click at [16, 206] on div "100% Image Width 100 % % px auto Image Height auto" at bounding box center [99, 175] width 182 height 104
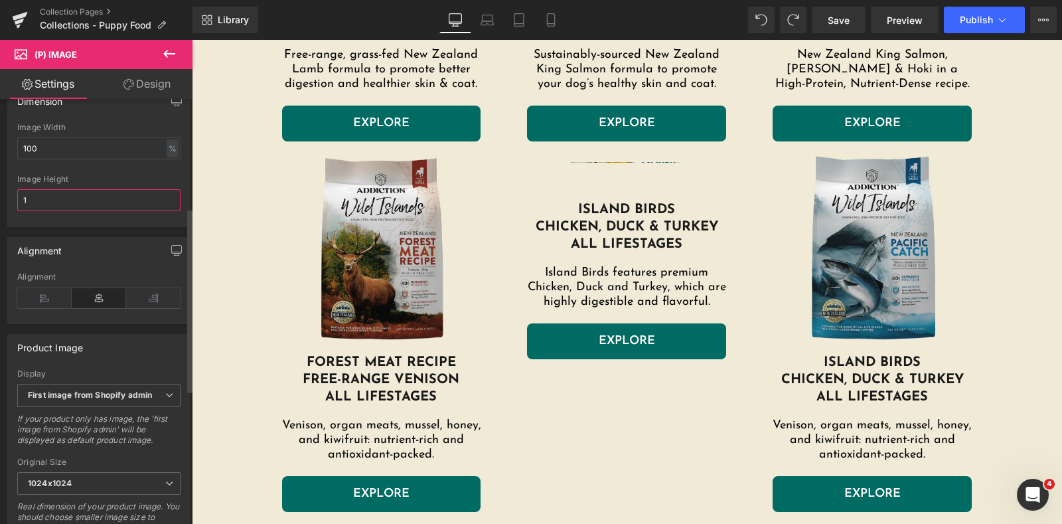
type input "auto"
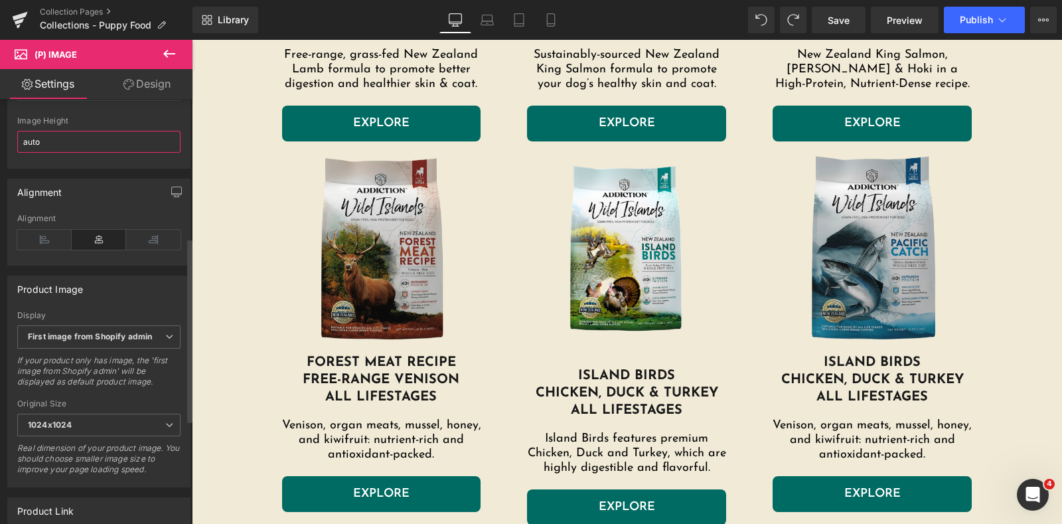
scroll to position [331, 0]
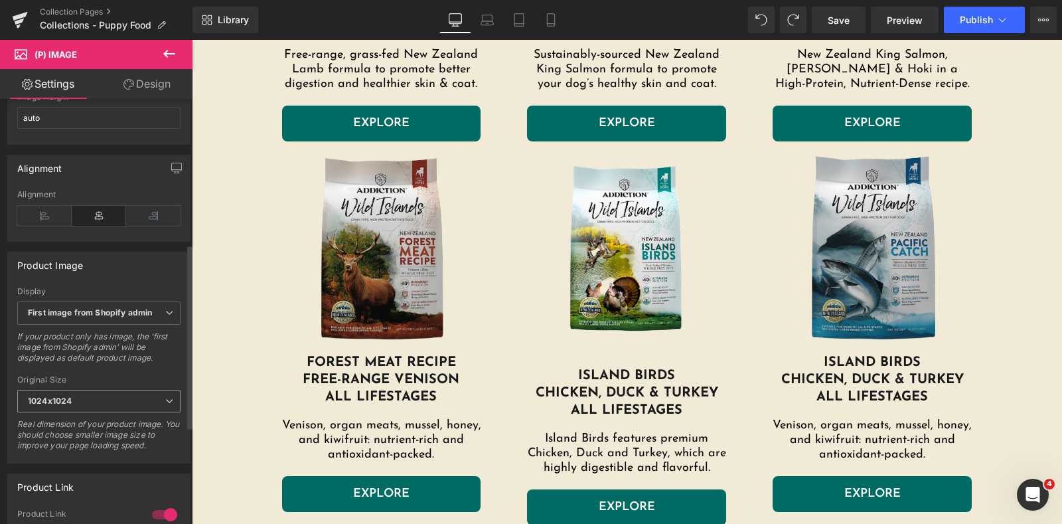
click at [113, 410] on span "1024x1024" at bounding box center [98, 401] width 163 height 23
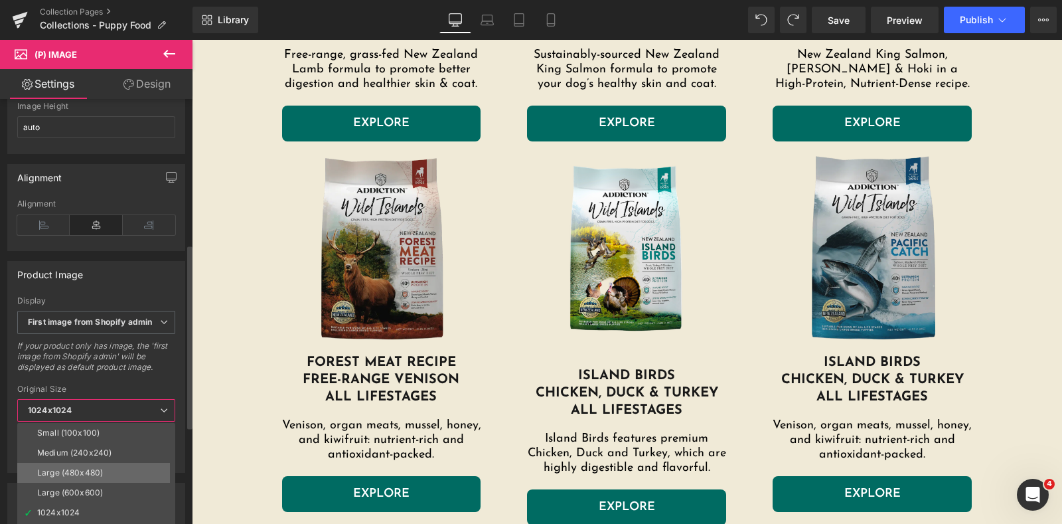
click at [110, 463] on li "Large (480x480)" at bounding box center [99, 473] width 164 height 20
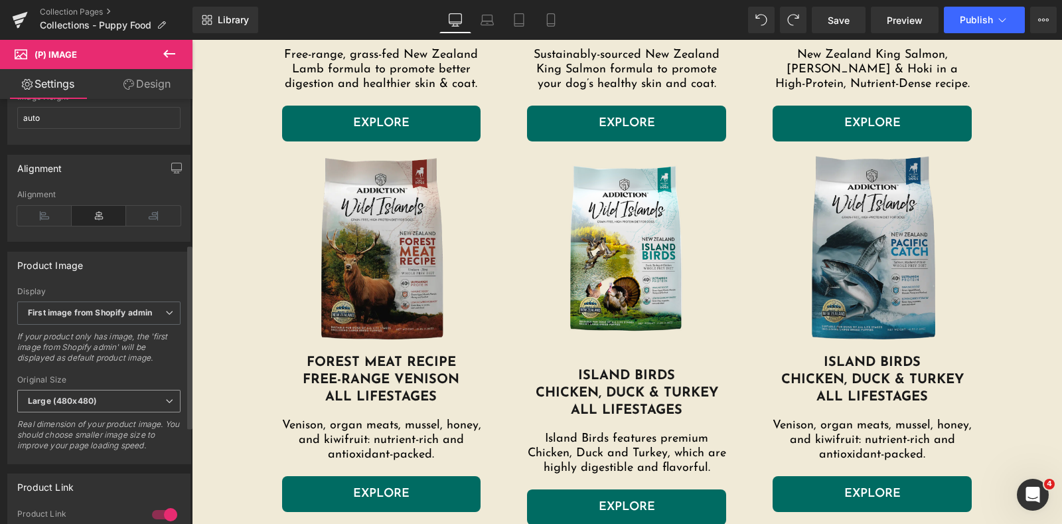
click at [129, 404] on span "Large (480x480)" at bounding box center [98, 401] width 163 height 23
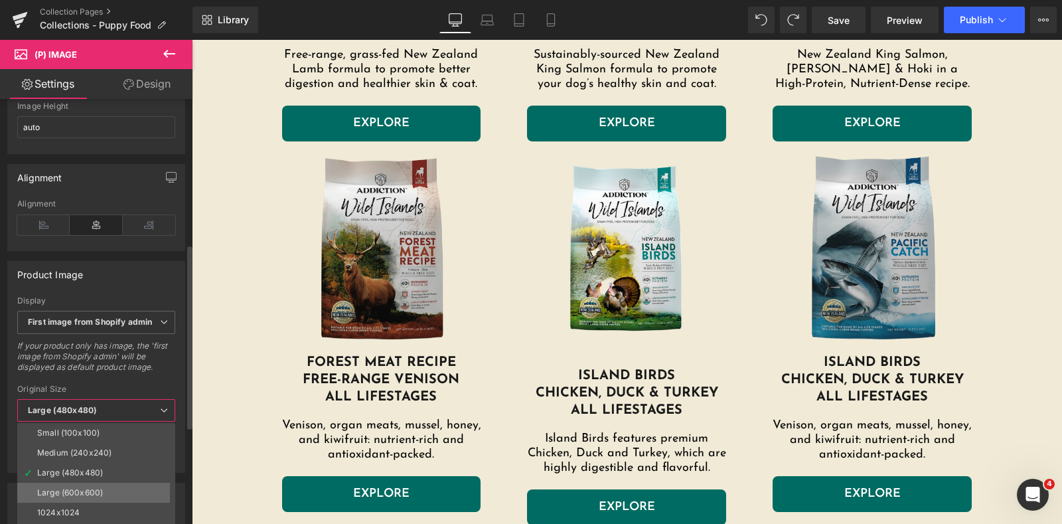
click at [110, 489] on li "Large (600x600)" at bounding box center [99, 493] width 164 height 20
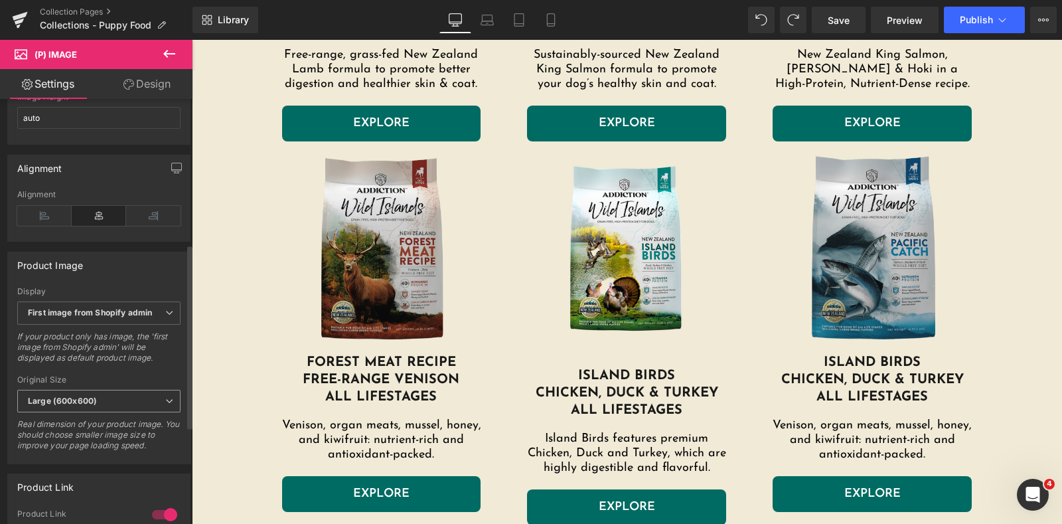
click at [116, 409] on span "Large (600x600)" at bounding box center [98, 401] width 163 height 23
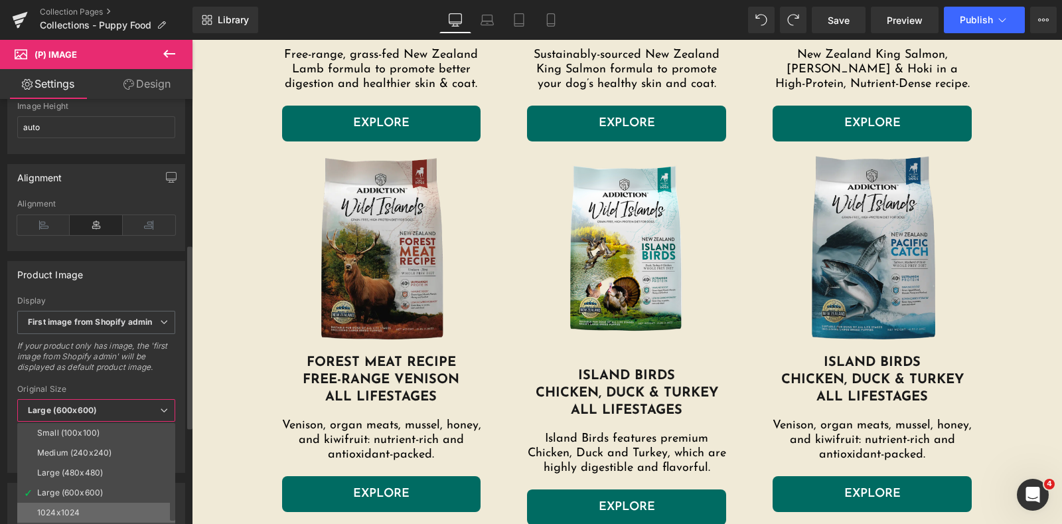
click at [104, 509] on li "1024x1024" at bounding box center [99, 513] width 164 height 20
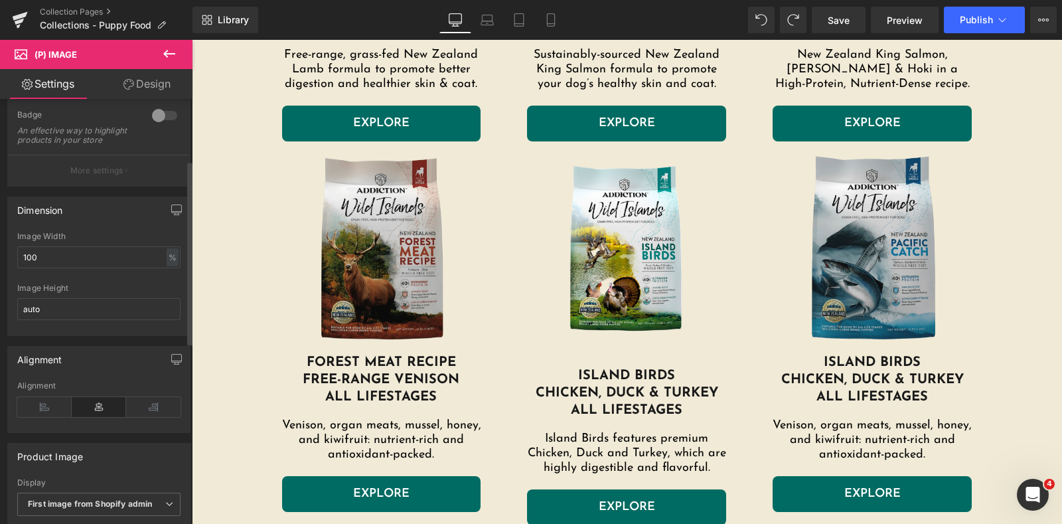
scroll to position [0, 0]
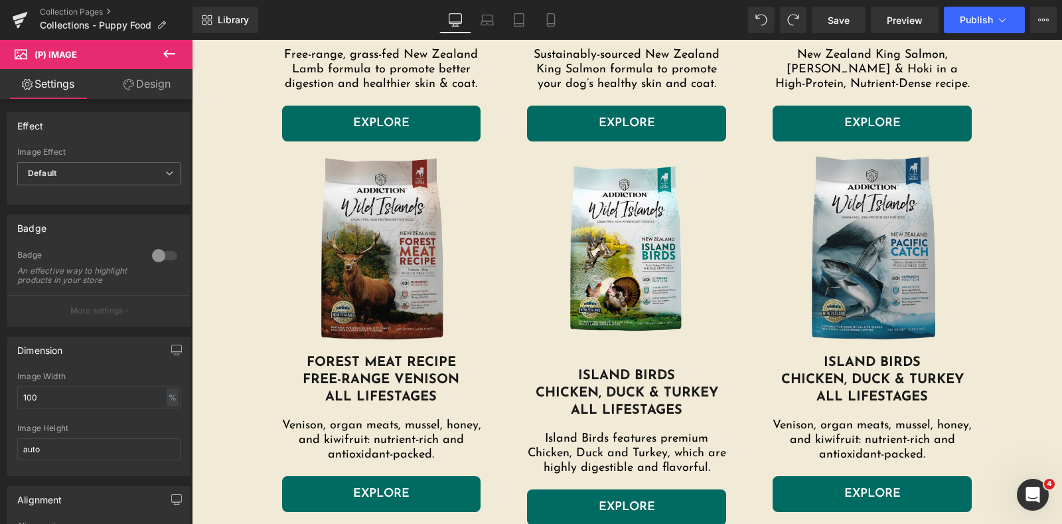
click at [129, 84] on icon at bounding box center [128, 84] width 11 height 11
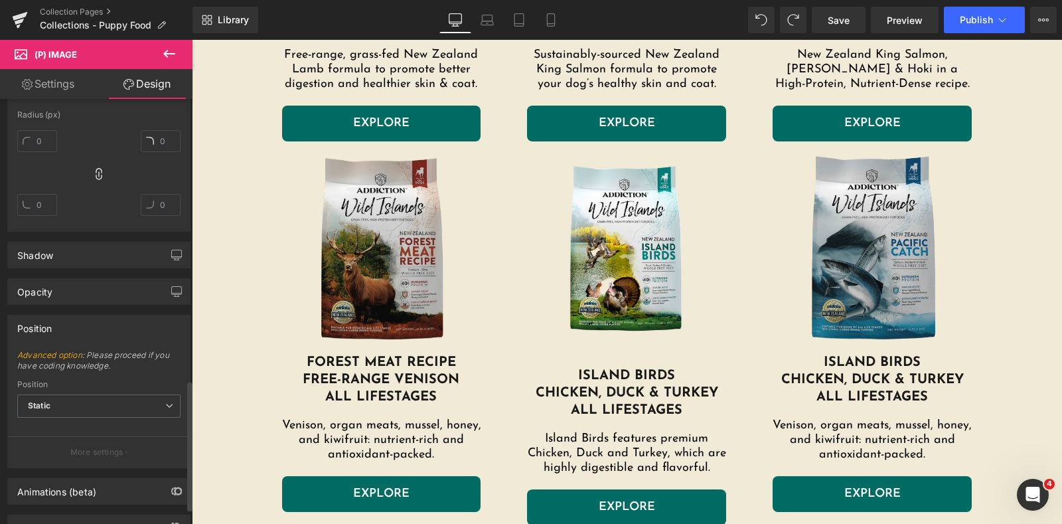
scroll to position [966, 0]
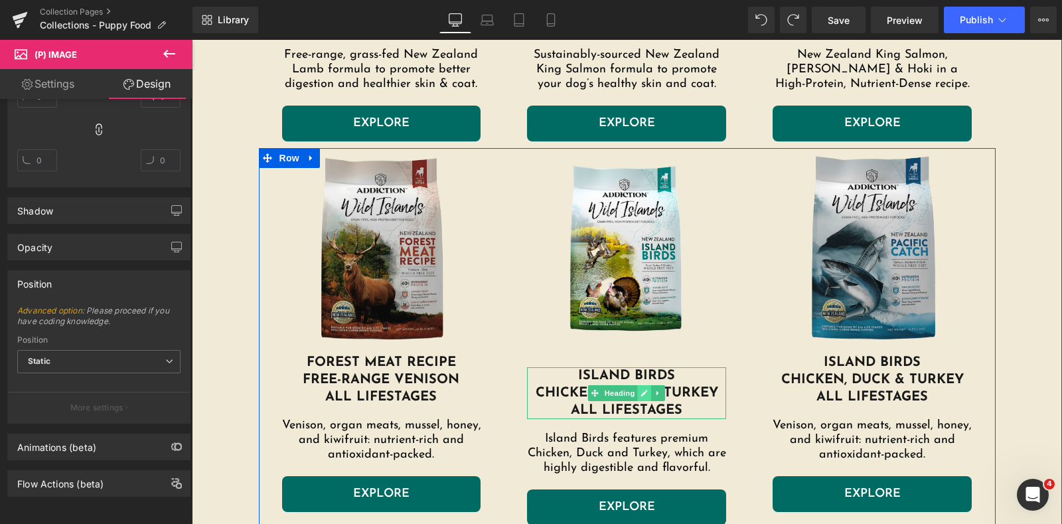
click at [639, 385] on link at bounding box center [645, 393] width 14 height 16
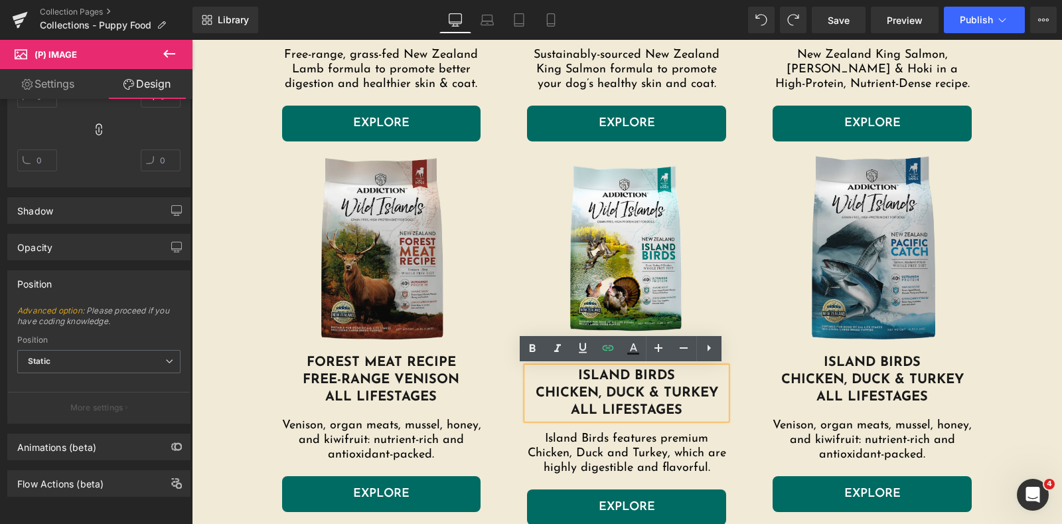
click at [683, 384] on h1 "Chicken, Duck & Turkey" at bounding box center [626, 392] width 199 height 17
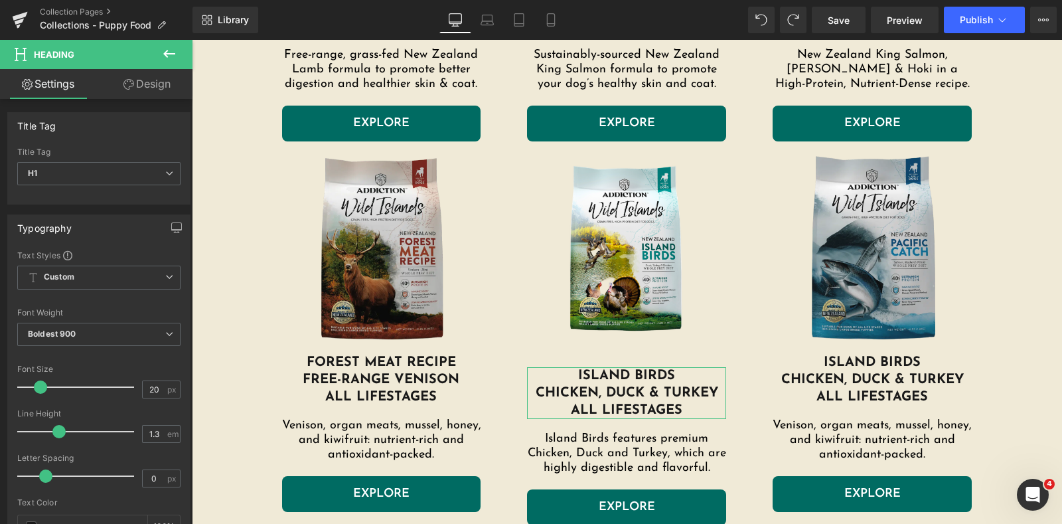
click at [161, 80] on link "Design" at bounding box center [147, 84] width 96 height 30
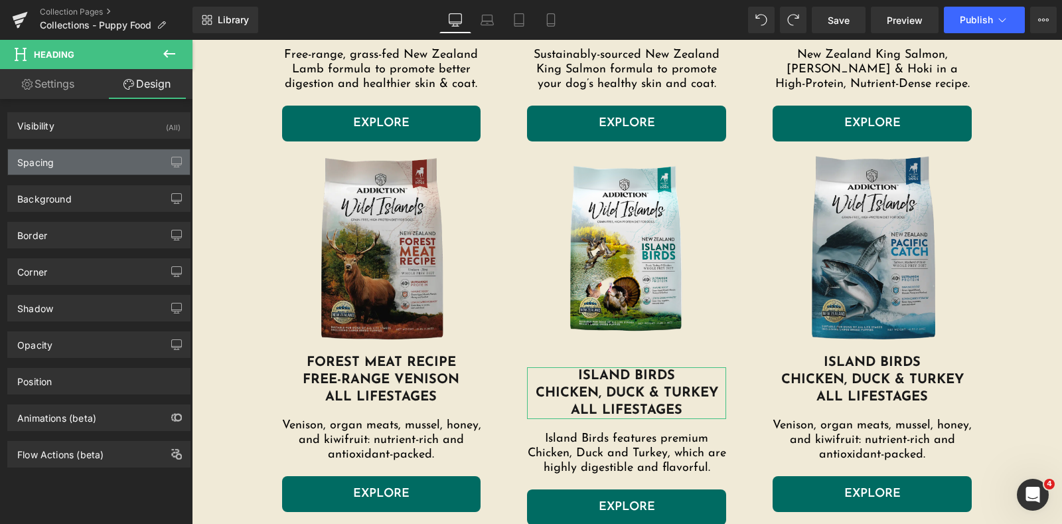
click at [100, 157] on div "Spacing" at bounding box center [99, 161] width 182 height 25
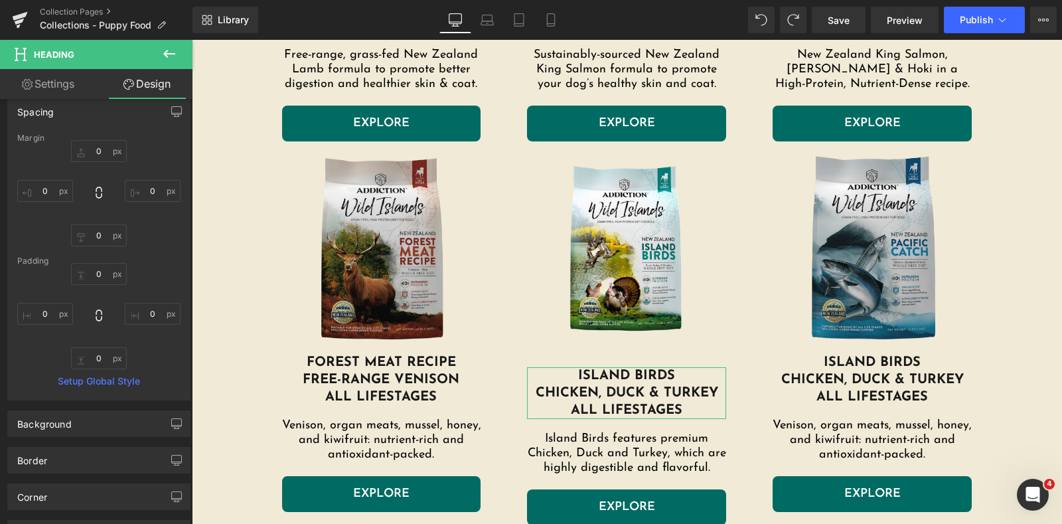
scroll to position [82, 0]
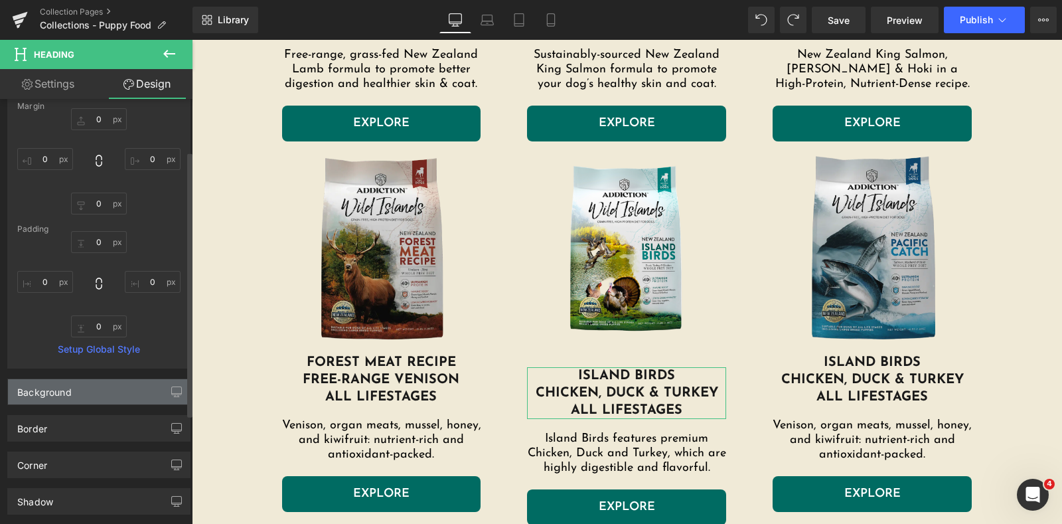
click at [76, 393] on div "Background" at bounding box center [99, 391] width 182 height 25
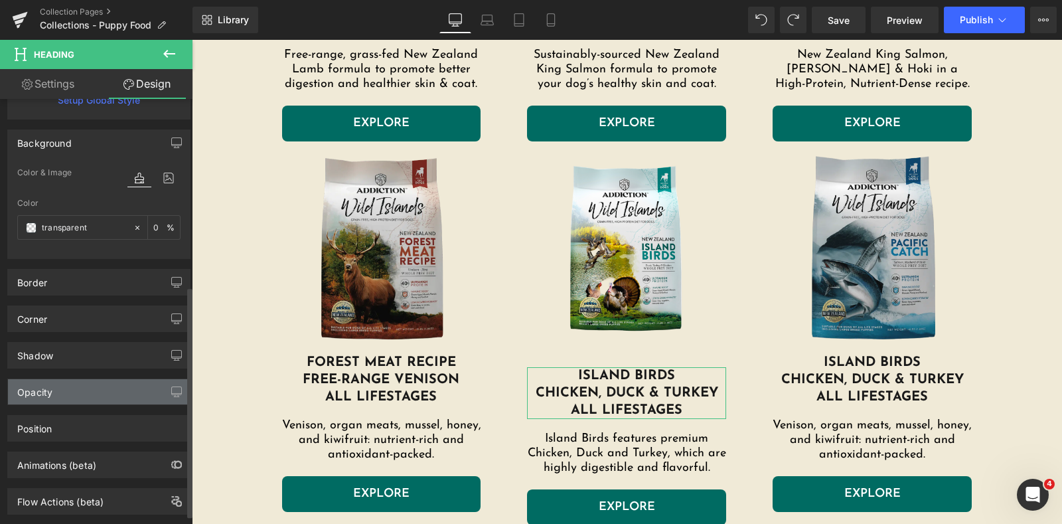
scroll to position [359, 0]
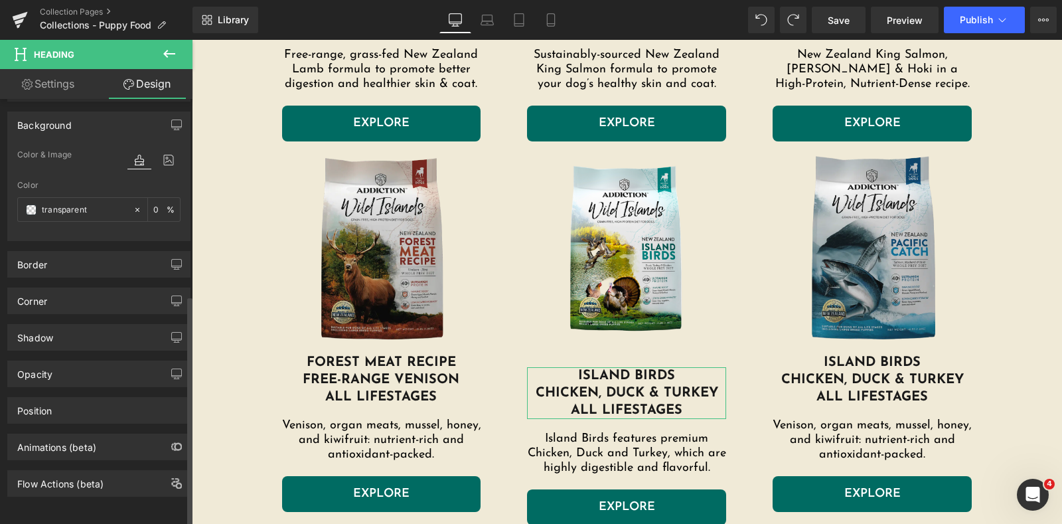
click at [73, 278] on div "Corner Corner Style Custom Custom Setup Global Style Custom Setup Global Style …" at bounding box center [99, 296] width 199 height 37
click at [73, 254] on div "Border" at bounding box center [99, 264] width 182 height 25
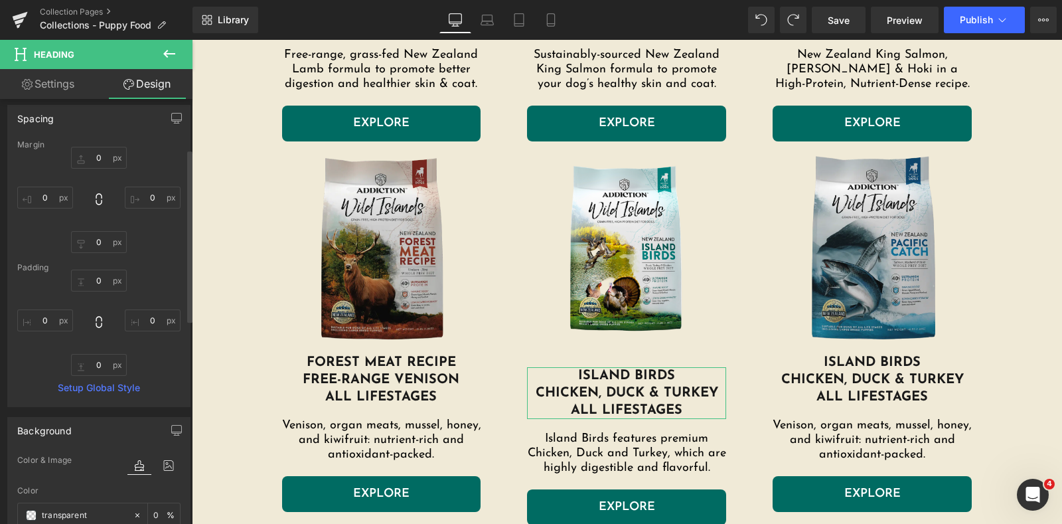
scroll to position [0, 0]
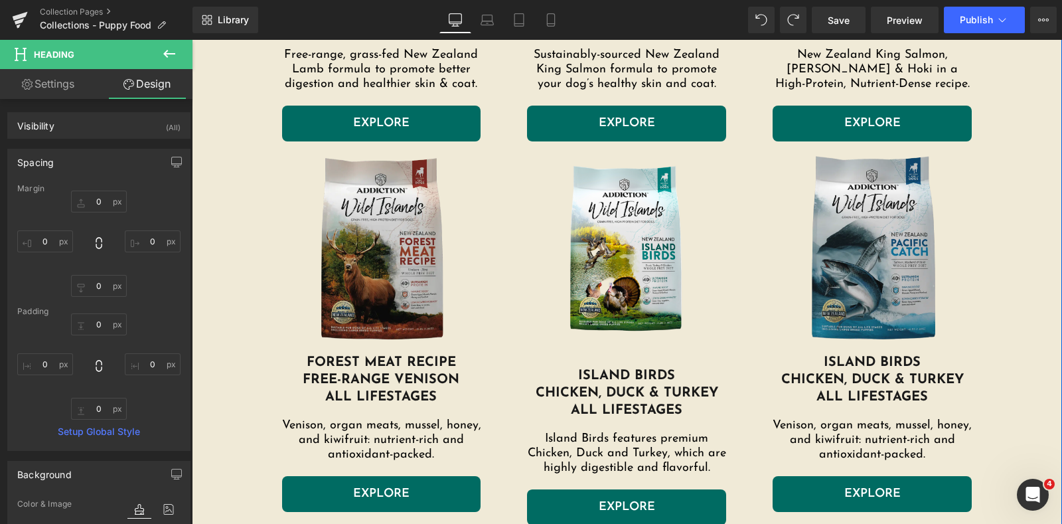
click at [999, 193] on div "Image wild kangaroo & Apple dry dog food all lifestages Heading Sensitive dog? …" at bounding box center [627, 204] width 777 height 1635
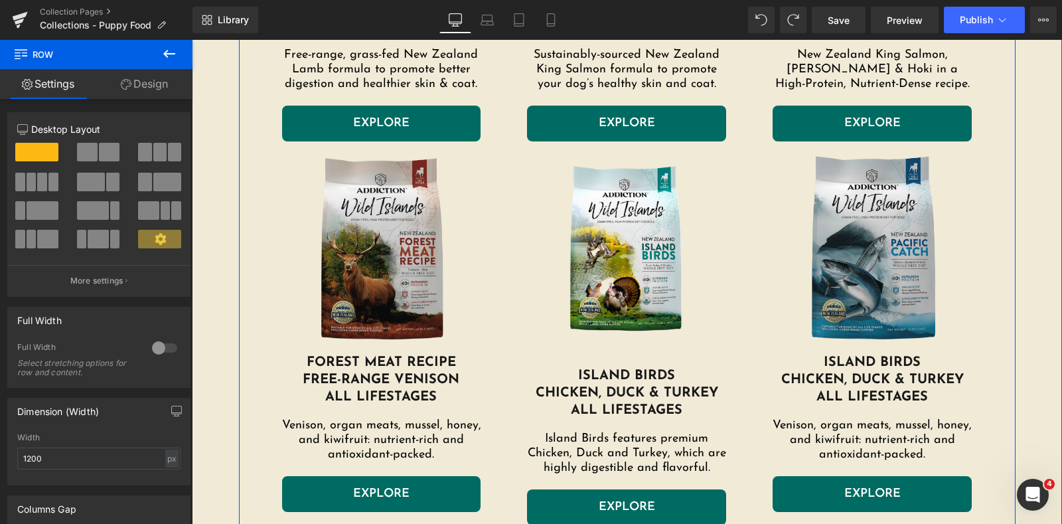
scroll to position [1759, 0]
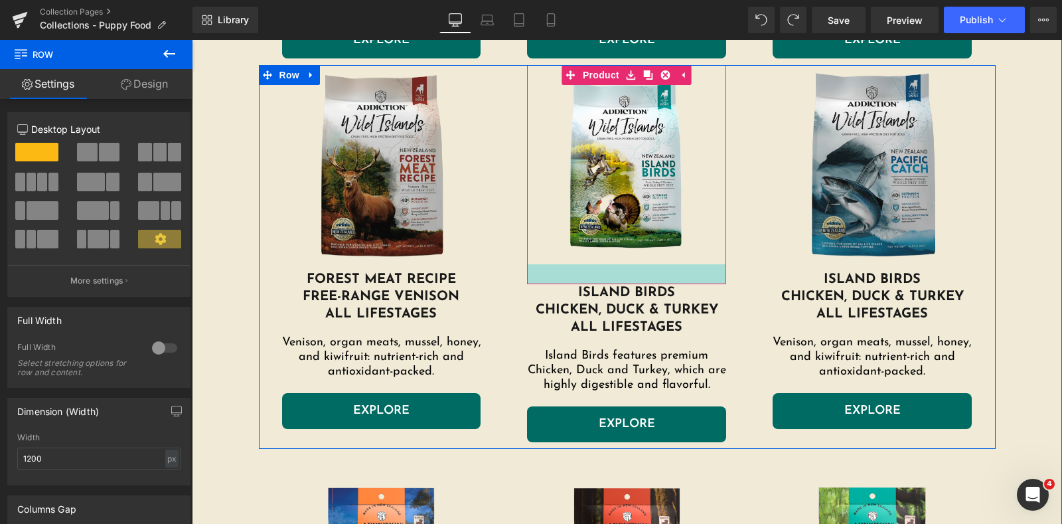
click at [641, 272] on div at bounding box center [626, 274] width 199 height 20
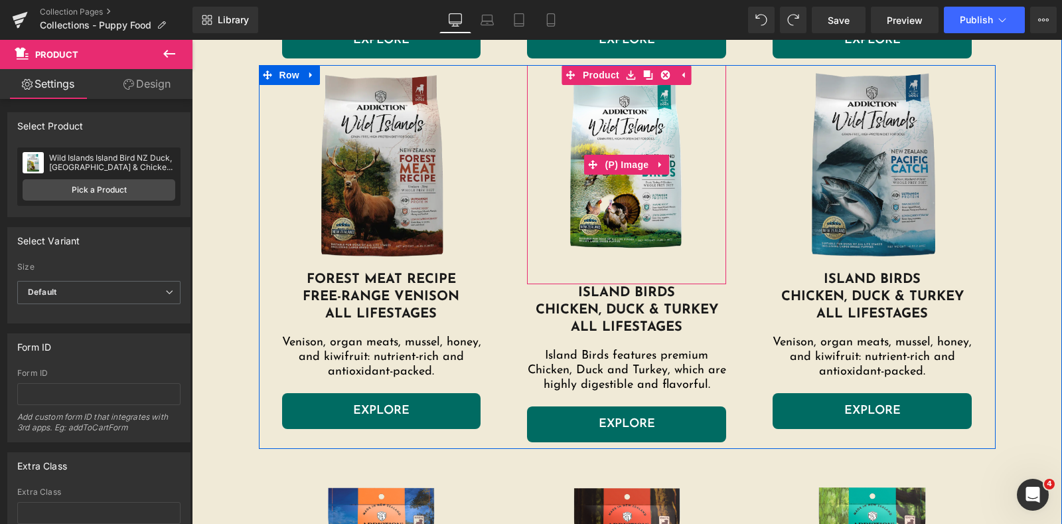
click at [665, 260] on img at bounding box center [626, 164] width 199 height 199
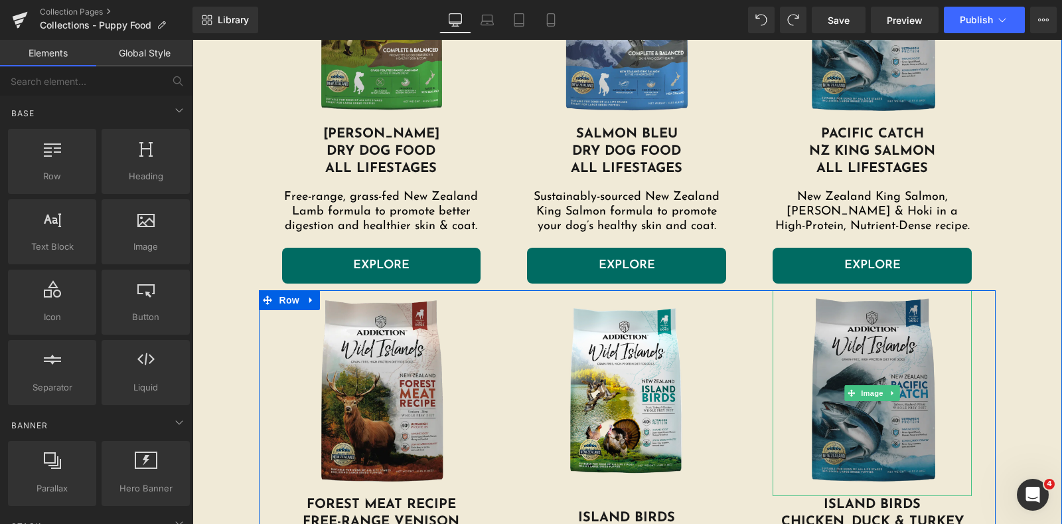
scroll to position [1593, 0]
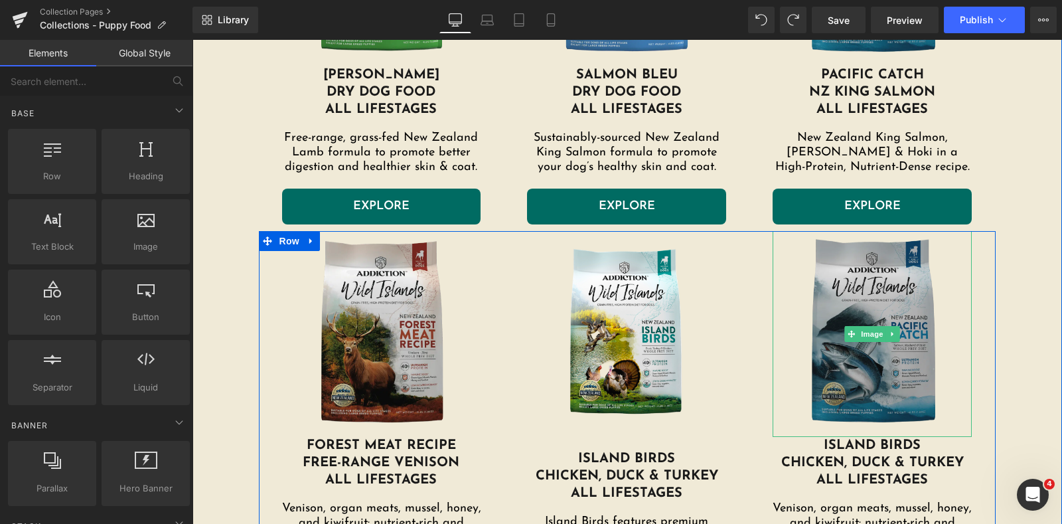
click at [877, 262] on img at bounding box center [872, 334] width 199 height 206
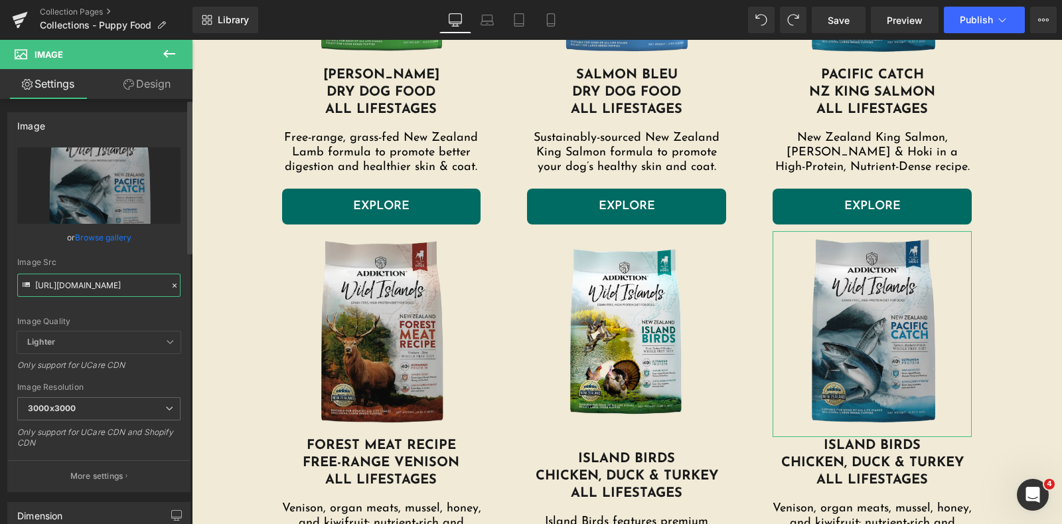
drag, startPoint x: 132, startPoint y: 283, endPoint x: 94, endPoint y: 288, distance: 38.9
click at [94, 288] on input "https://addictionpet.com/wp-content/uploads/2024/08/pacific-catch-dog.png.webp" at bounding box center [98, 285] width 163 height 23
click at [27, 284] on icon at bounding box center [26, 284] width 7 height 5
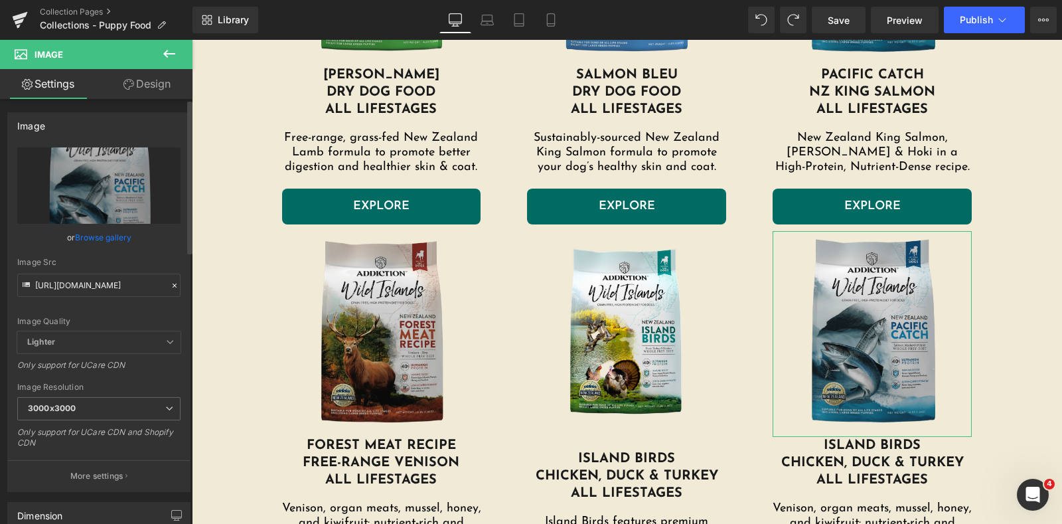
click at [170, 287] on icon at bounding box center [174, 285] width 9 height 9
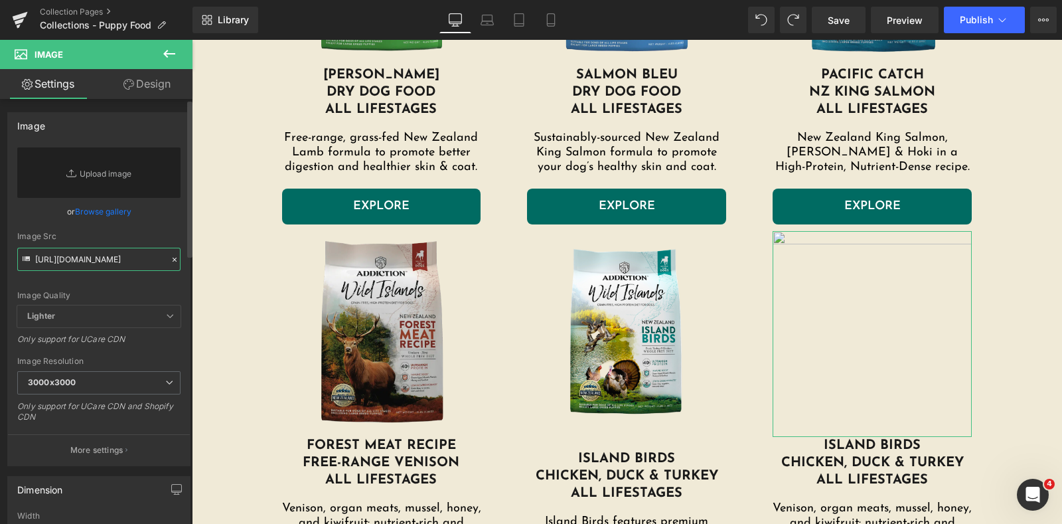
click at [42, 263] on input "https://addictionpet.com/wp-content/uploads/2024/08/pacific-catch-dog.png.webp" at bounding box center [98, 259] width 163 height 23
click at [80, 212] on link "Browse gallery" at bounding box center [103, 211] width 56 height 23
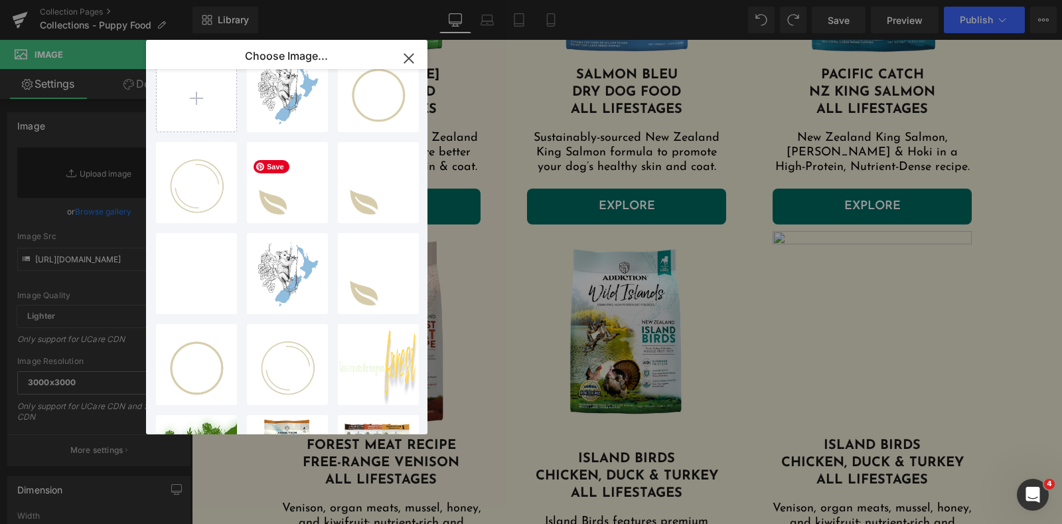
scroll to position [0, 0]
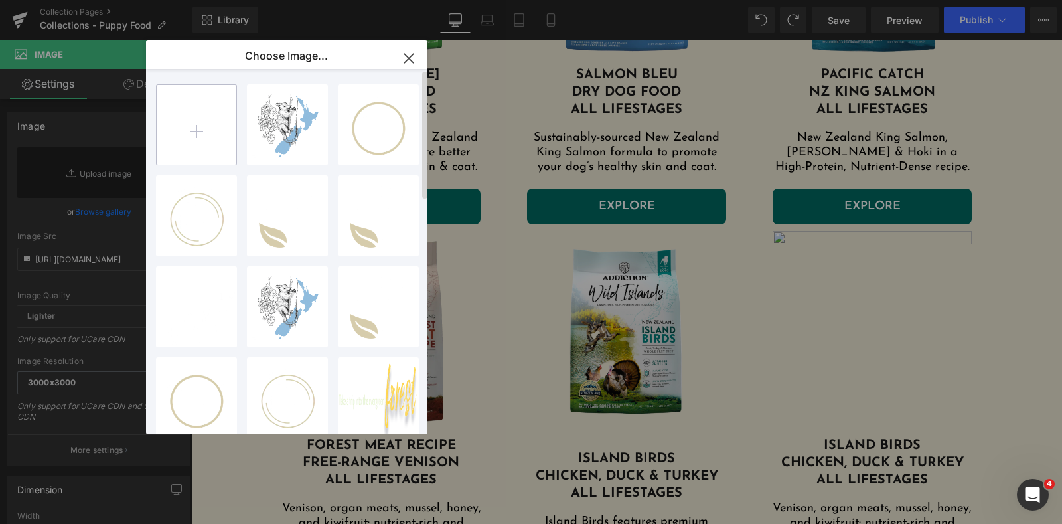
click at [0, 0] on icon "button" at bounding box center [0, 0] width 0 height 0
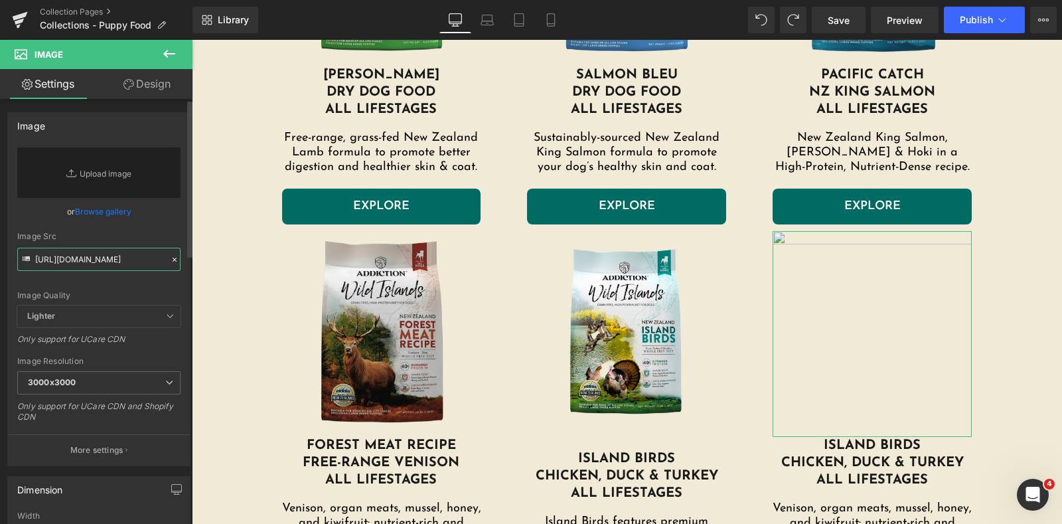
click at [106, 253] on input "https://addictionpet.com/wp-content/uploads/2024/08/pacific-catch-dog.png.webp" at bounding box center [98, 259] width 163 height 23
click at [170, 256] on icon at bounding box center [174, 259] width 9 height 9
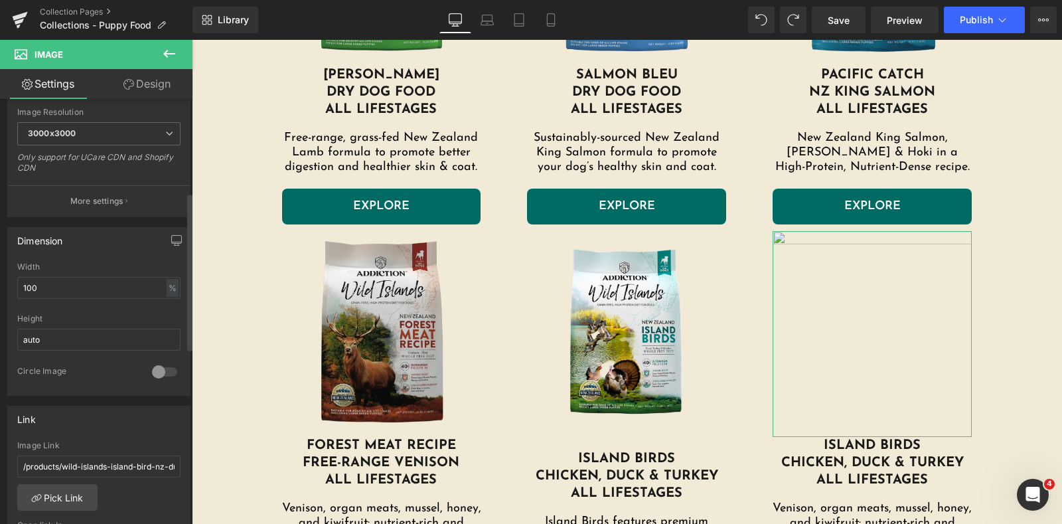
scroll to position [331, 0]
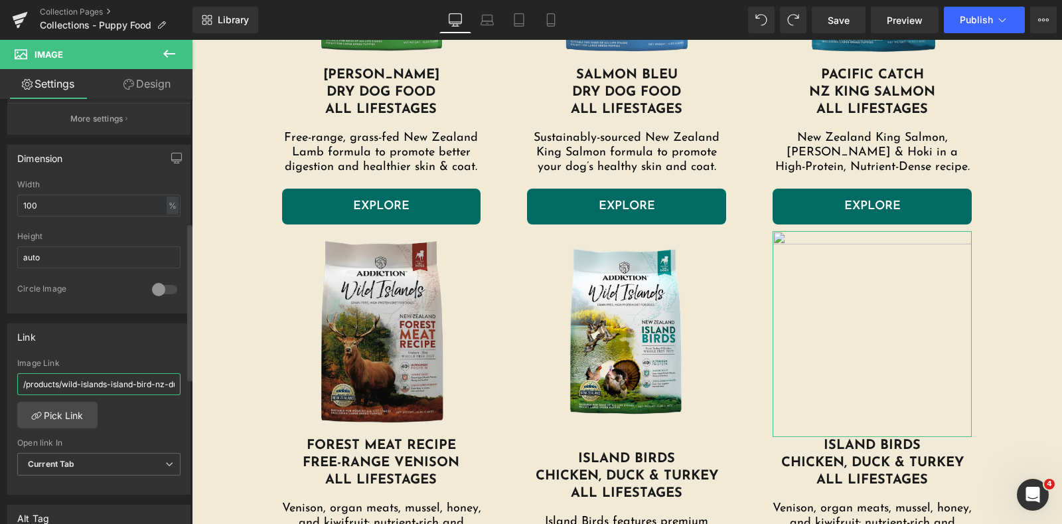
click at [78, 378] on input "/products/wild-islands-island-bird-nz-duck-turkey-chicken-dry-dog-food" at bounding box center [98, 384] width 163 height 22
click at [86, 462] on span "Current Tab" at bounding box center [98, 464] width 163 height 23
click at [120, 426] on div "/products/wild-islands-island-bird-nz-duck-turkey-chicken-dry-dog-food Image Li…" at bounding box center [99, 427] width 182 height 136
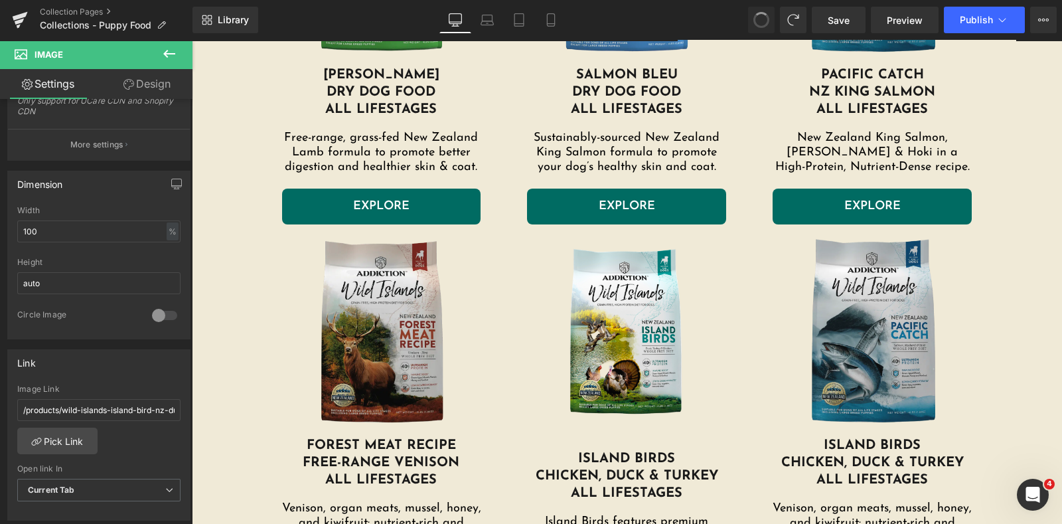
scroll to position [357, 0]
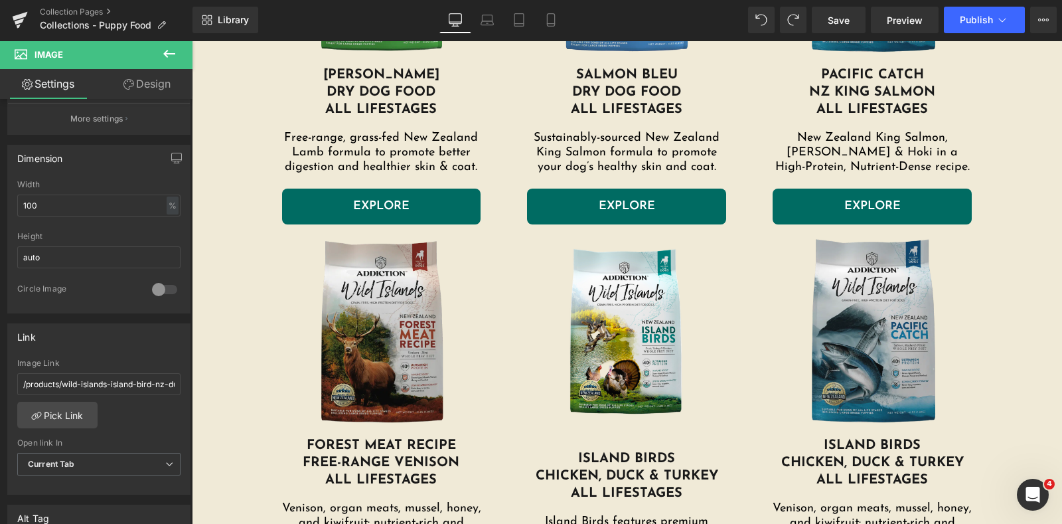
click at [227, 290] on div at bounding box center [627, 282] width 870 height 484
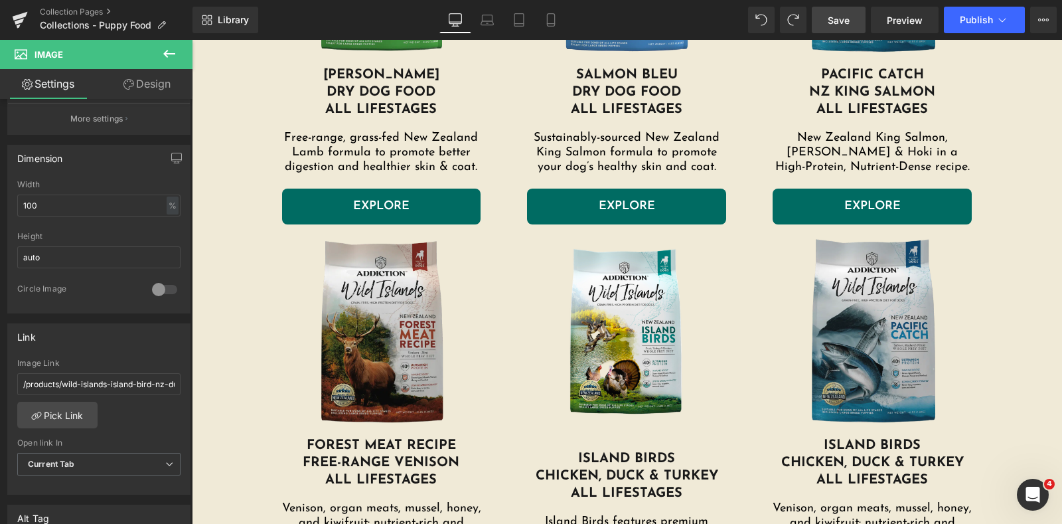
click at [841, 22] on span "Save" at bounding box center [839, 20] width 22 height 14
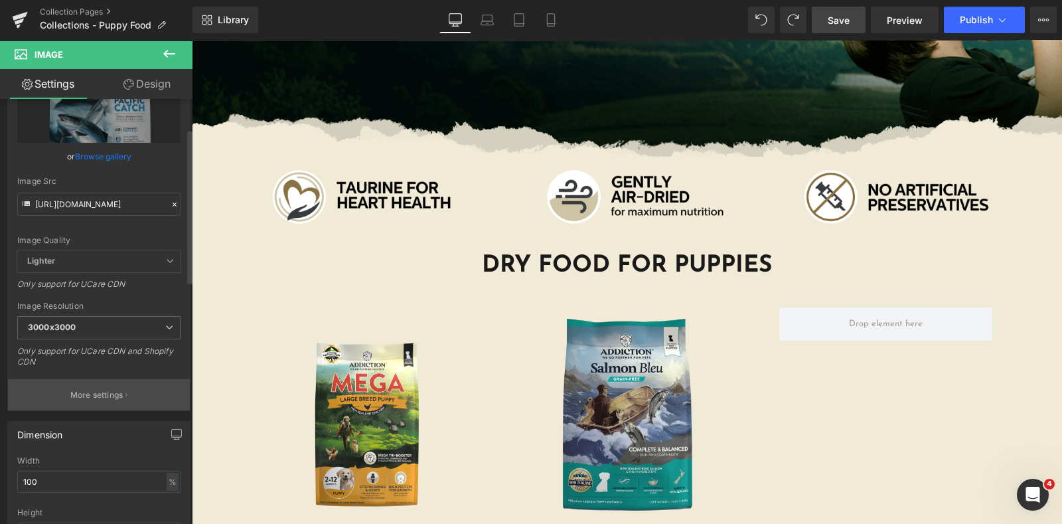
scroll to position [0, 0]
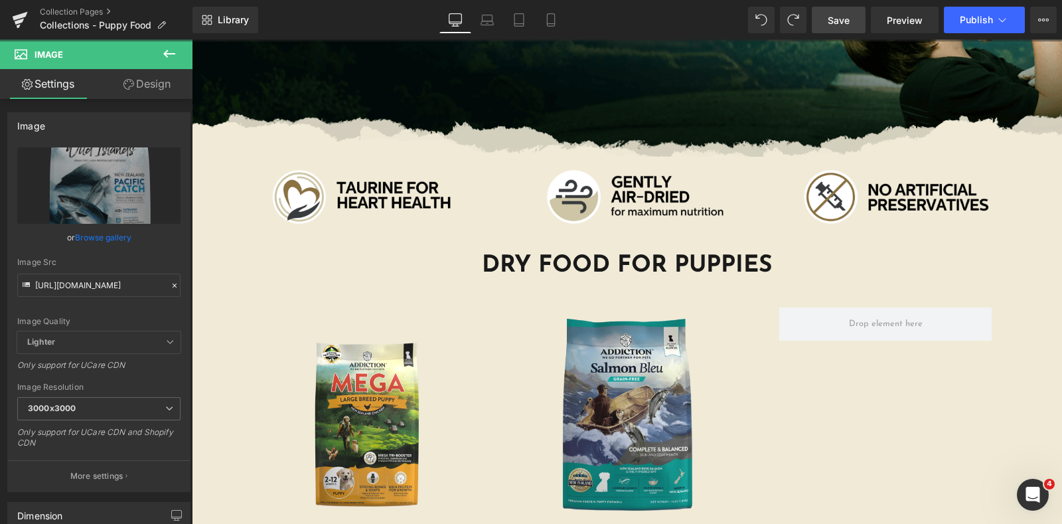
click at [181, 58] on button at bounding box center [169, 54] width 46 height 29
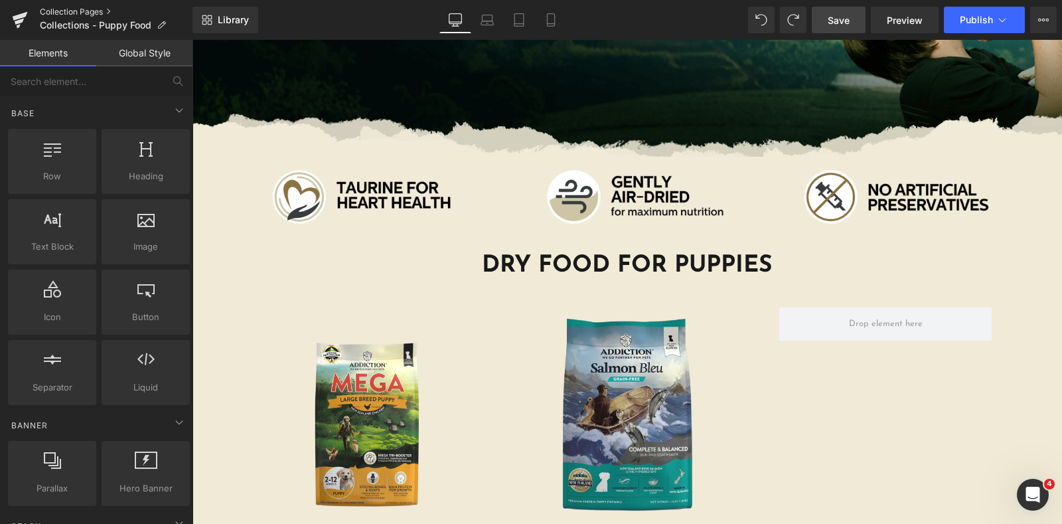
click at [88, 11] on link "Collection Pages" at bounding box center [116, 12] width 153 height 11
